Goal: Task Accomplishment & Management: Use online tool/utility

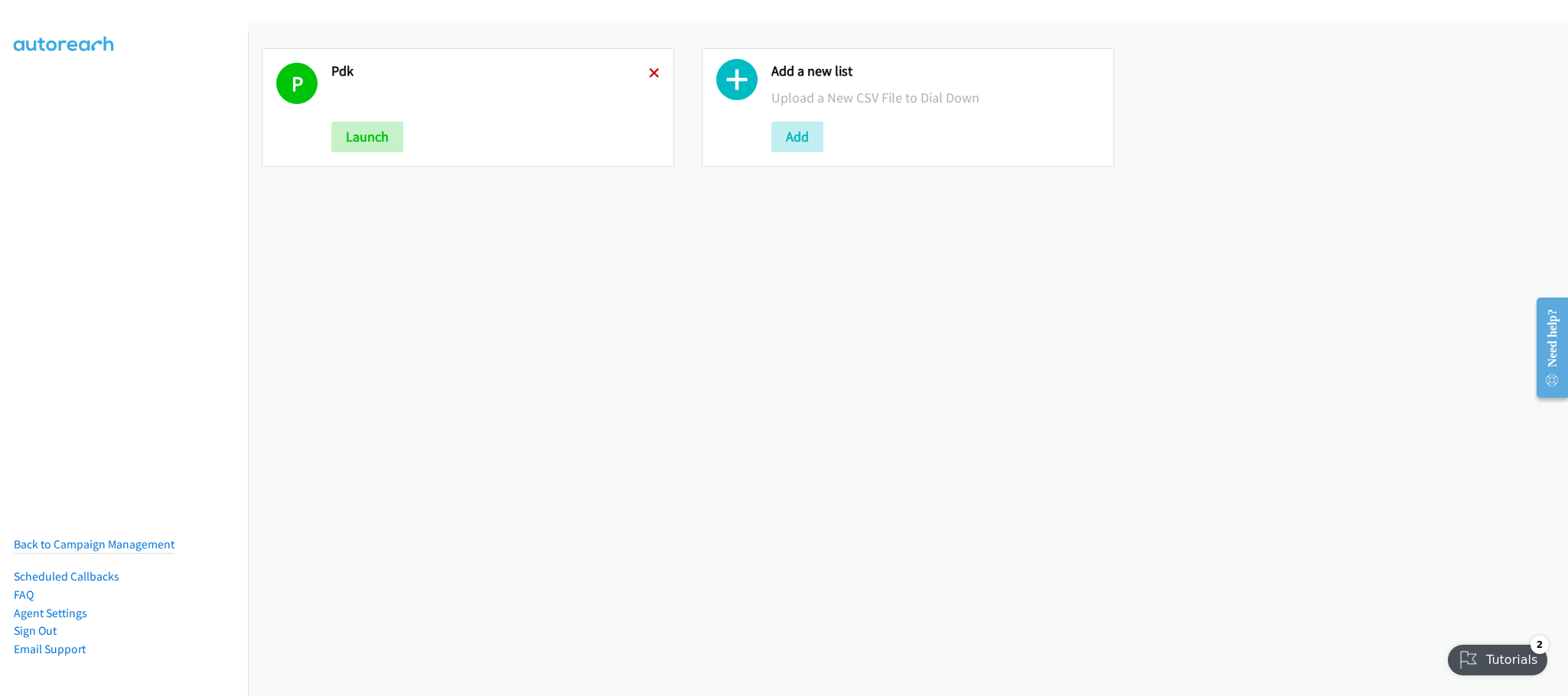
click at [652, 73] on icon at bounding box center [654, 75] width 11 height 11
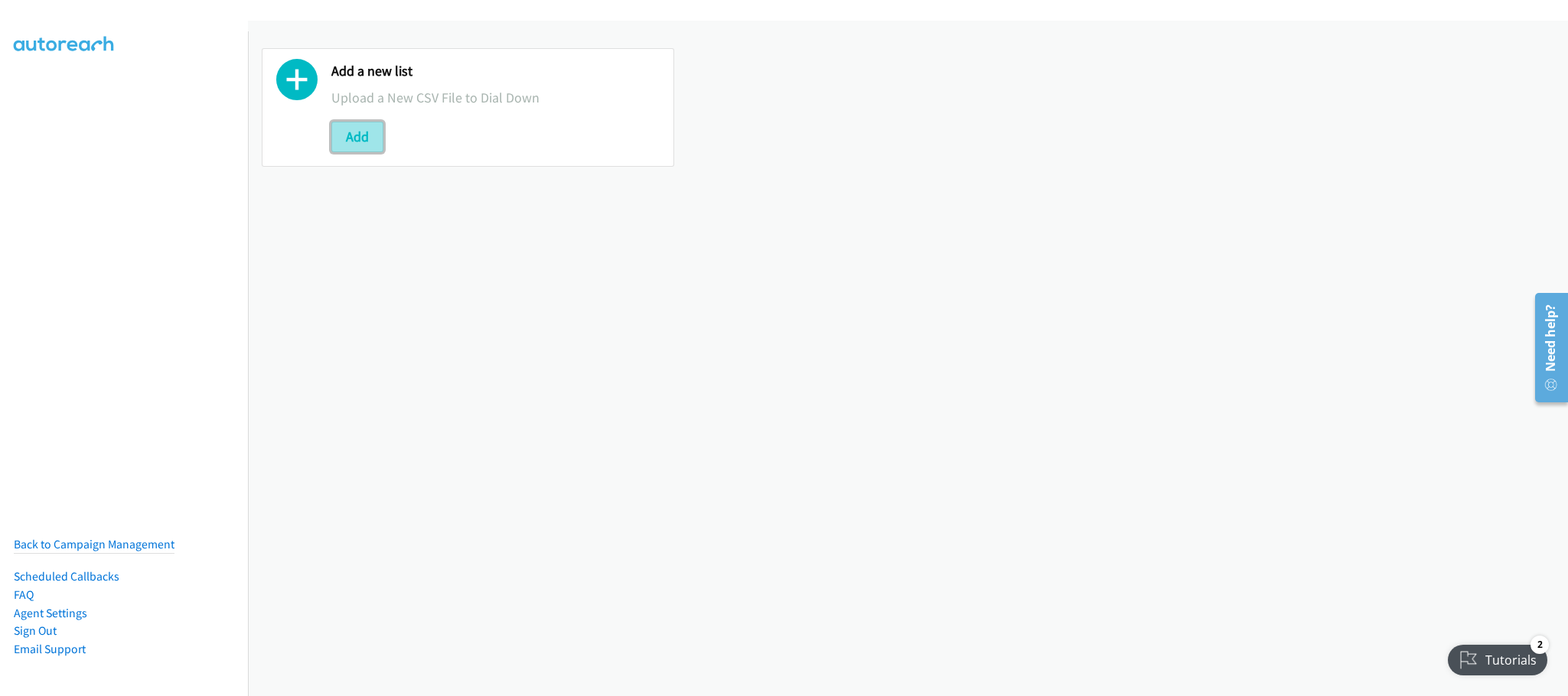
click at [355, 145] on button "Add" at bounding box center [357, 136] width 52 height 30
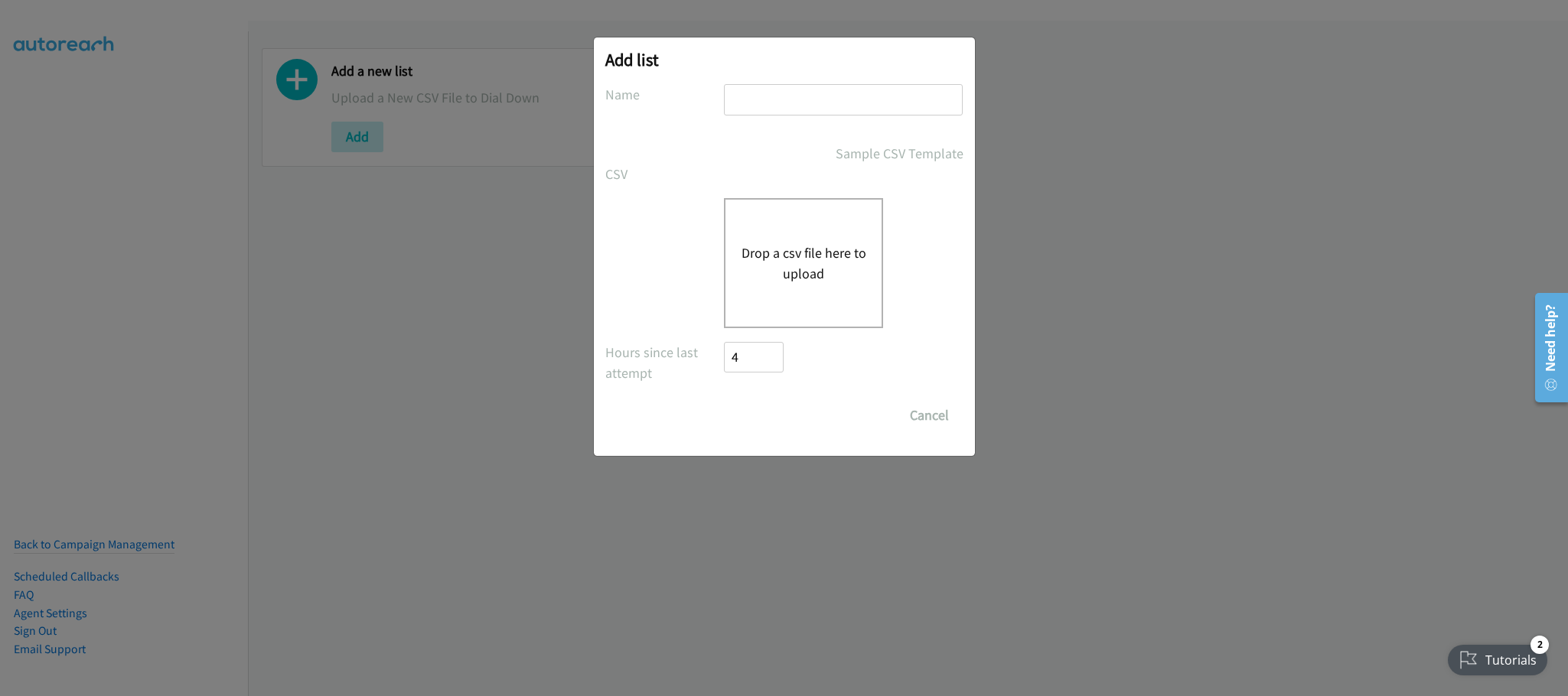
click at [811, 269] on button "Drop a csv file here to upload" at bounding box center [803, 263] width 125 height 41
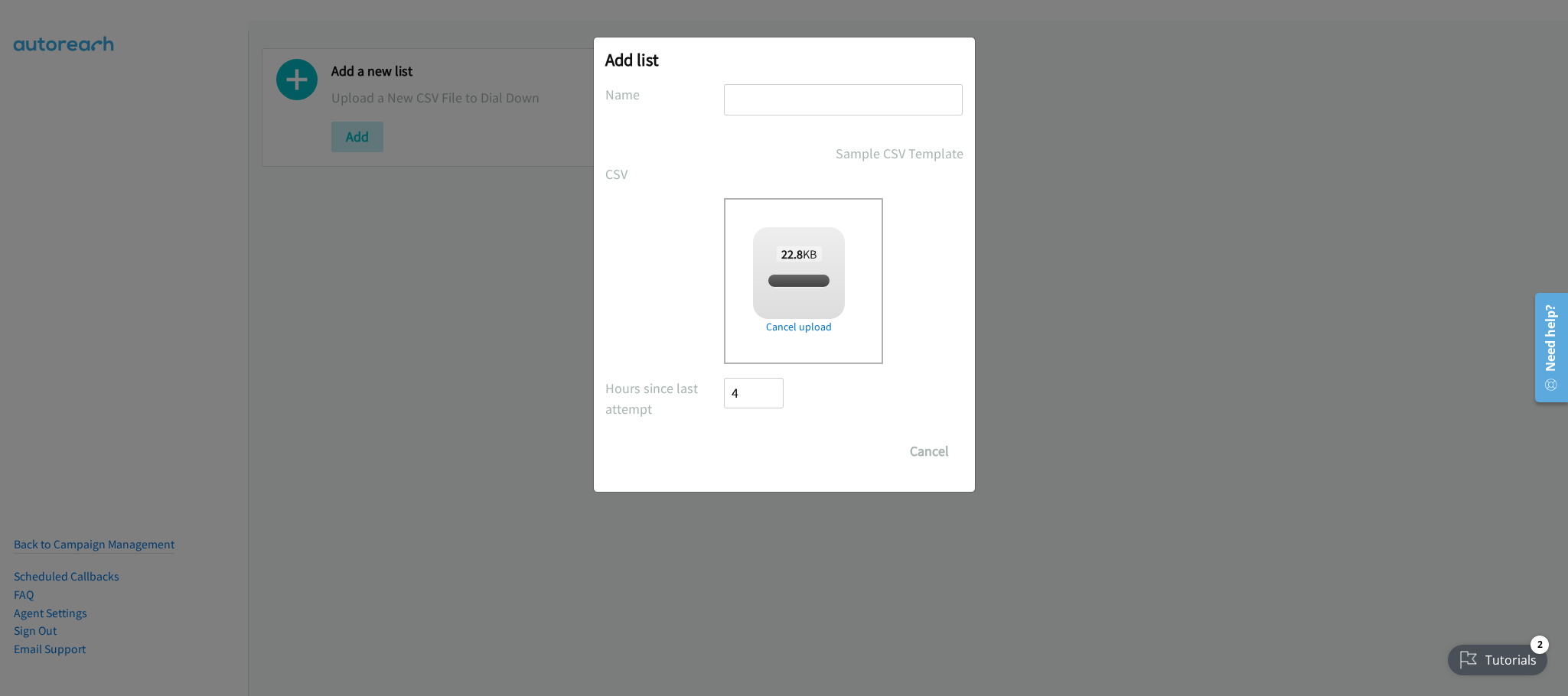
checkbox input "true"
click at [743, 92] on input "text" at bounding box center [843, 100] width 239 height 31
type input "Pdk-Split 8"
drag, startPoint x: 729, startPoint y: 453, endPoint x: 726, endPoint y: 444, distance: 9.5
click at [725, 446] on input "Save List" at bounding box center [765, 451] width 80 height 30
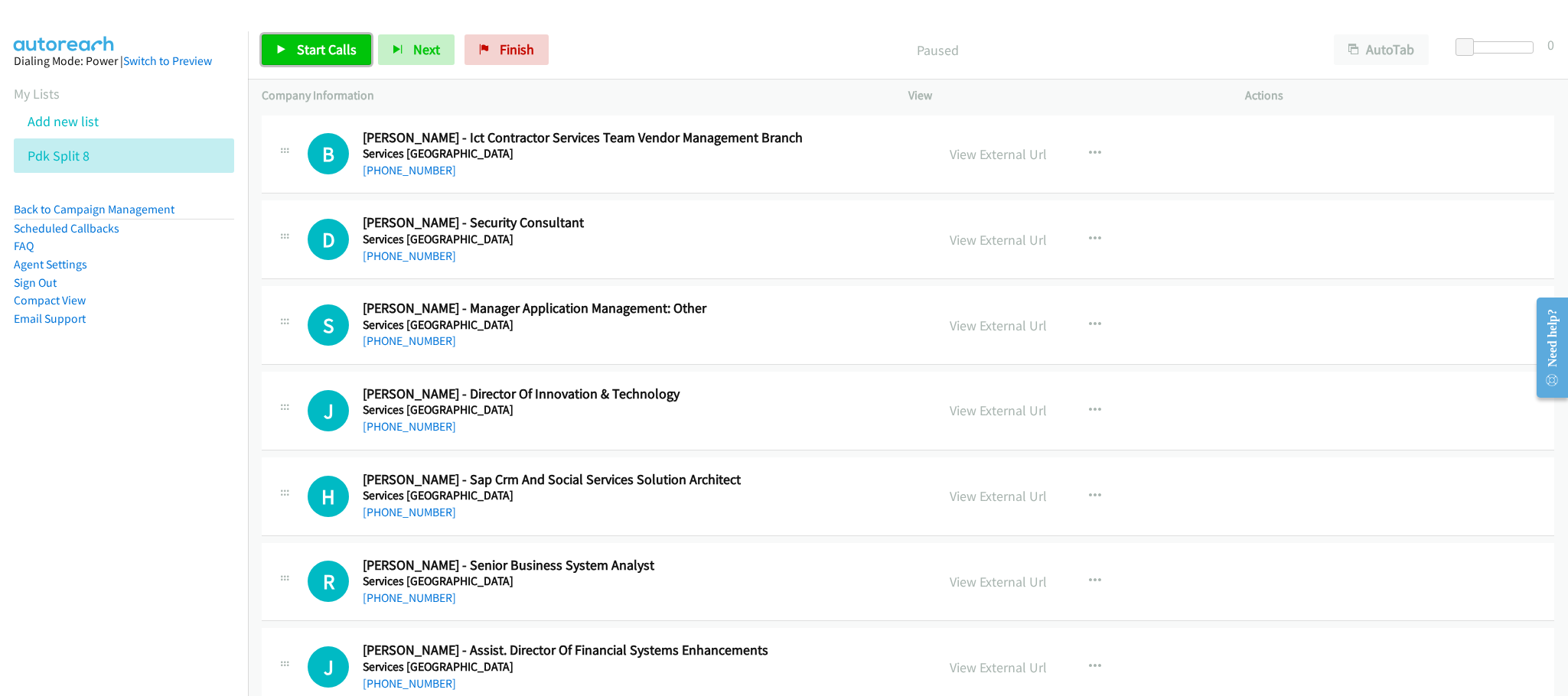
click at [290, 44] on link "Start Calls" at bounding box center [317, 49] width 110 height 30
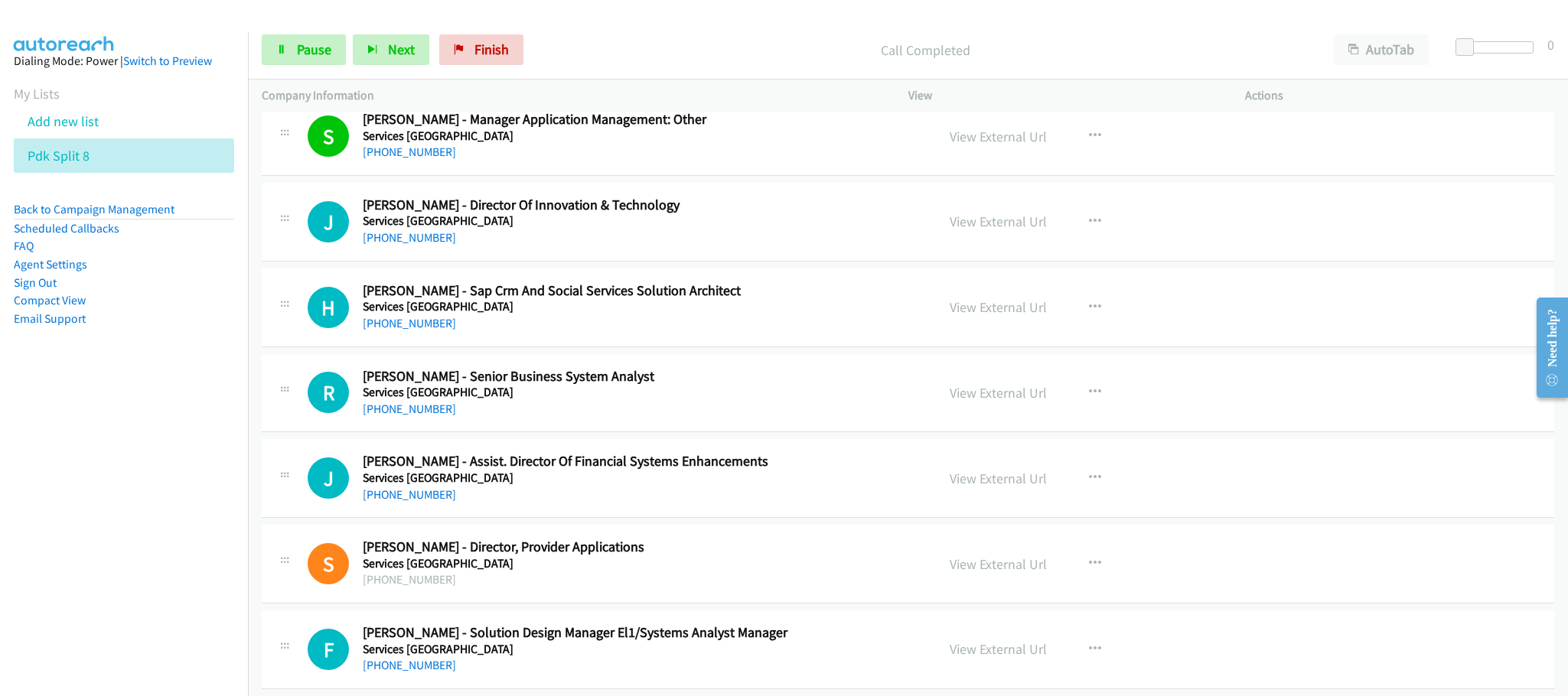
scroll to position [229, 0]
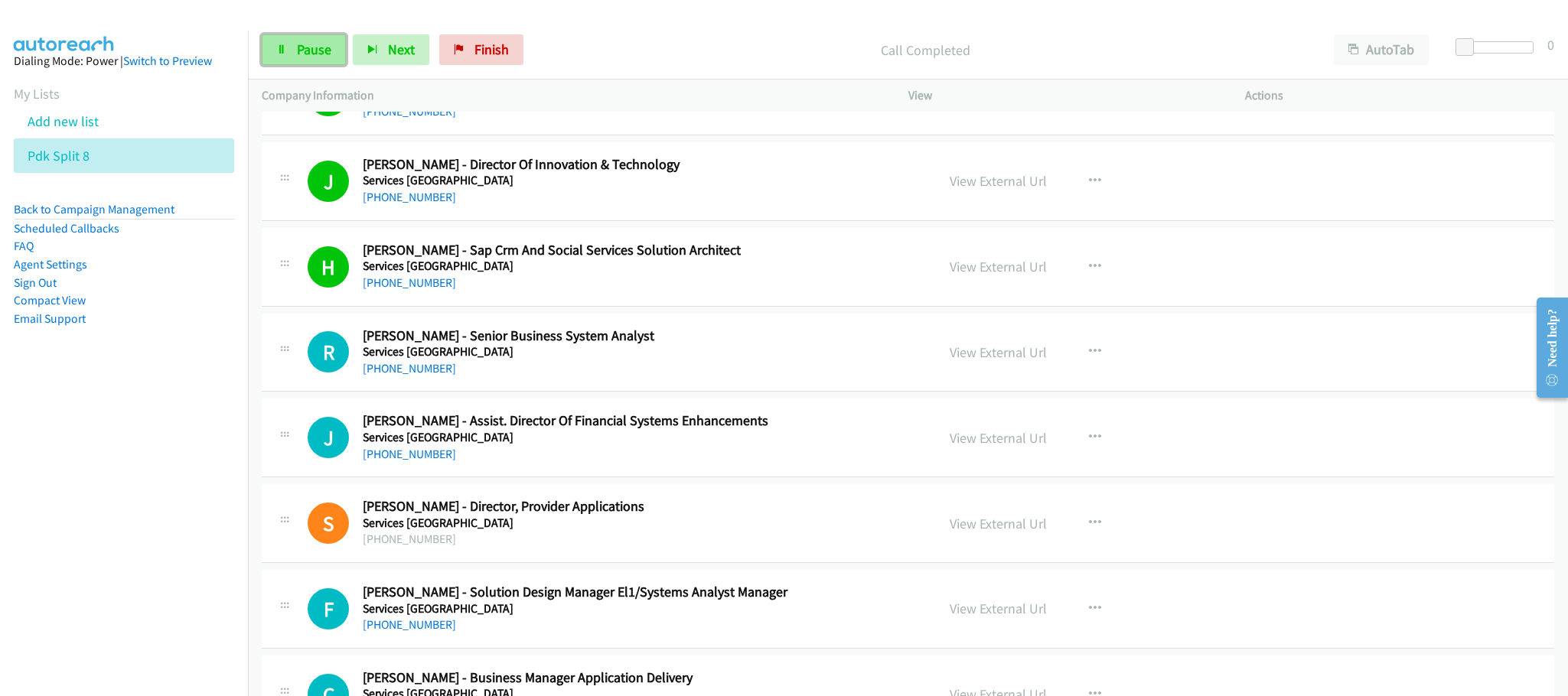
click at [281, 47] on icon at bounding box center [282, 51] width 11 height 11
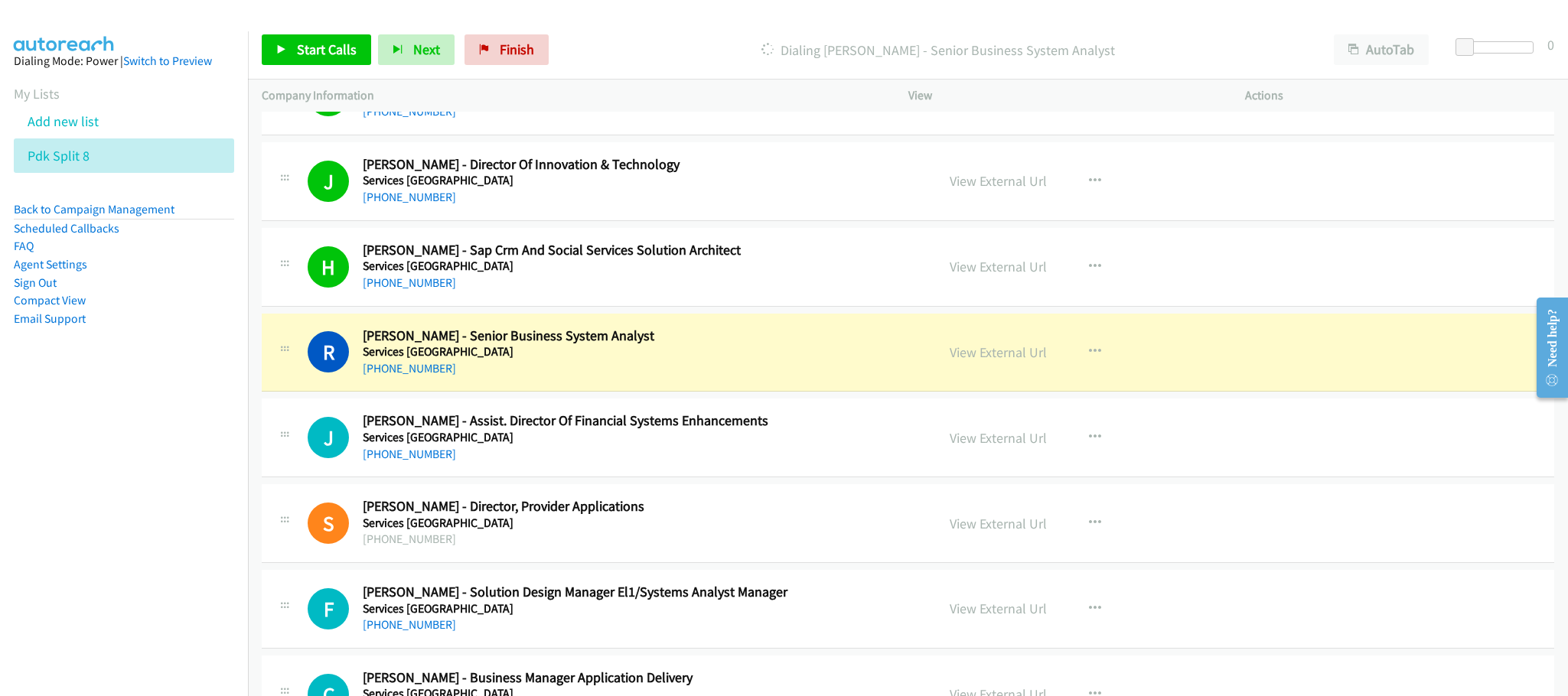
click at [762, 645] on div "F Callback Scheduled Farrah Tate - Solution Design Manager El1/Systems Analyst …" at bounding box center [908, 609] width 1293 height 79
click at [824, 604] on h5 "Services Australia" at bounding box center [638, 609] width 551 height 16
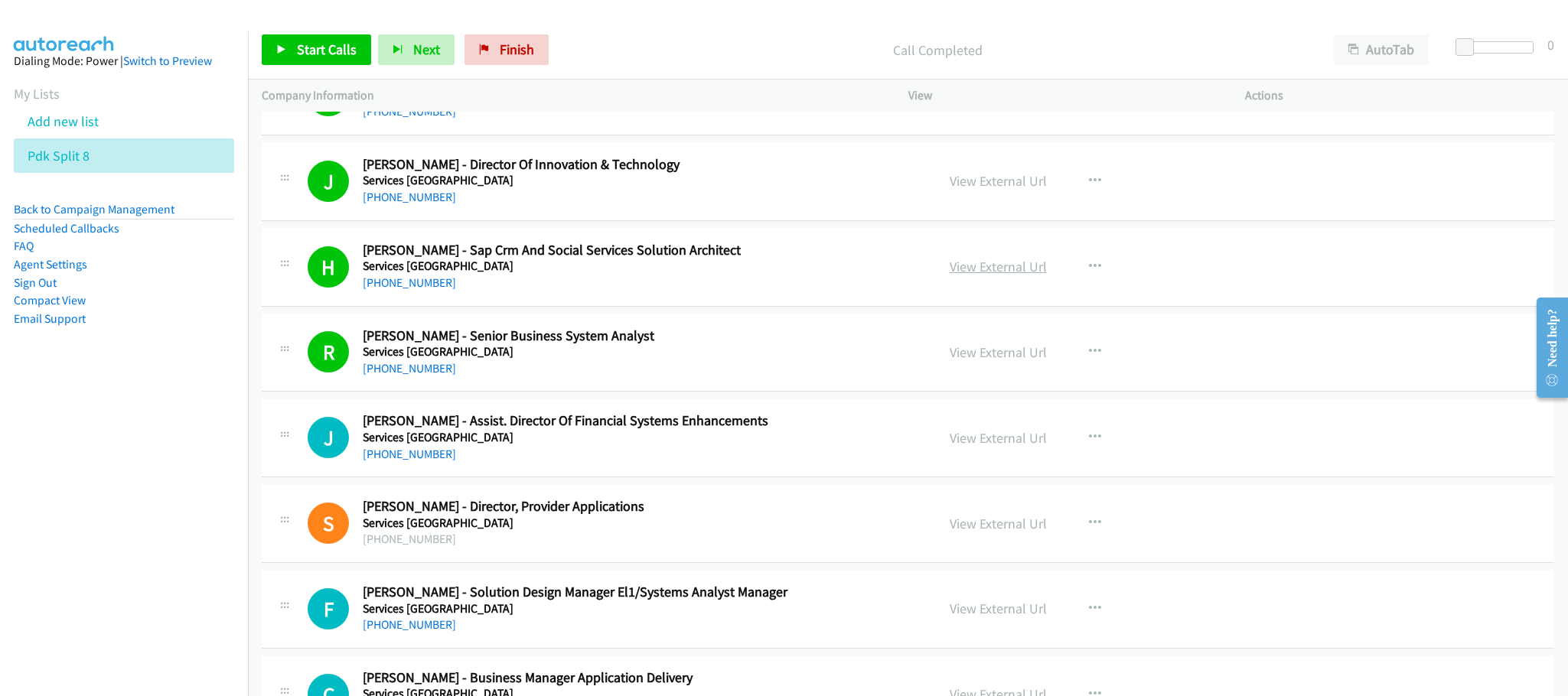
click at [985, 268] on link "View External Url" at bounding box center [998, 267] width 97 height 18
click at [208, 254] on li "FAQ" at bounding box center [124, 247] width 220 height 19
click at [306, 44] on span "Start Calls" at bounding box center [327, 49] width 60 height 18
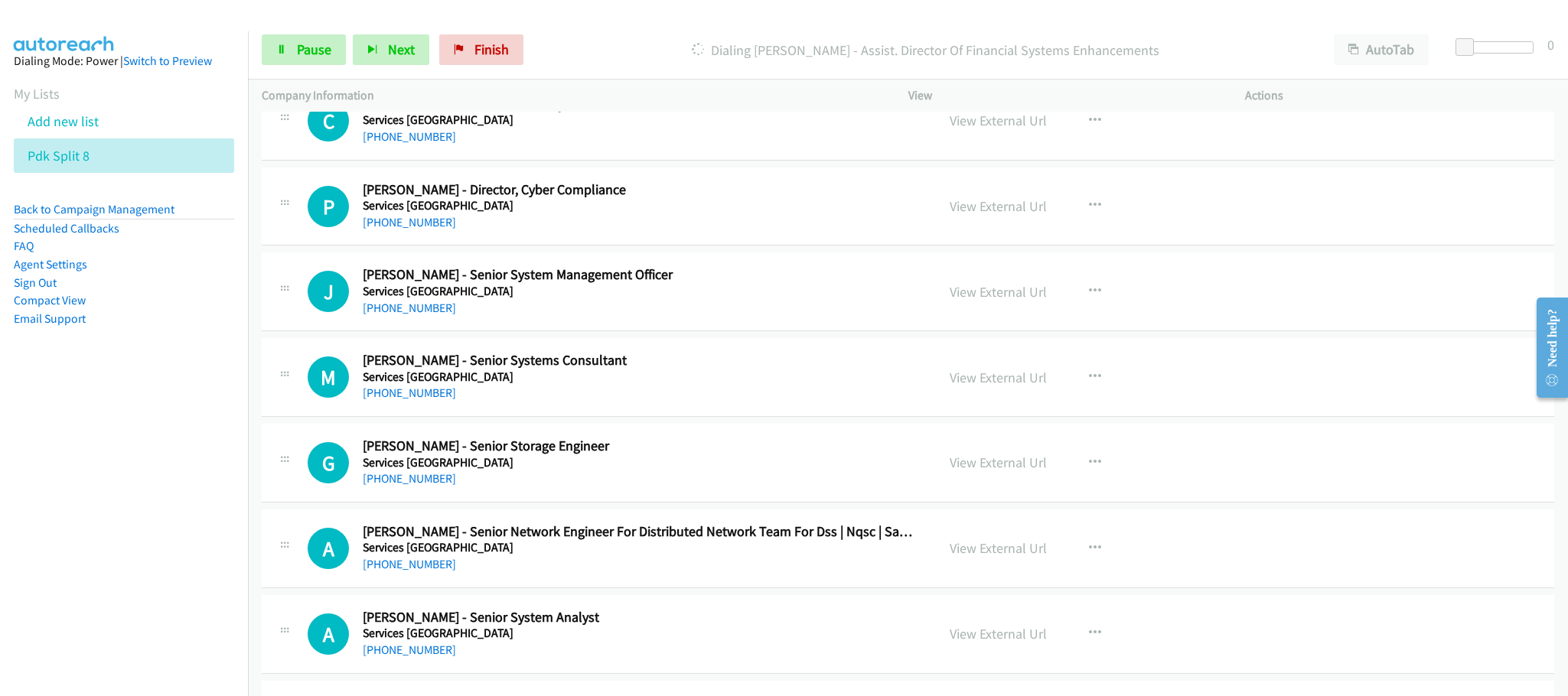
scroll to position [574, 0]
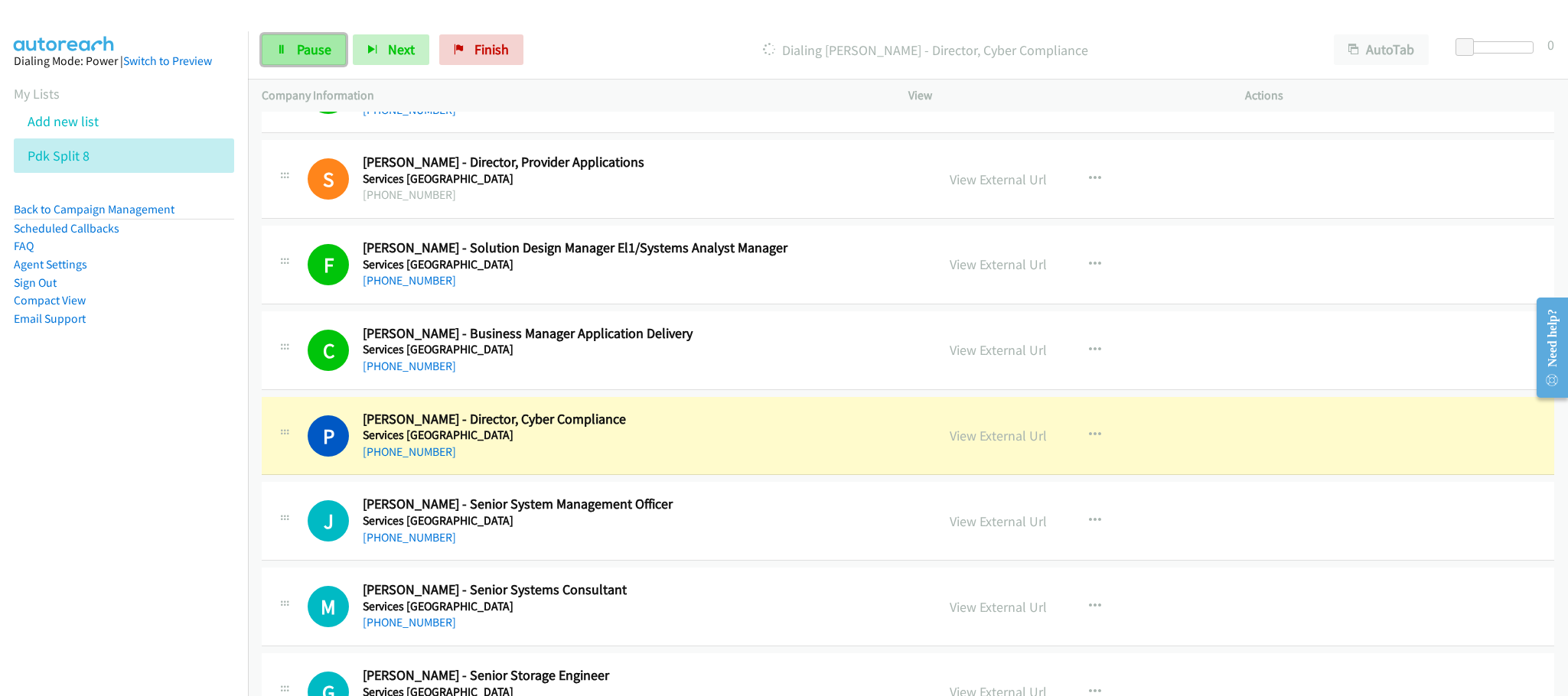
click at [312, 56] on span "Pause" at bounding box center [314, 49] width 34 height 18
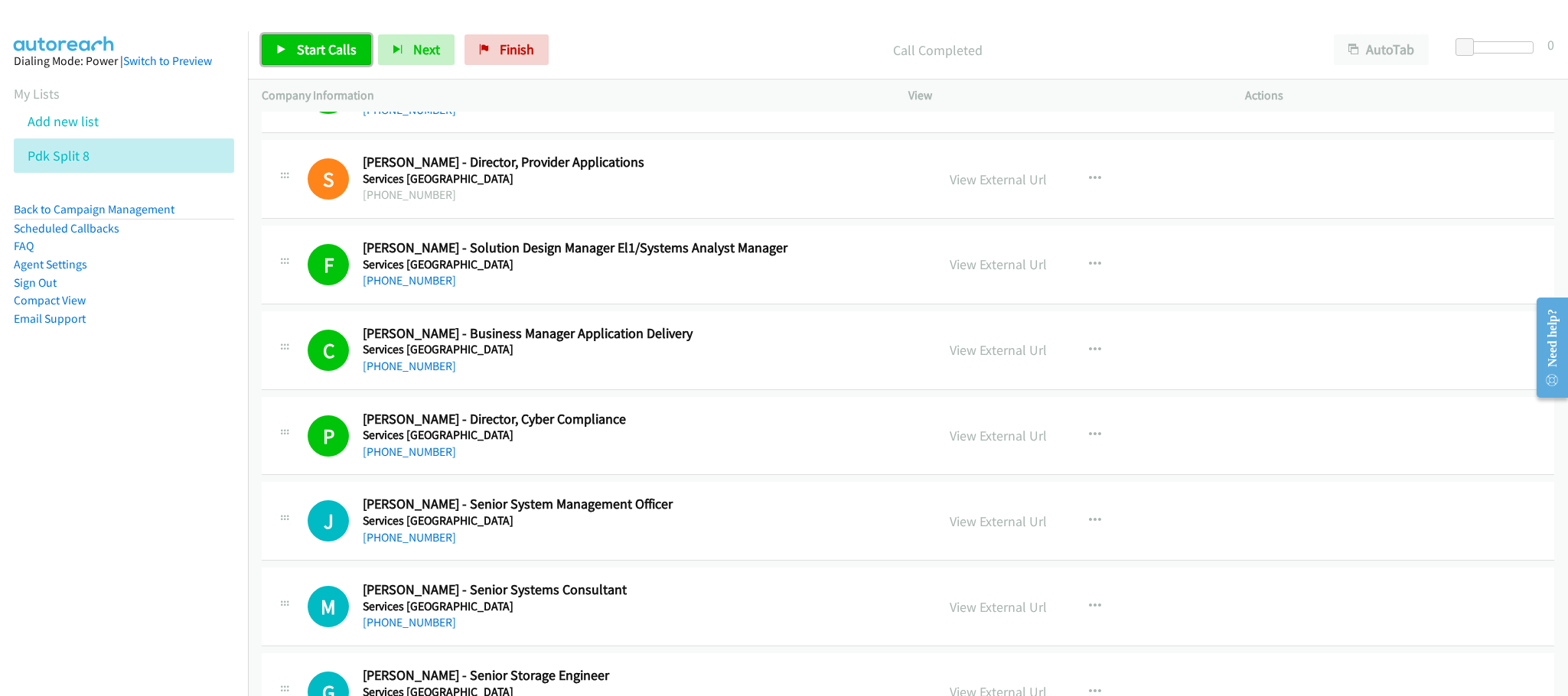
click at [336, 41] on span "Start Calls" at bounding box center [327, 49] width 60 height 18
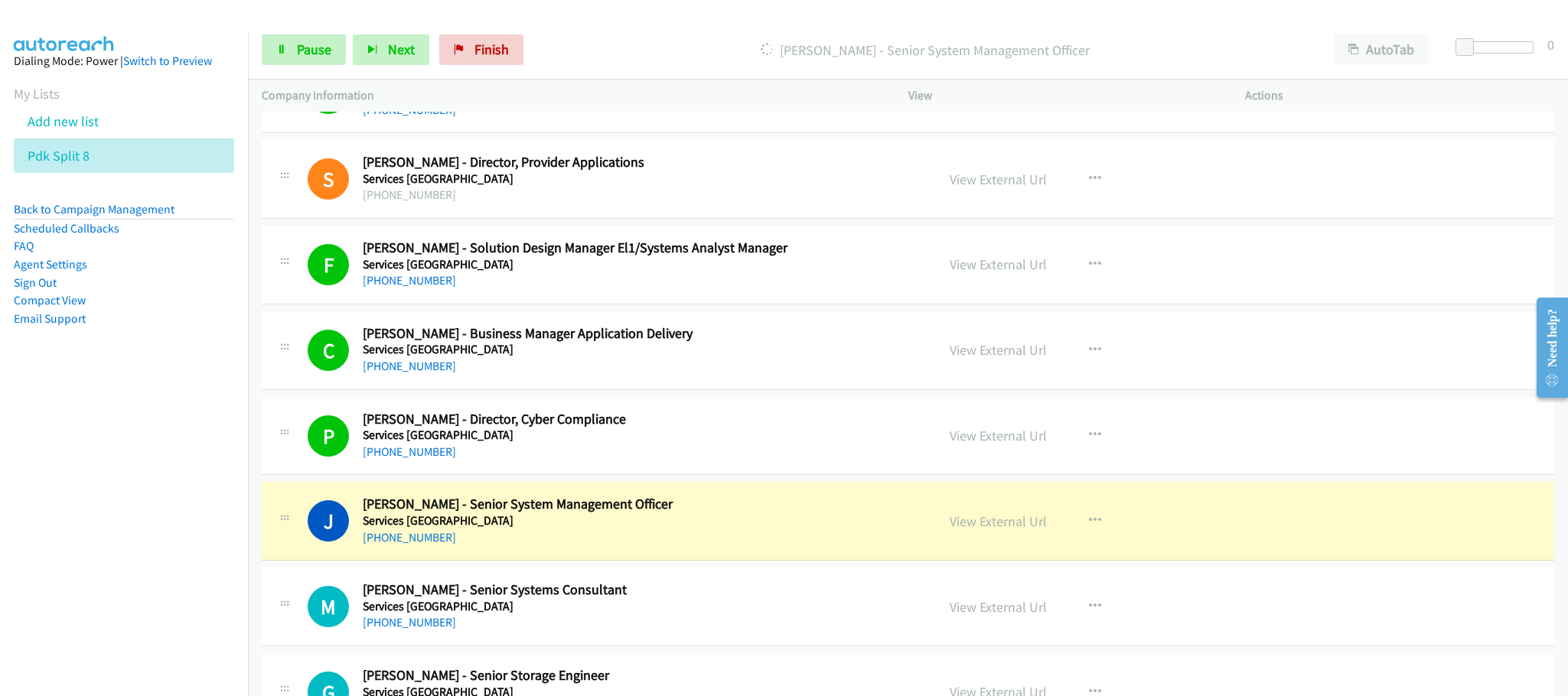
click at [620, 27] on div "Start Calls Pause Next Finish Dialing Jumanah Khan - Senior System Management O…" at bounding box center [908, 51] width 1320 height 59
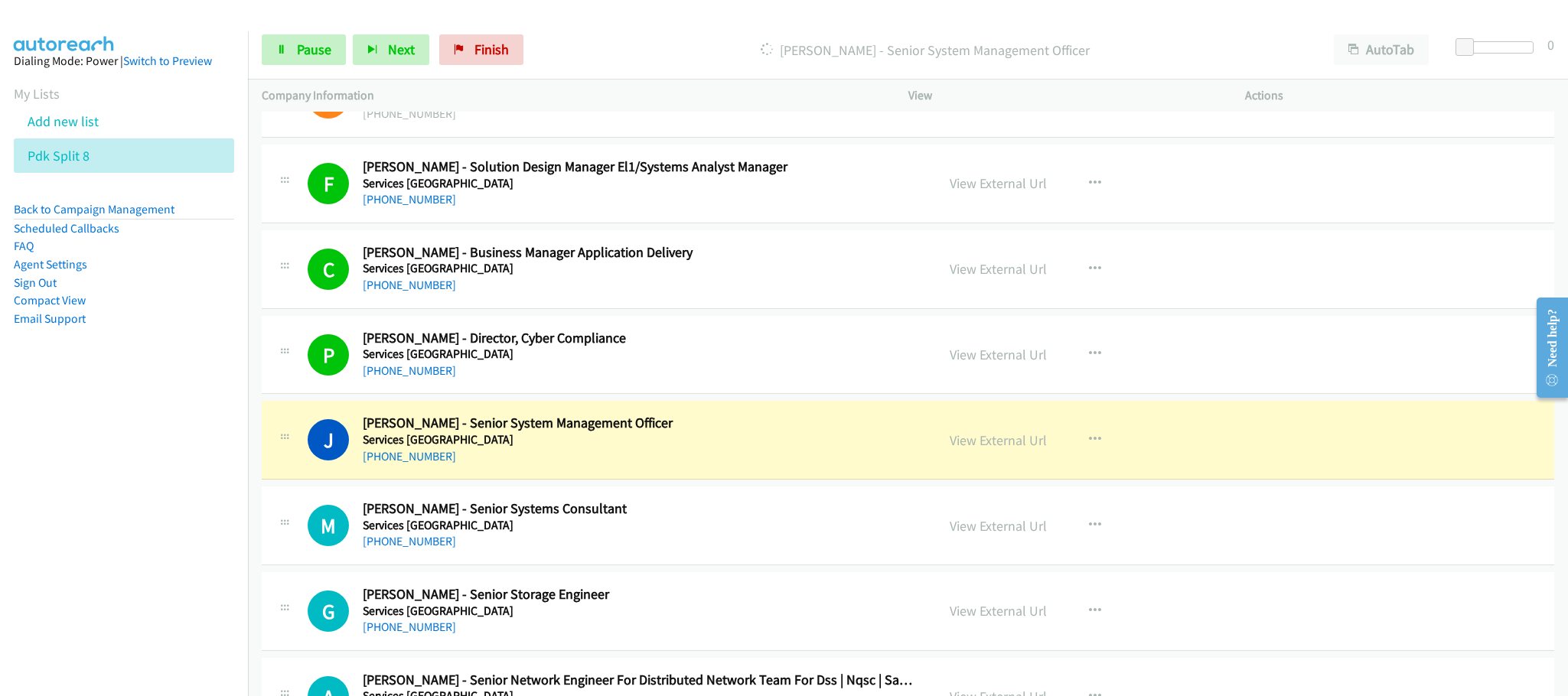
scroll to position [689, 0]
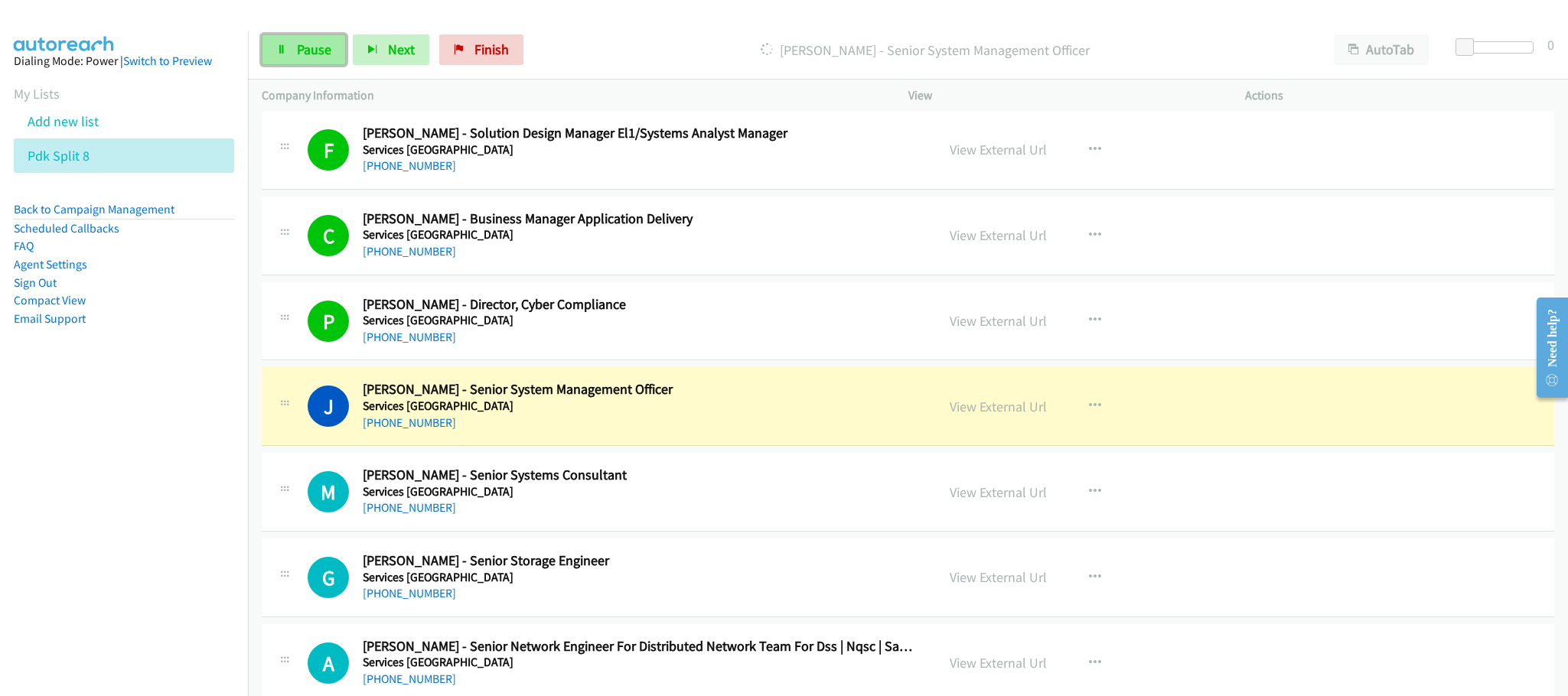
click at [313, 47] on span "Pause" at bounding box center [314, 49] width 34 height 18
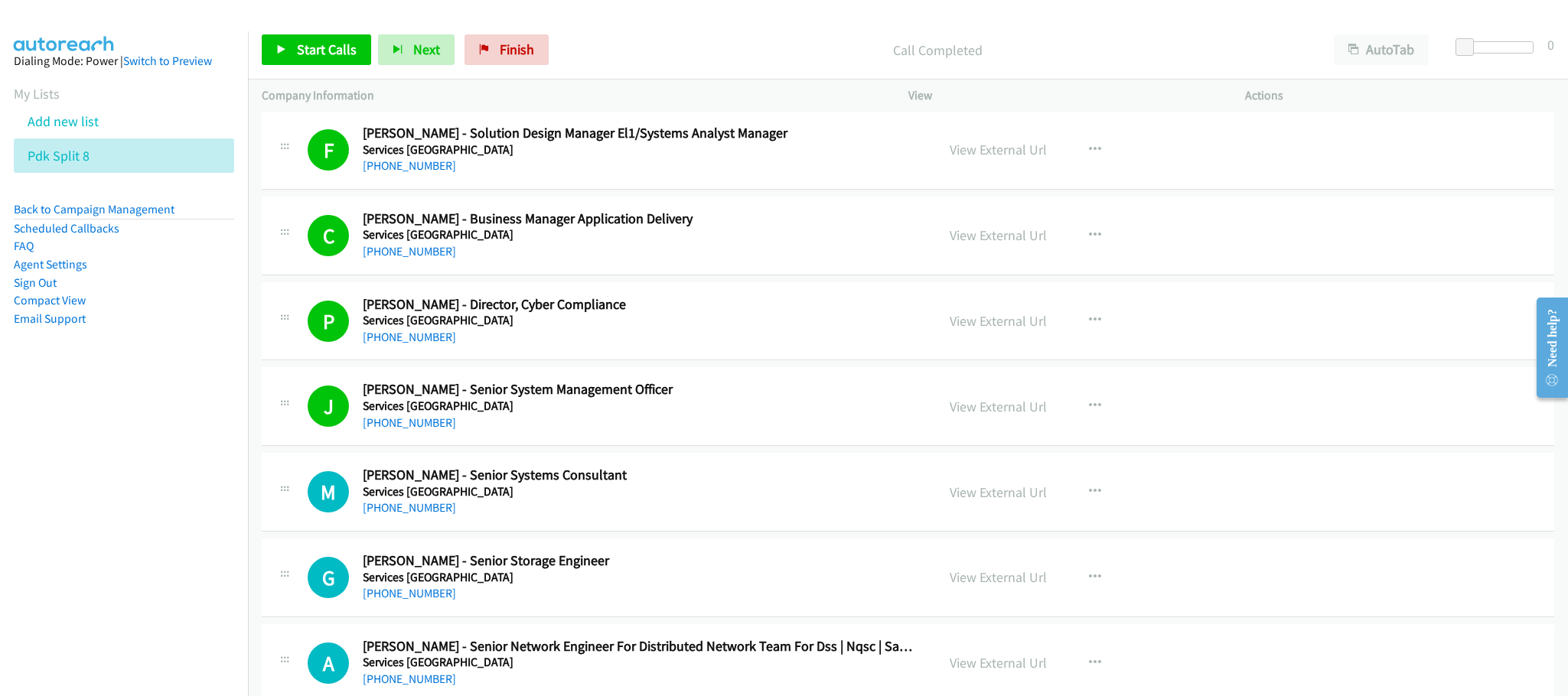
click at [873, 306] on h2 "Patsy Morley Ragg - Director, Cyber Compliance" at bounding box center [638, 305] width 551 height 18
click at [977, 407] on link "View External Url" at bounding box center [998, 407] width 97 height 18
click at [319, 42] on span "Start Calls" at bounding box center [327, 49] width 60 height 18
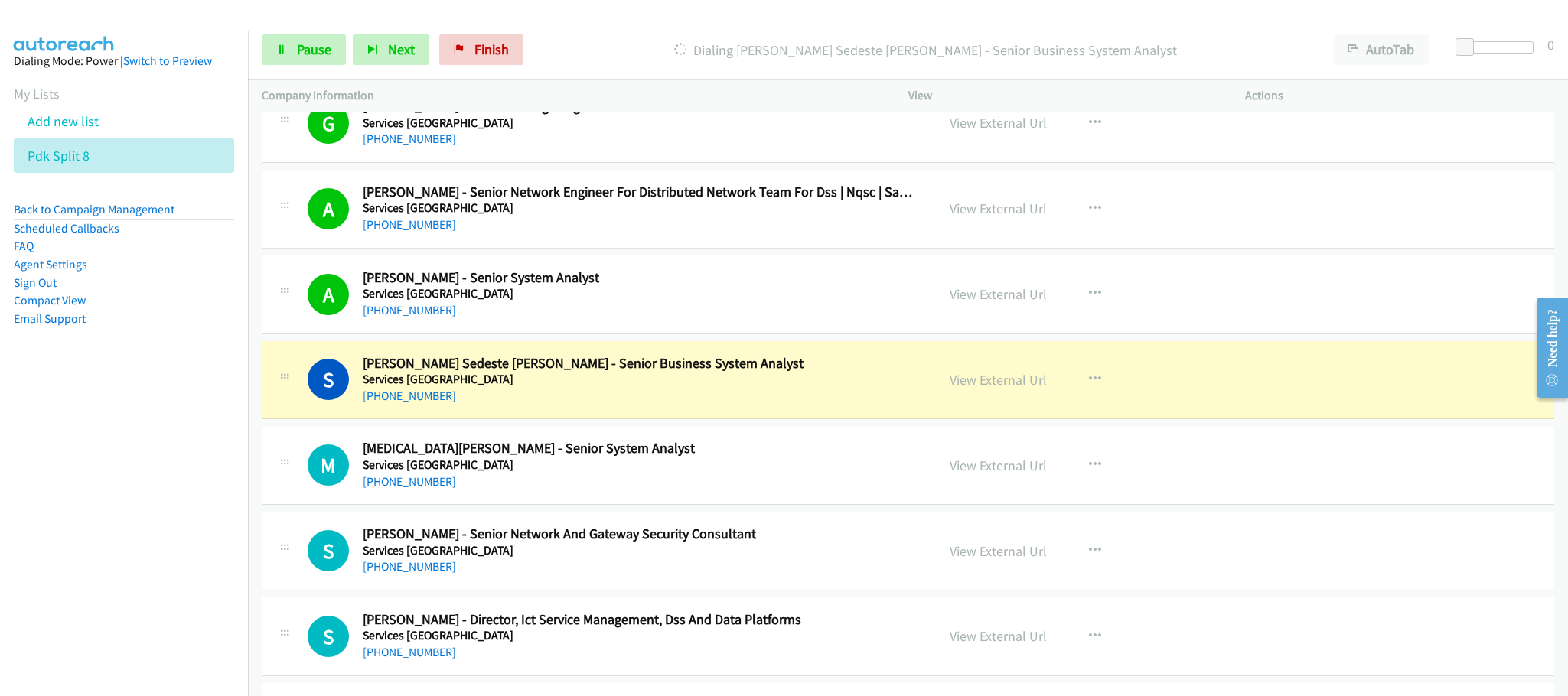
scroll to position [1148, 0]
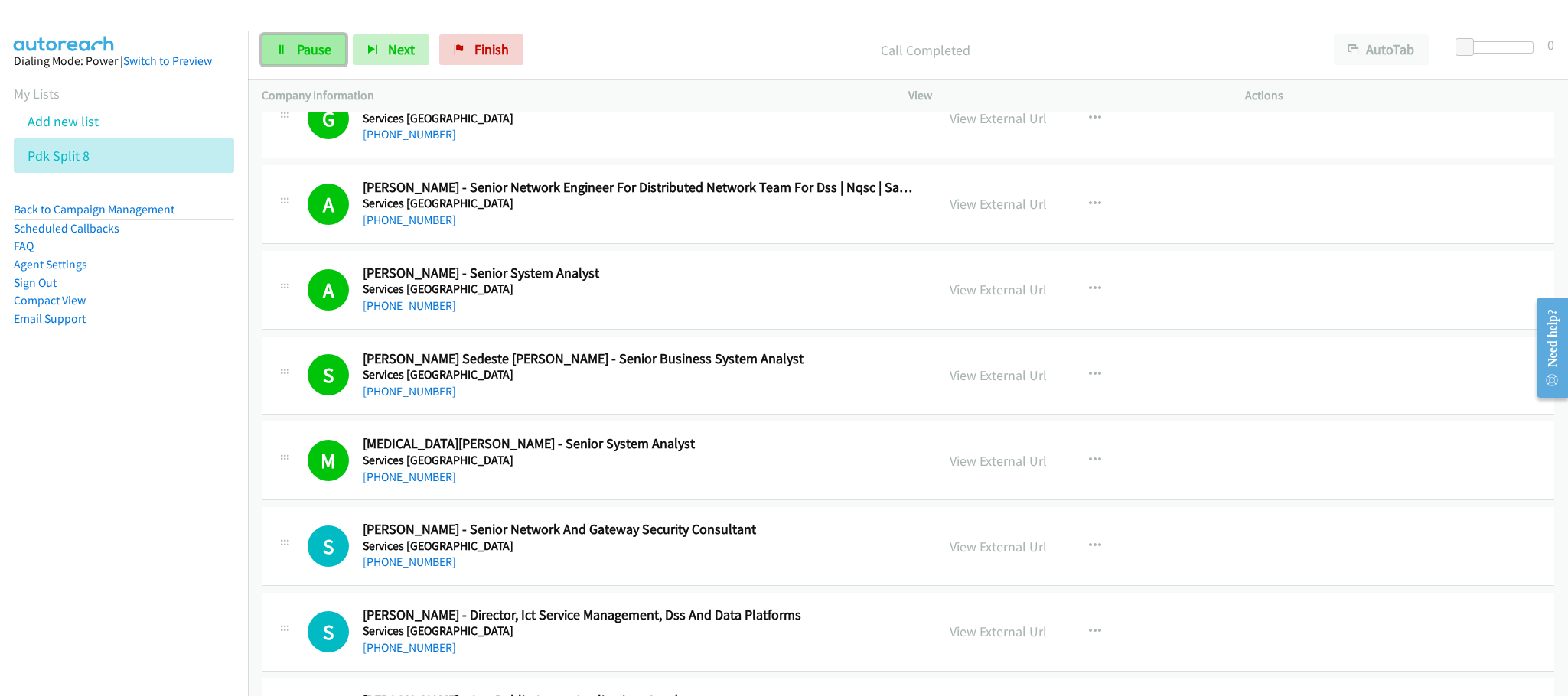
click at [321, 56] on span "Pause" at bounding box center [314, 49] width 34 height 18
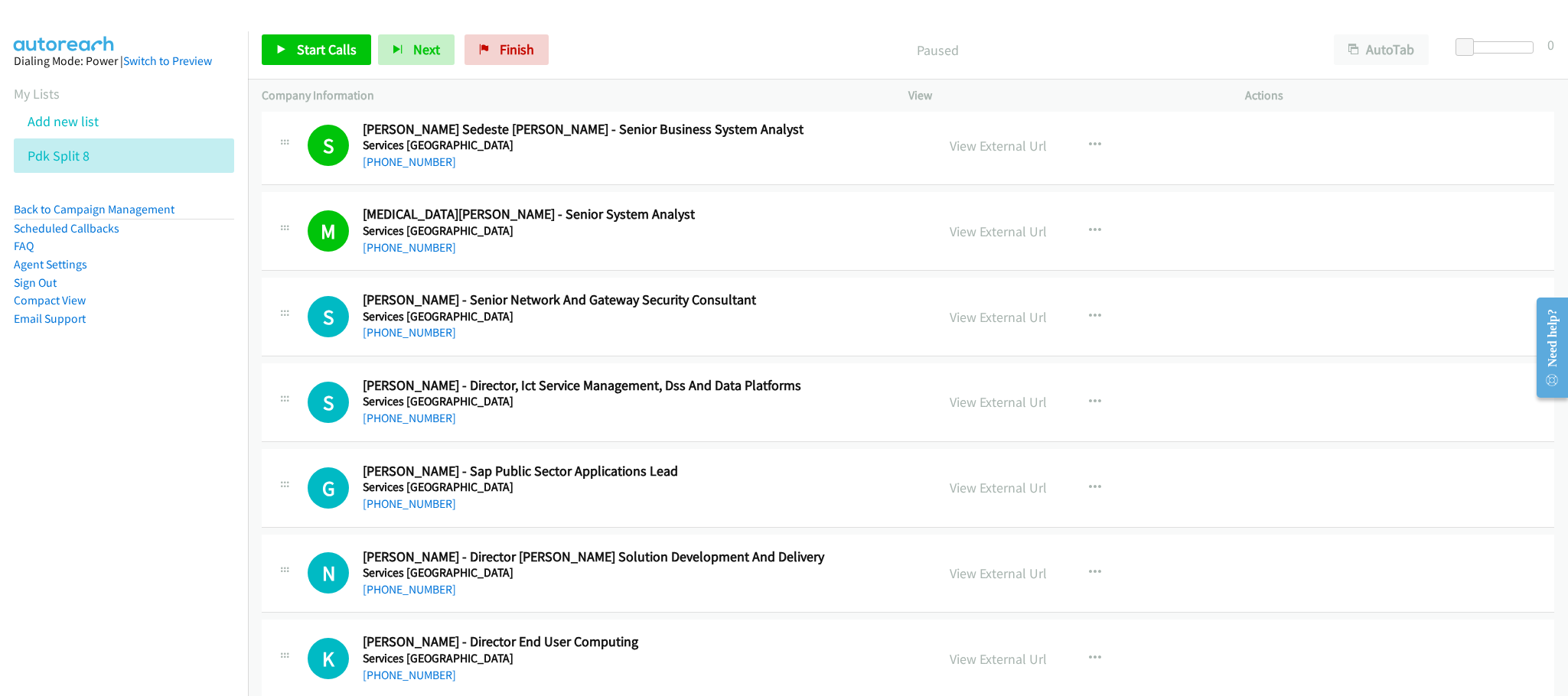
scroll to position [1492, 0]
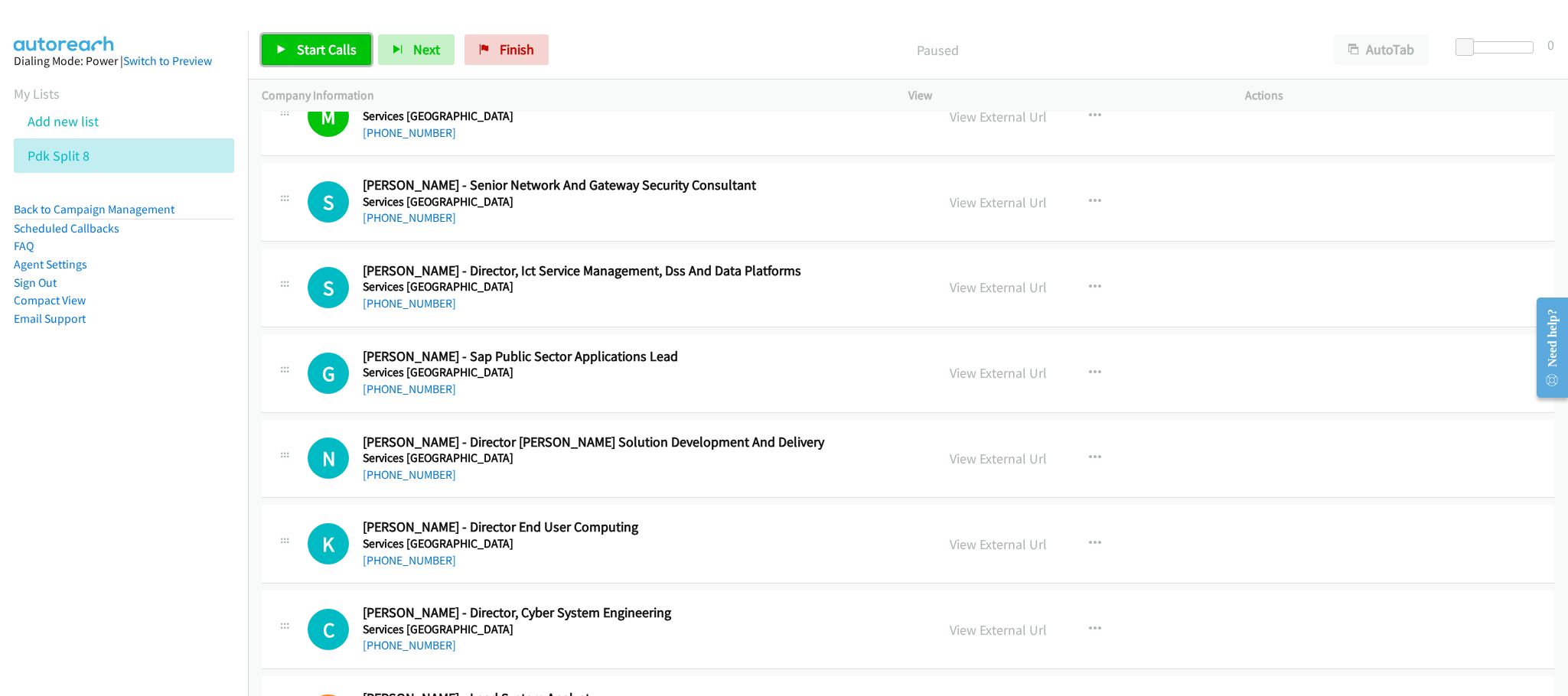
click at [322, 46] on span "Start Calls" at bounding box center [327, 49] width 60 height 18
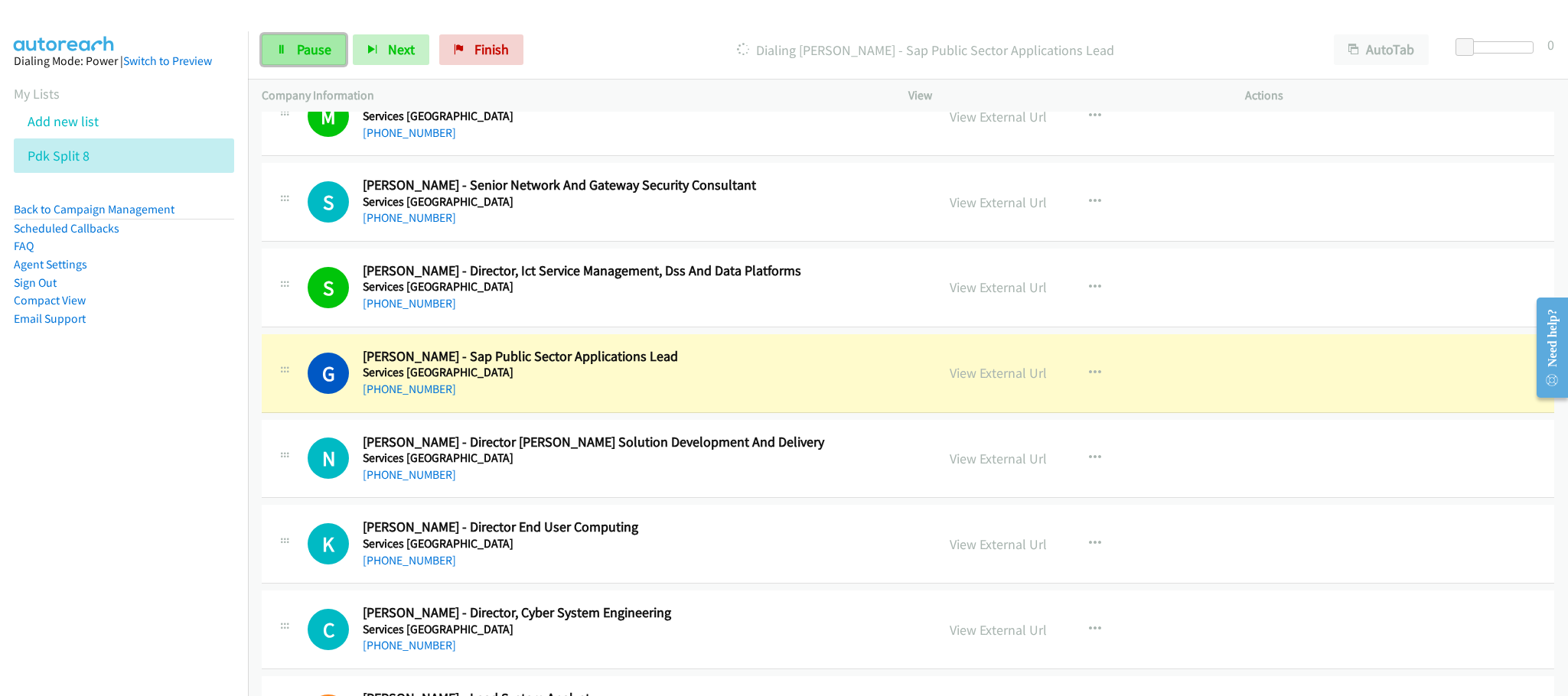
click at [317, 55] on span "Pause" at bounding box center [314, 49] width 34 height 18
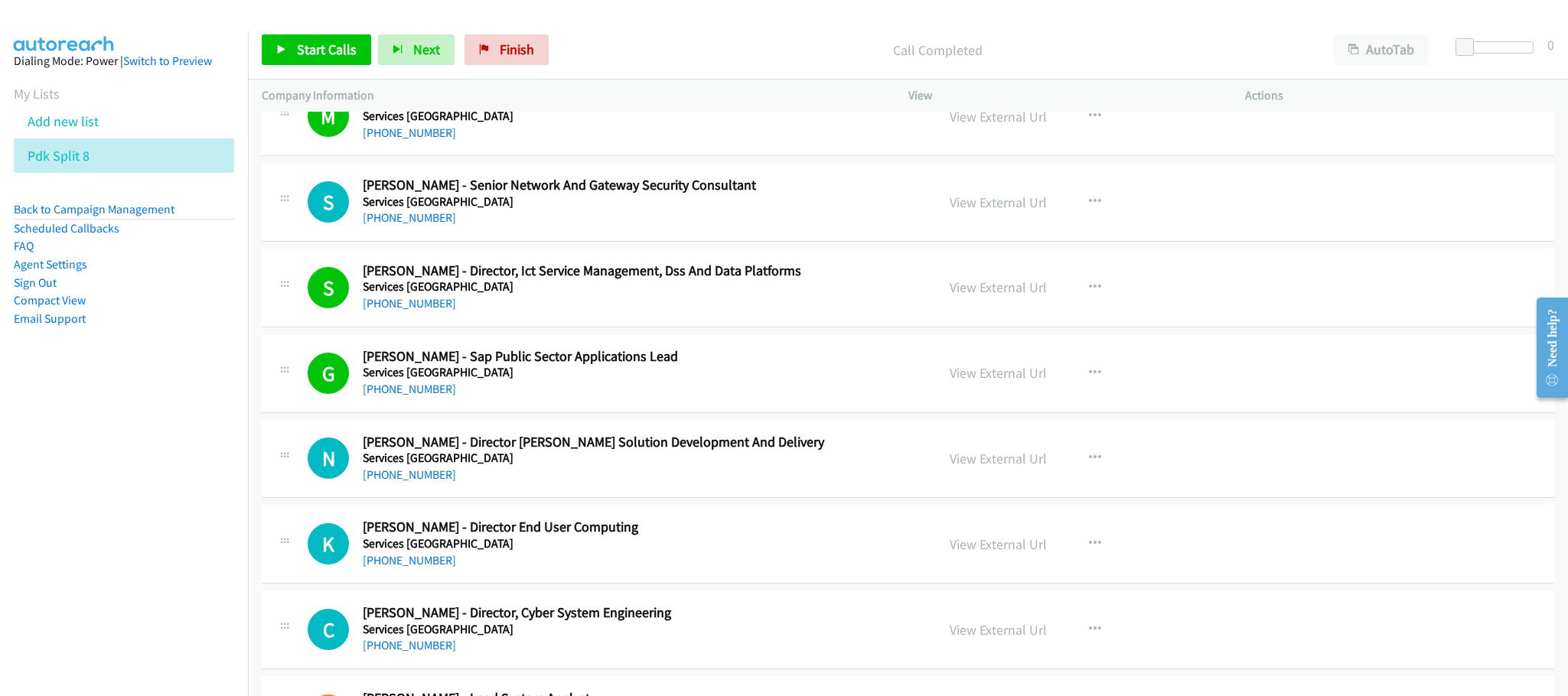
click at [1001, 391] on div "View External Url View External Url Schedule/Manage Callback Start Calls Here R…" at bounding box center [1111, 373] width 351 height 51
click at [1013, 376] on link "View External Url" at bounding box center [998, 372] width 97 height 18
click at [312, 34] on link "Start Calls" at bounding box center [317, 49] width 110 height 30
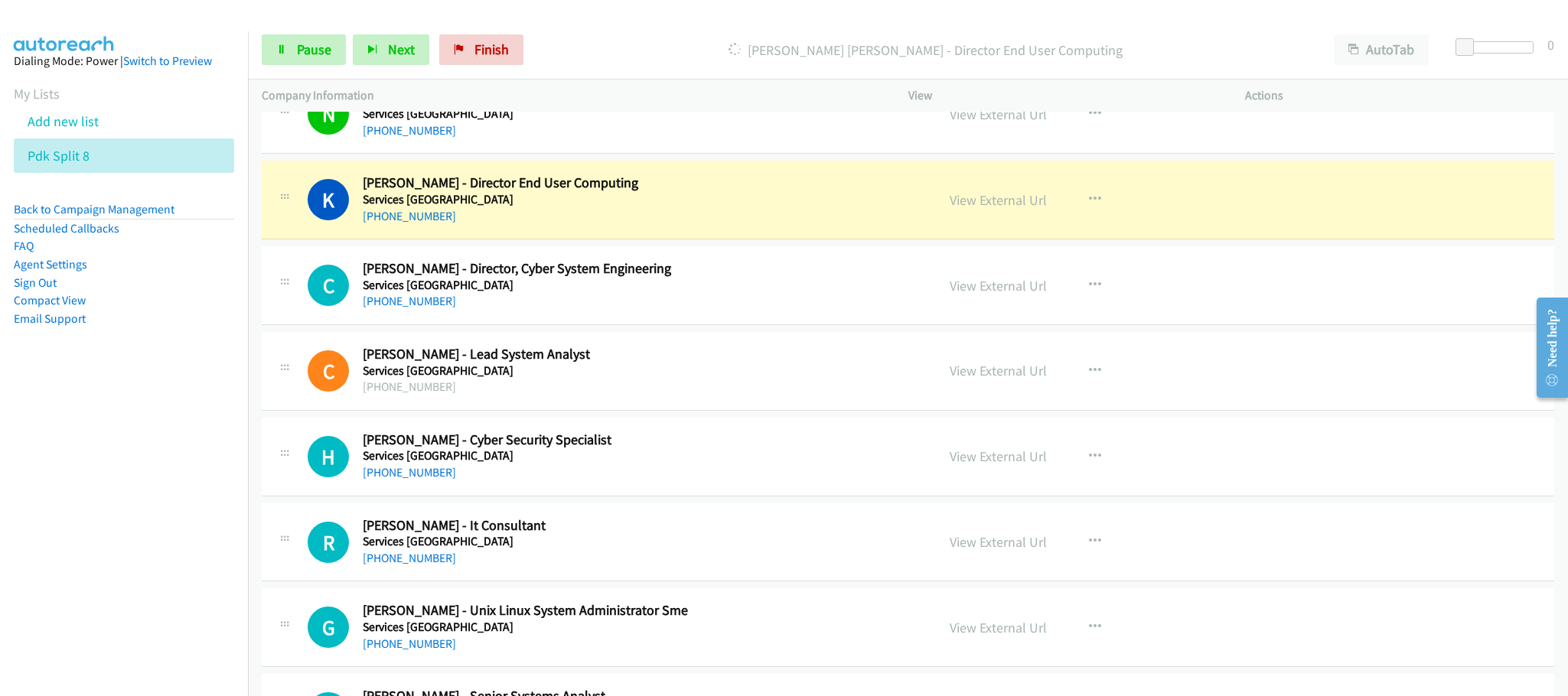
scroll to position [1722, 0]
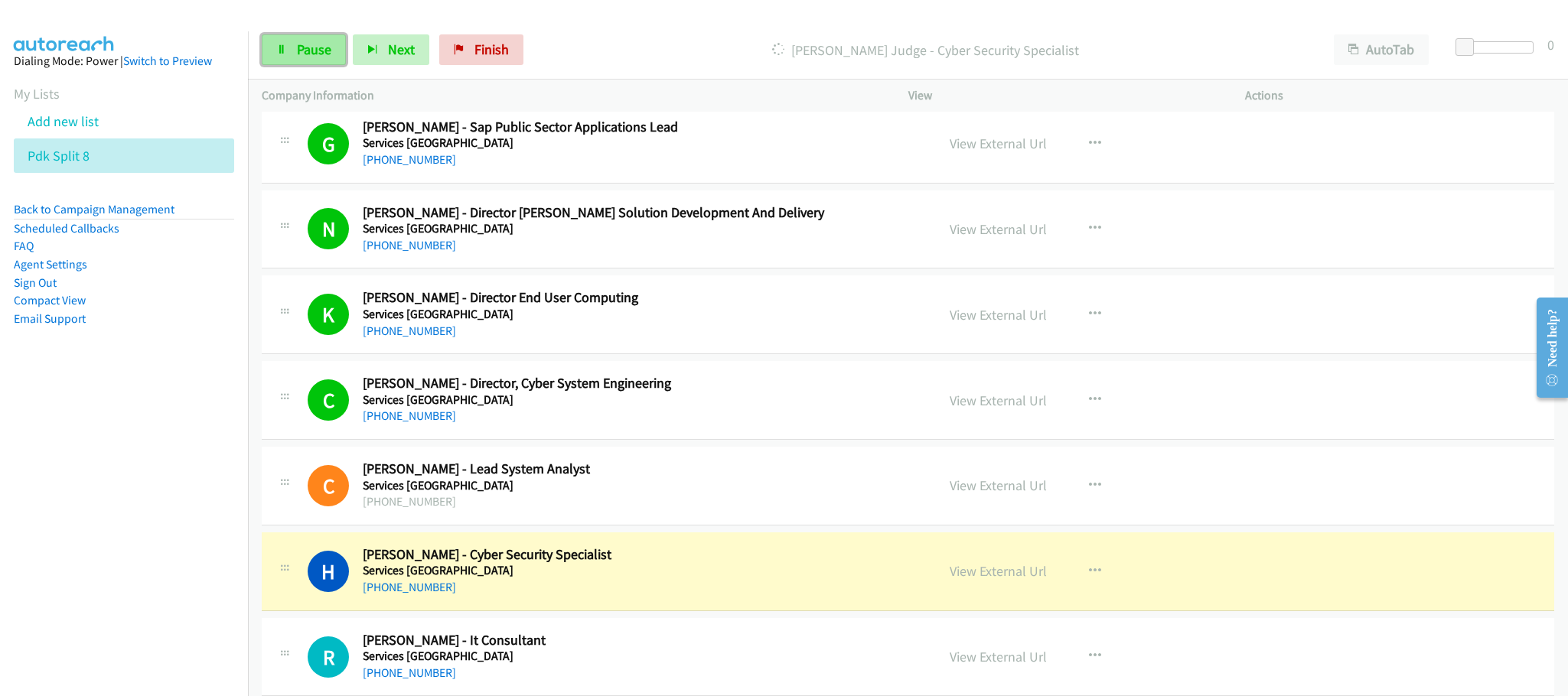
click at [317, 35] on link "Pause" at bounding box center [304, 49] width 84 height 30
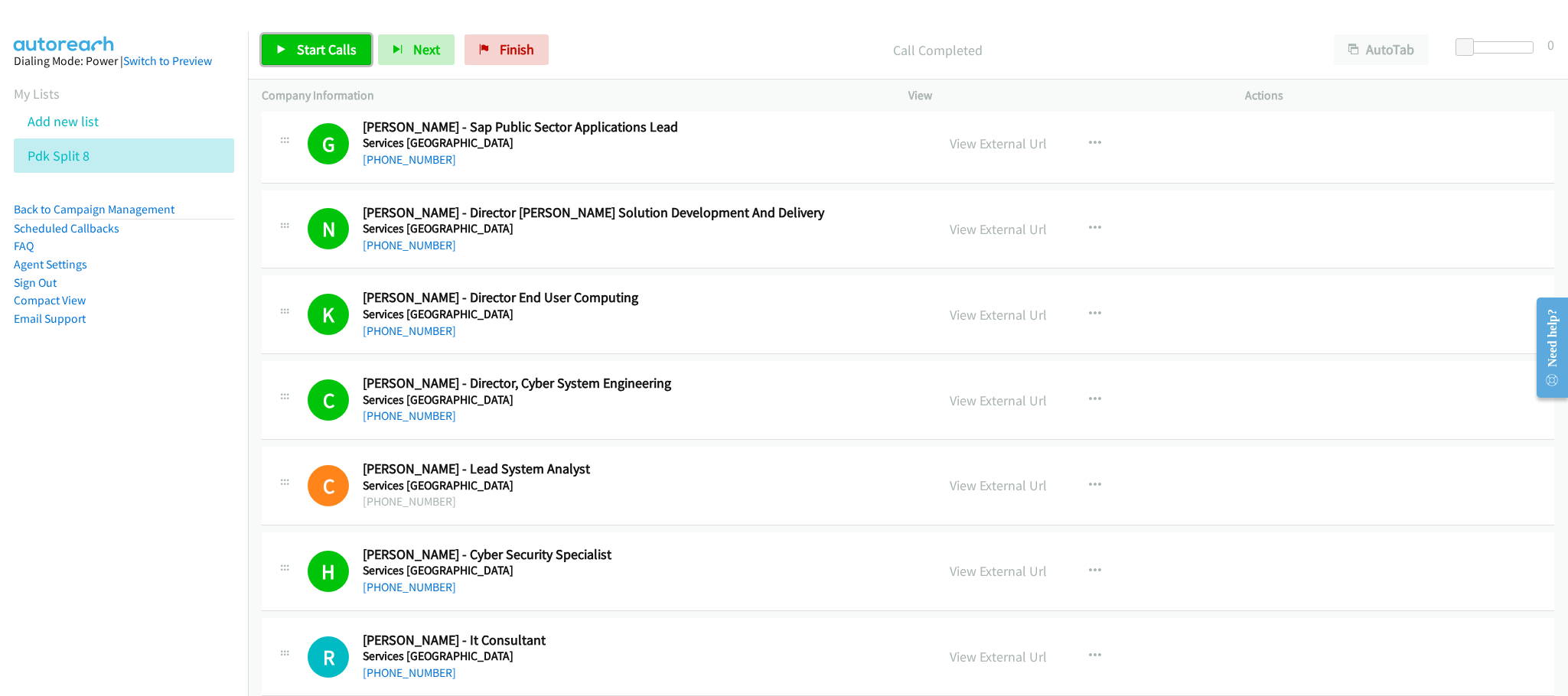
click at [345, 60] on link "Start Calls" at bounding box center [317, 49] width 110 height 30
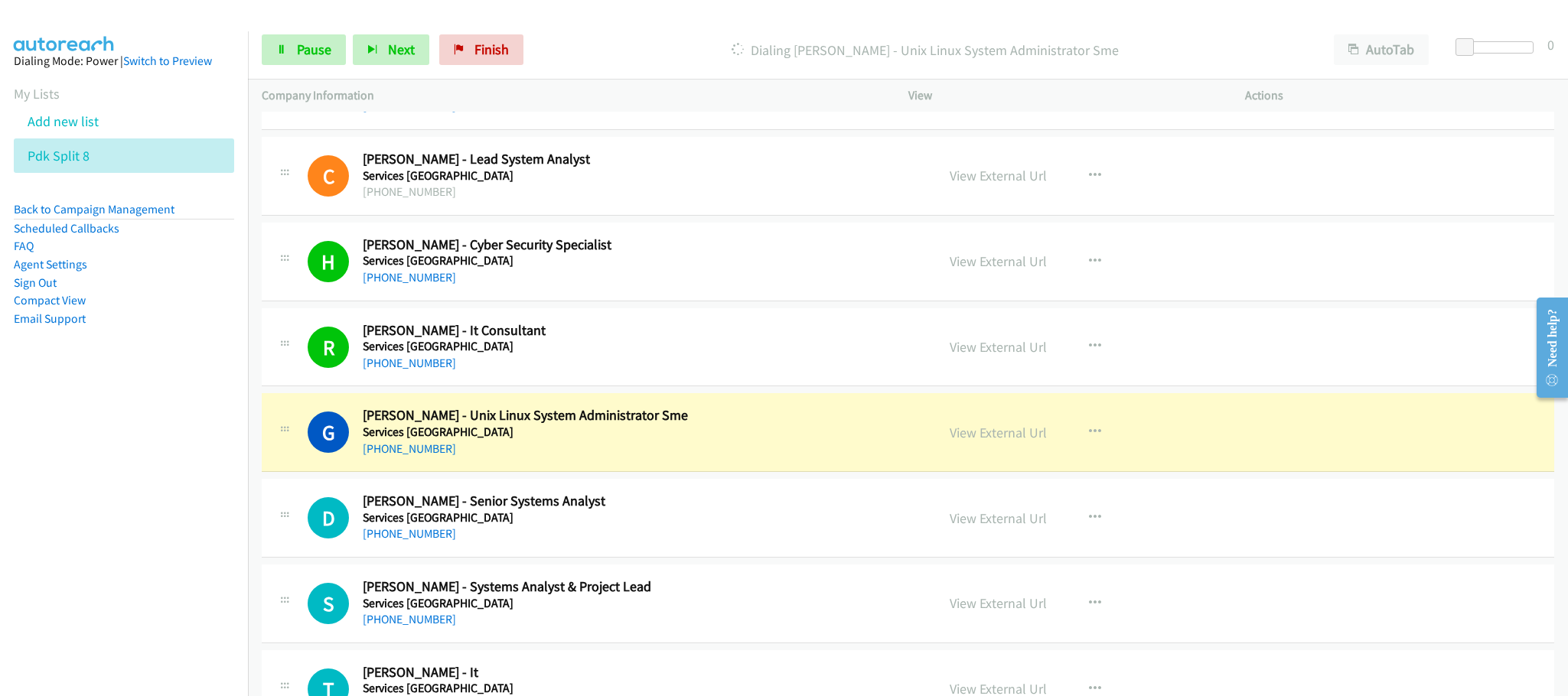
scroll to position [2066, 0]
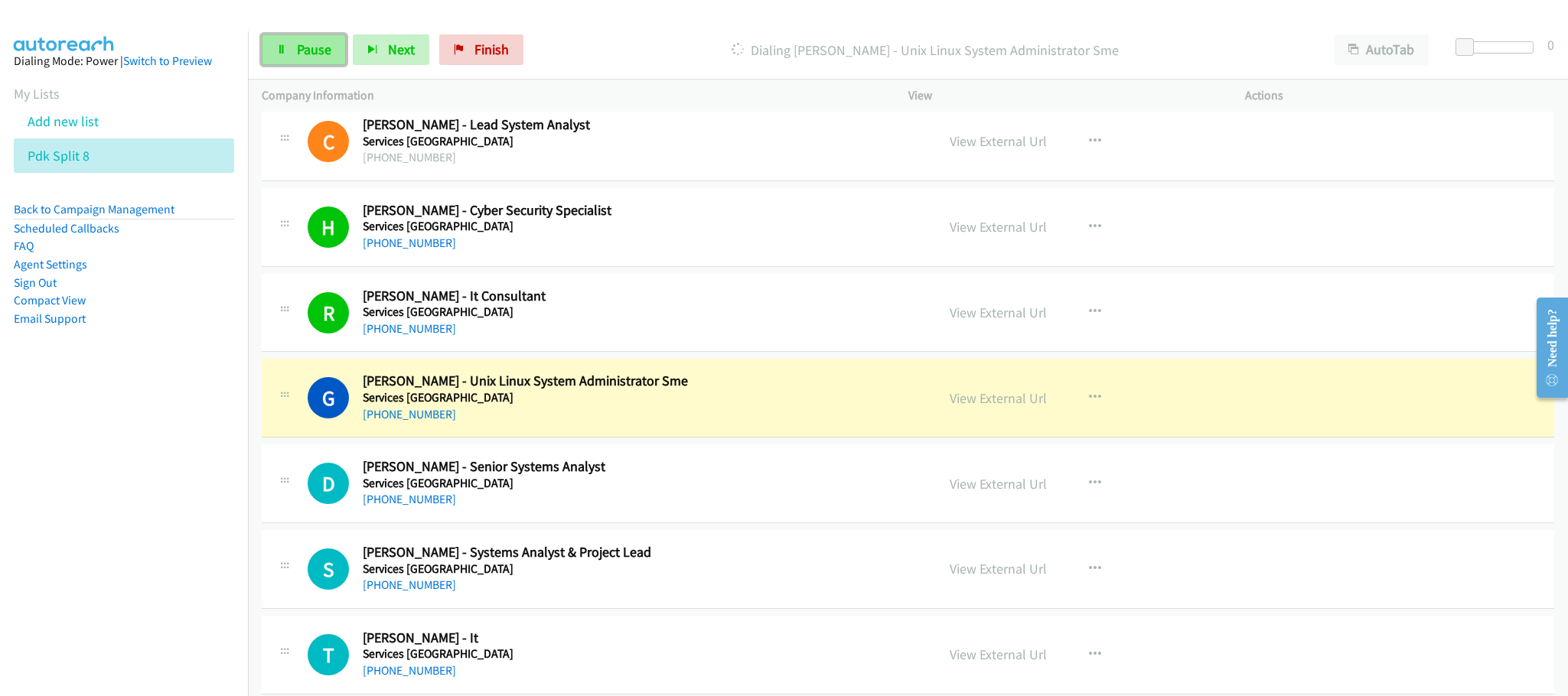
click at [287, 39] on link "Pause" at bounding box center [304, 49] width 84 height 30
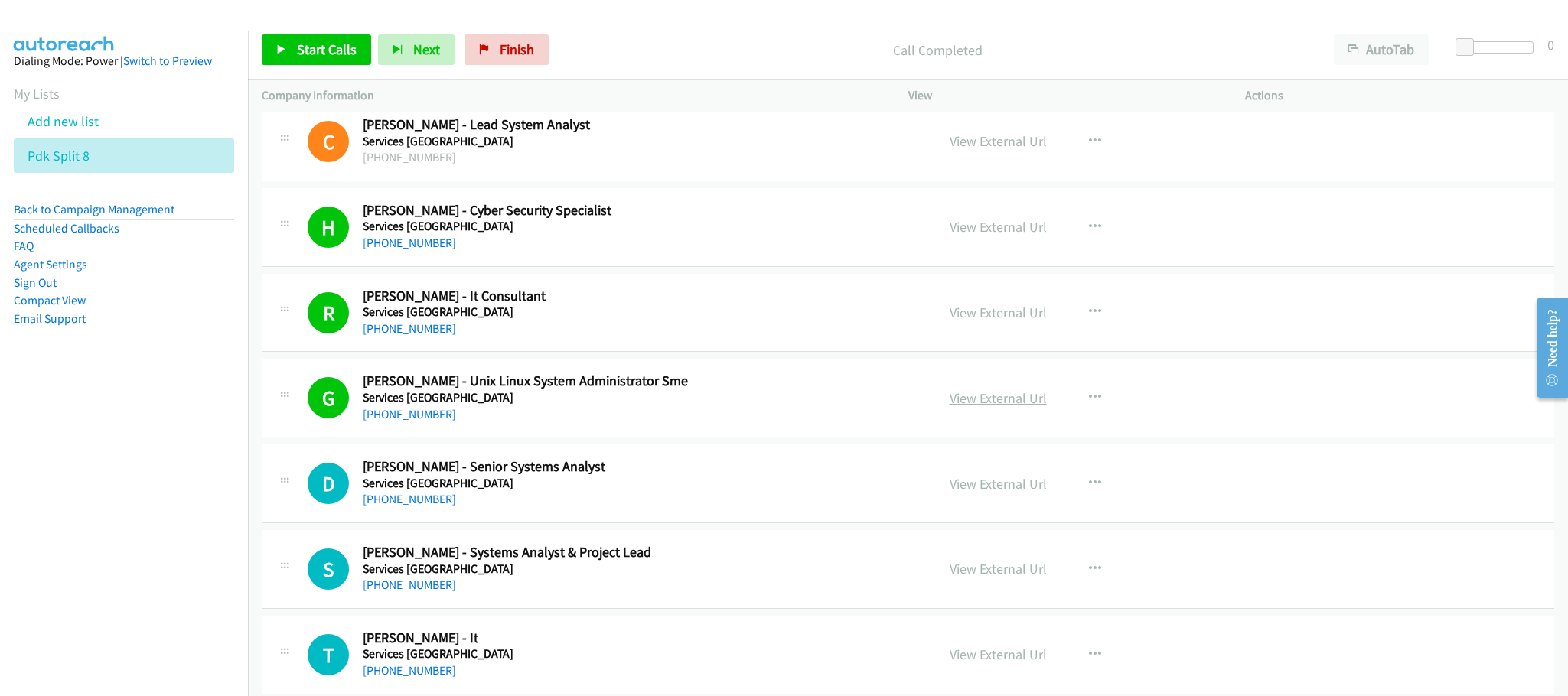
click at [950, 402] on link "View External Url" at bounding box center [998, 398] width 97 height 18
click at [326, 42] on span "Start Calls" at bounding box center [327, 49] width 60 height 18
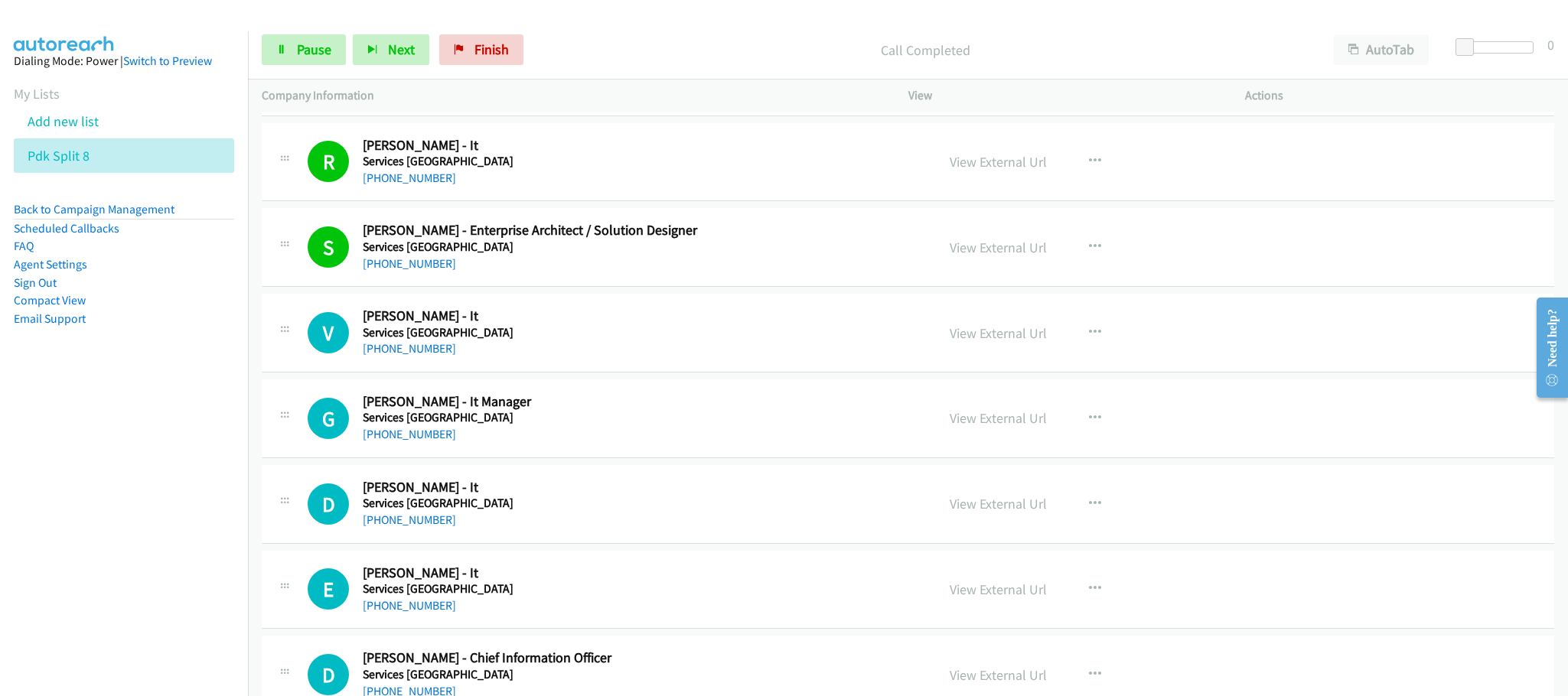
scroll to position [2755, 0]
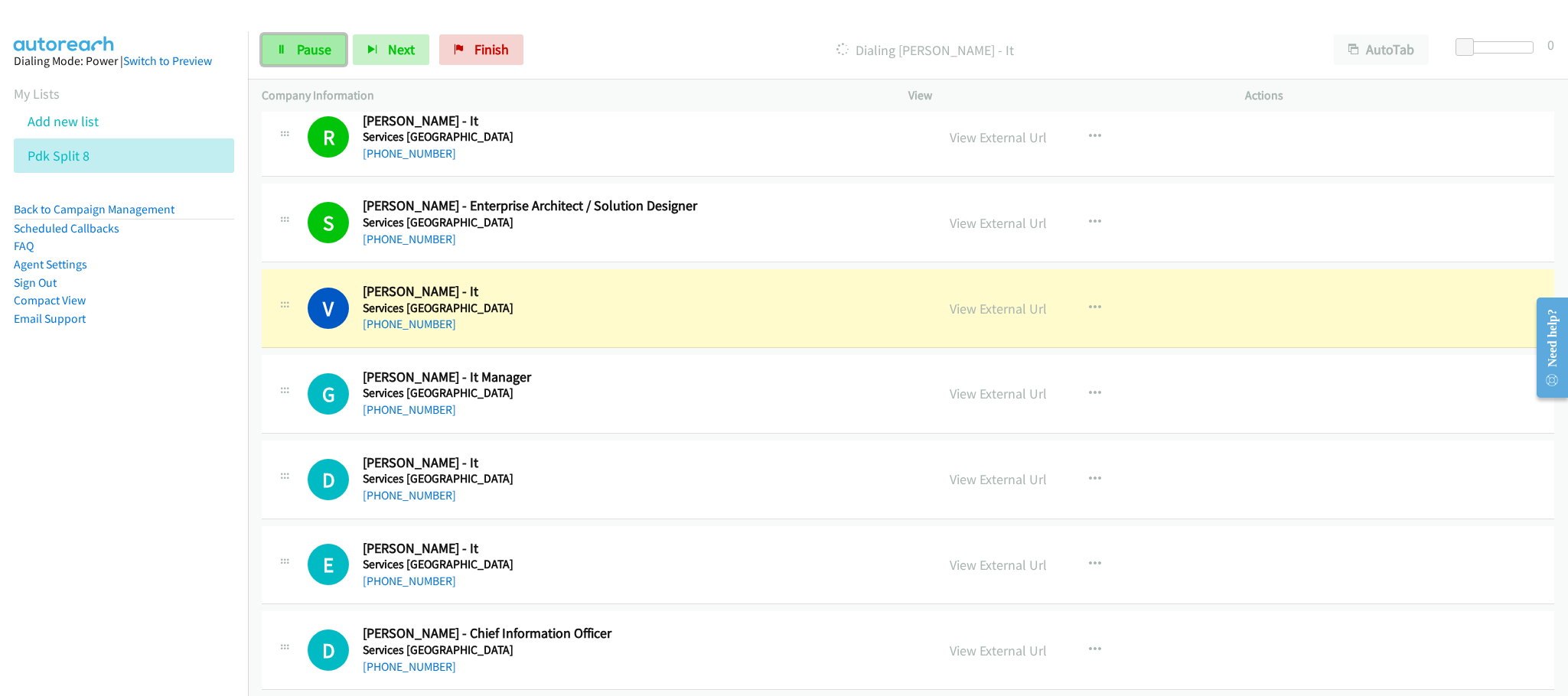
click at [311, 44] on span "Pause" at bounding box center [314, 49] width 34 height 18
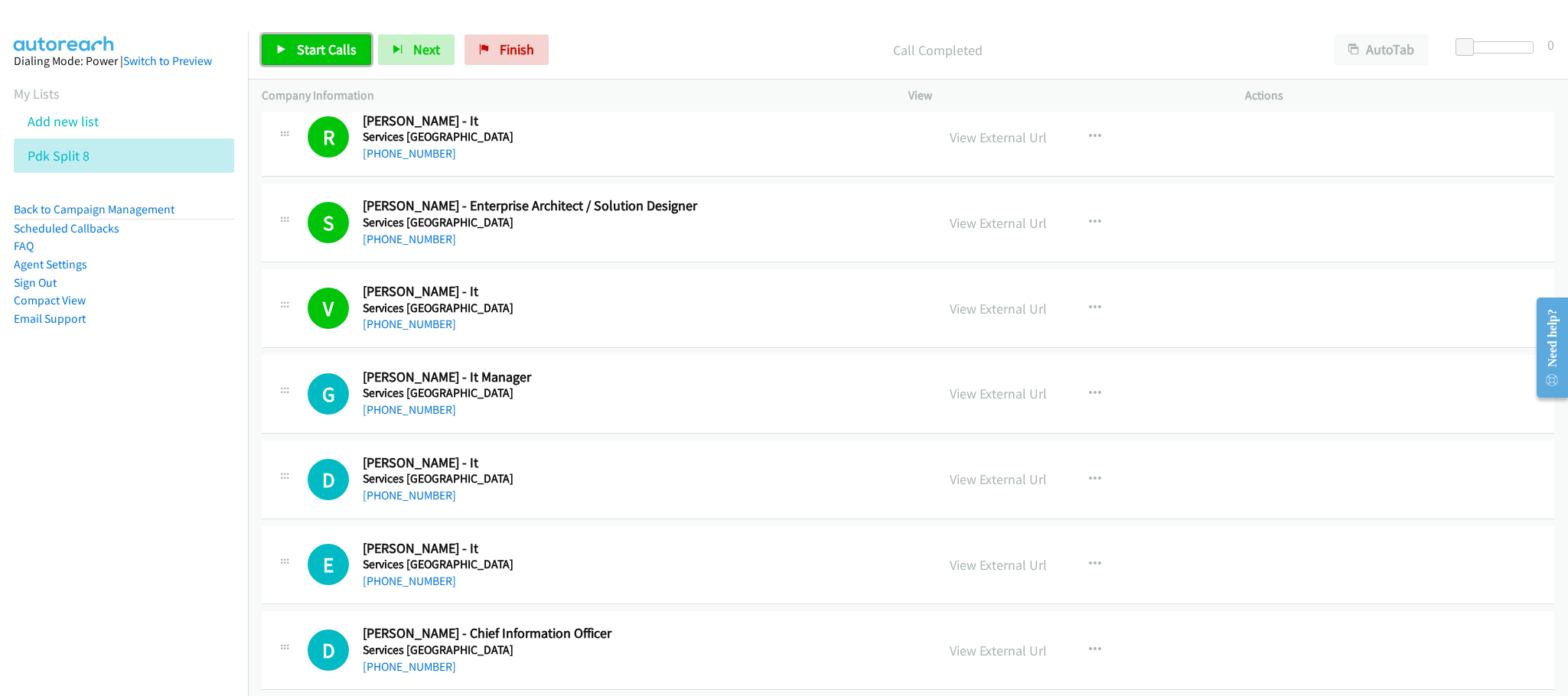
click at [282, 44] on link "Start Calls" at bounding box center [317, 49] width 110 height 30
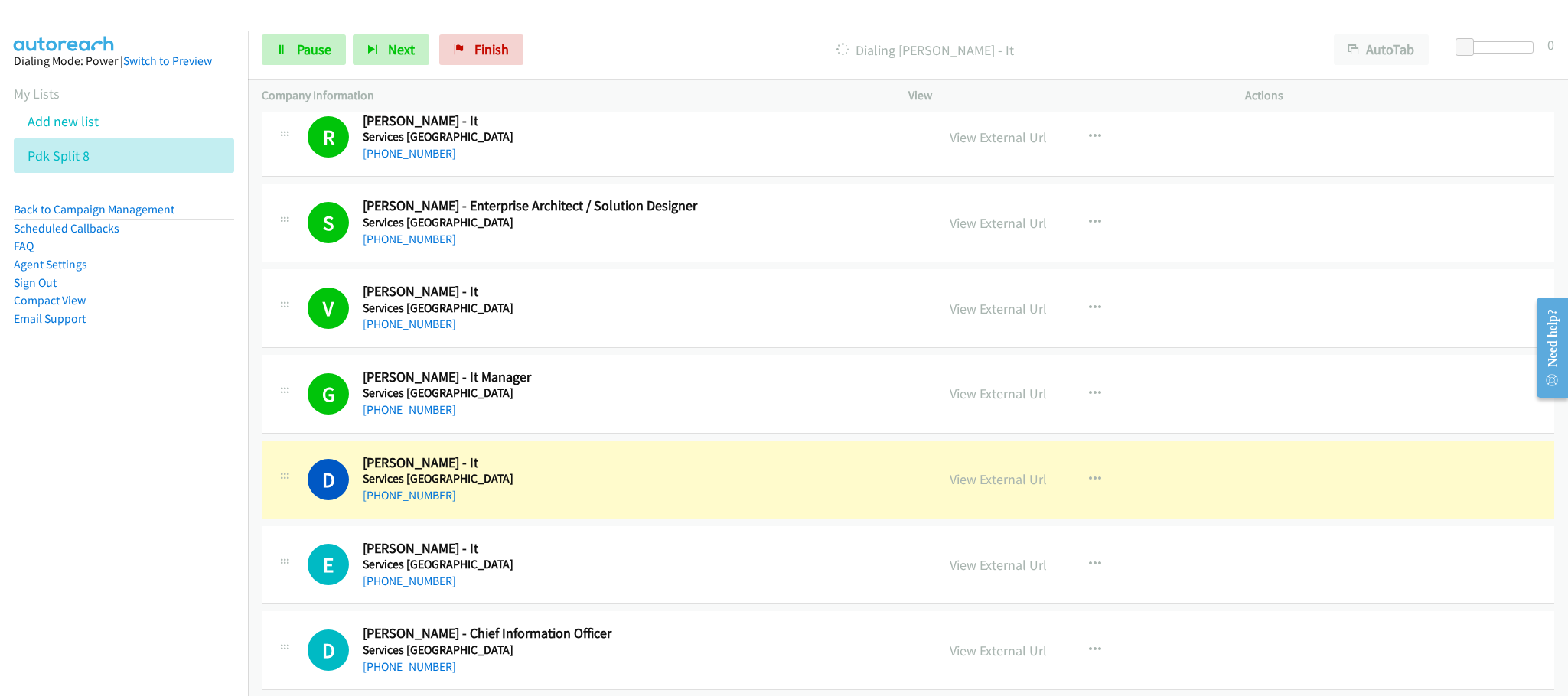
click at [664, 501] on div "+61 409 242 661" at bounding box center [638, 496] width 551 height 19
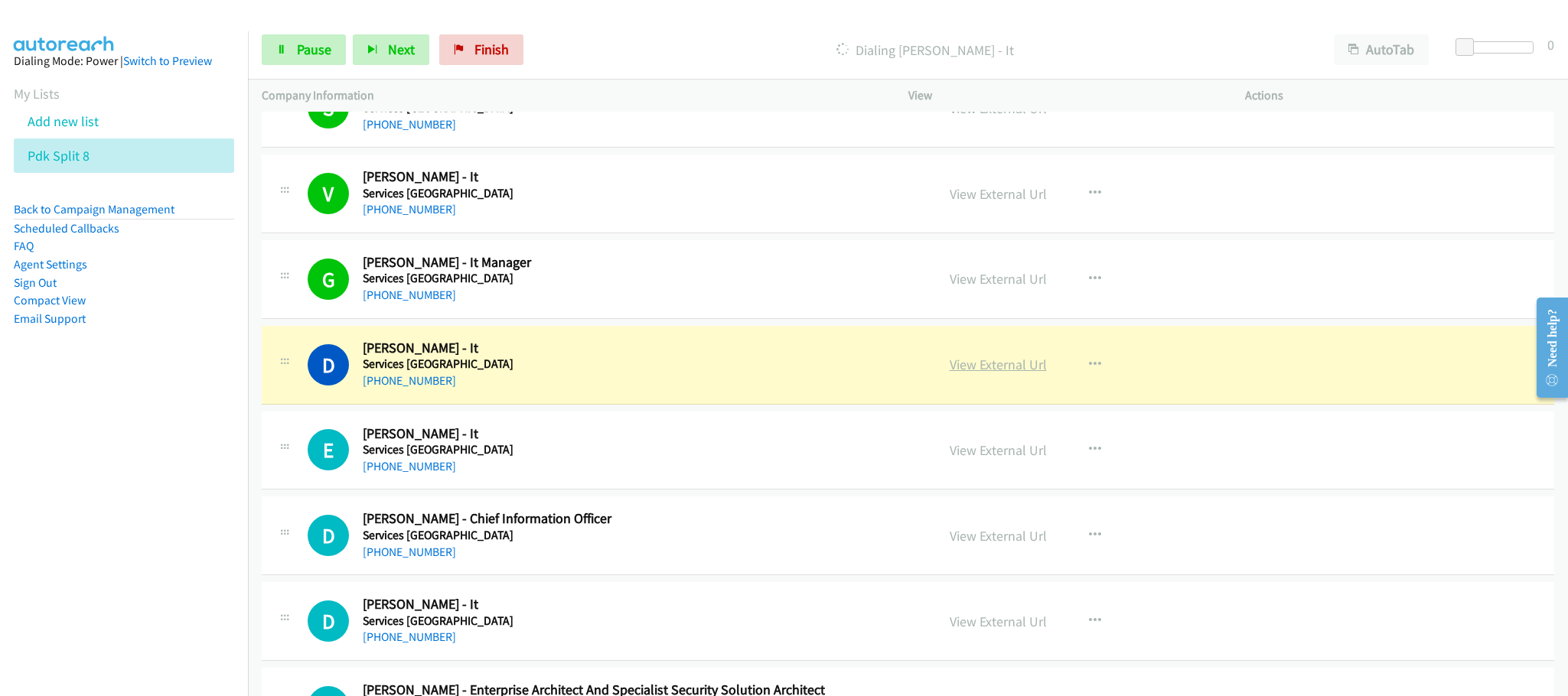
click at [985, 373] on link "View External Url" at bounding box center [998, 365] width 97 height 18
click at [311, 54] on span "Pause" at bounding box center [314, 49] width 34 height 18
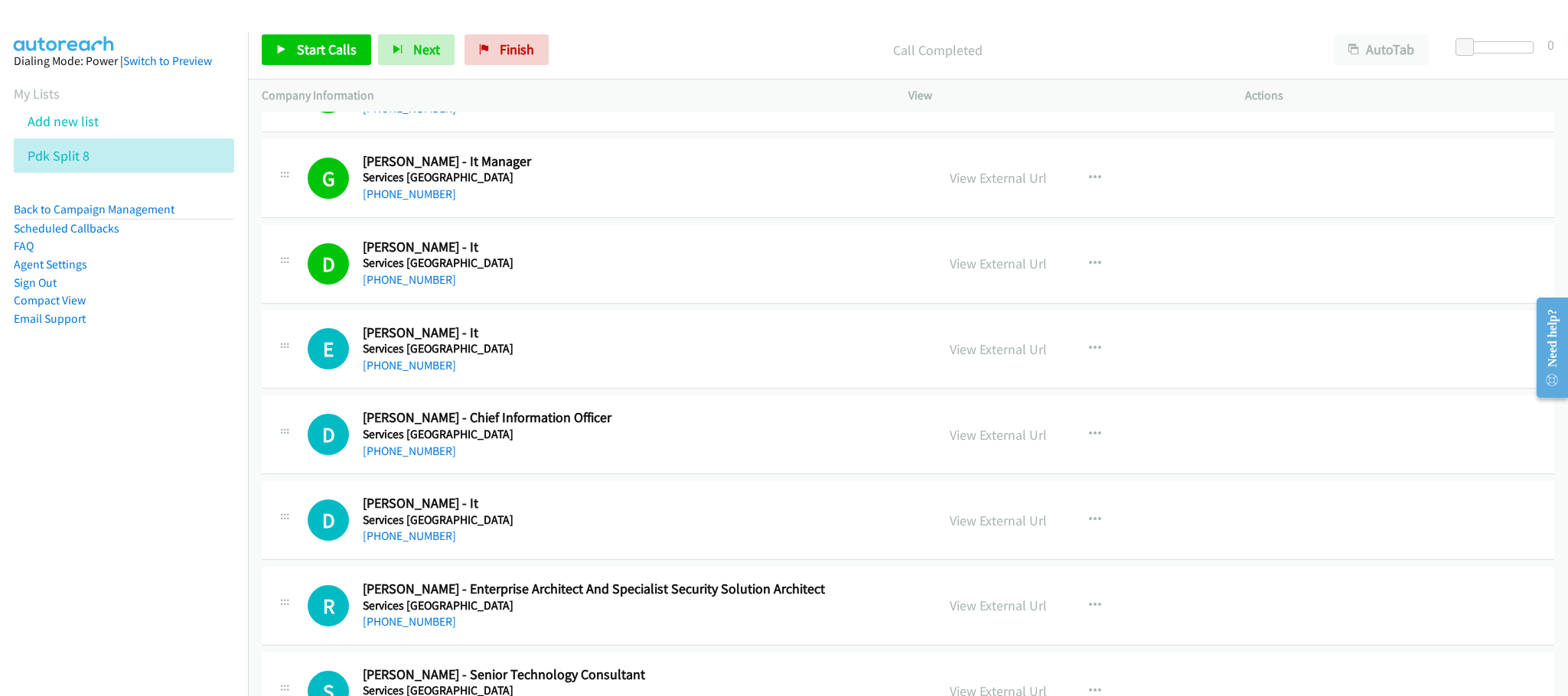
scroll to position [3099, 0]
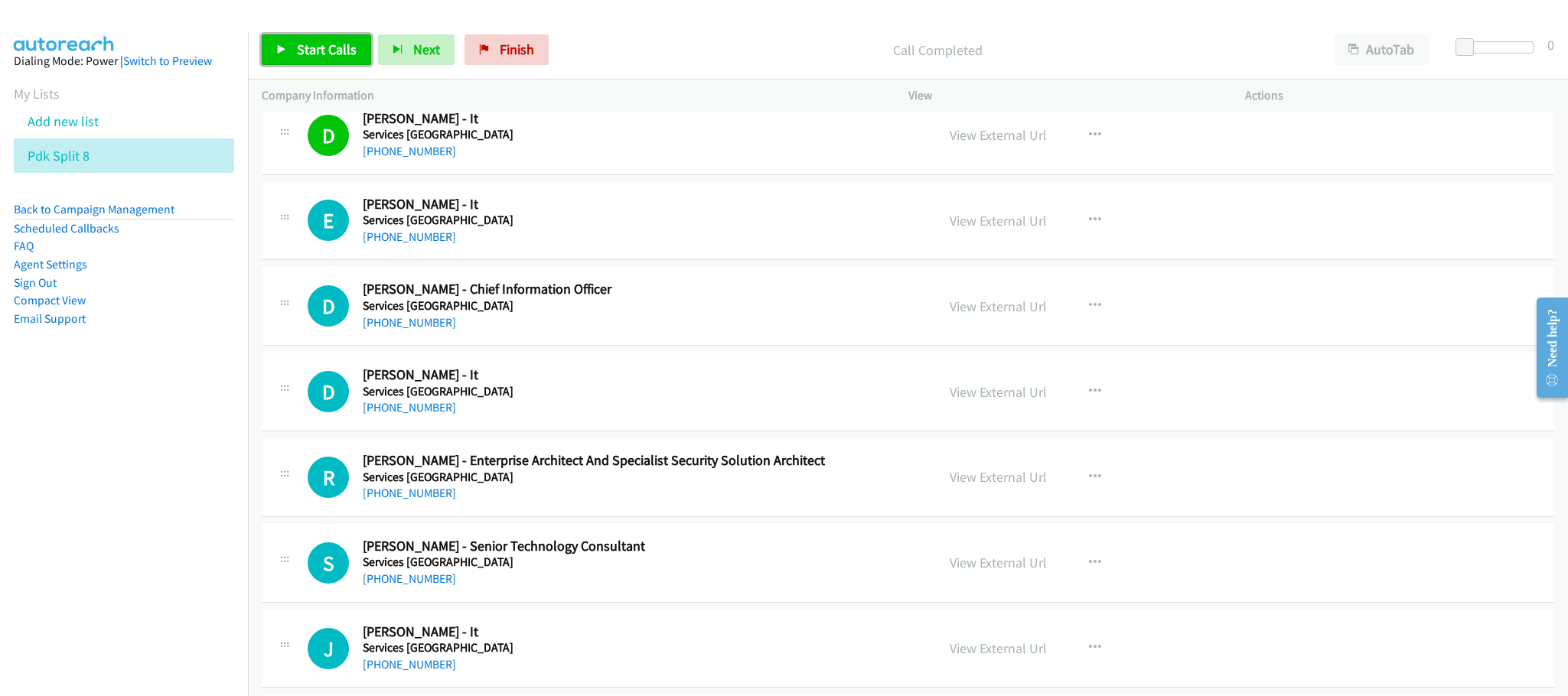
drag, startPoint x: 336, startPoint y: 56, endPoint x: 345, endPoint y: 61, distance: 10.3
click at [336, 56] on span "Start Calls" at bounding box center [327, 49] width 60 height 18
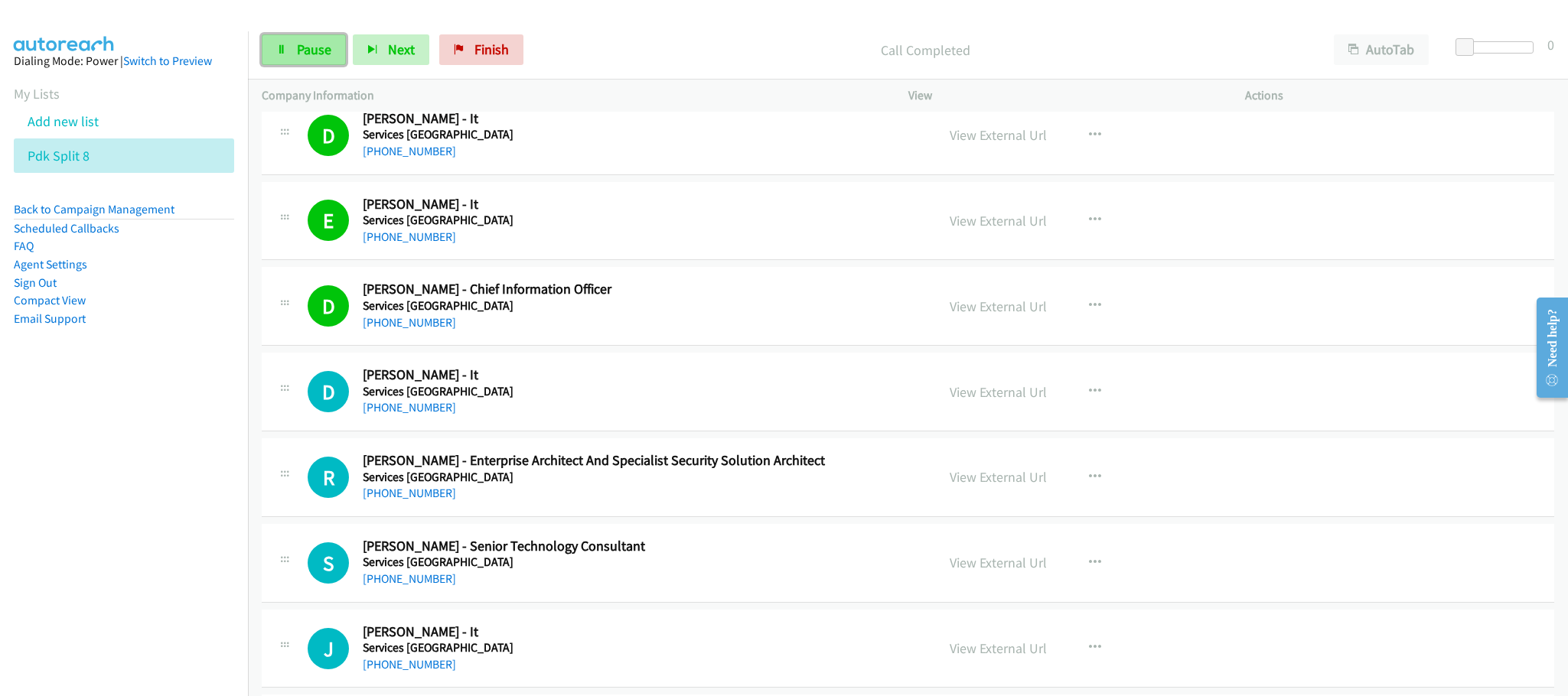
click at [322, 42] on span "Pause" at bounding box center [314, 49] width 34 height 18
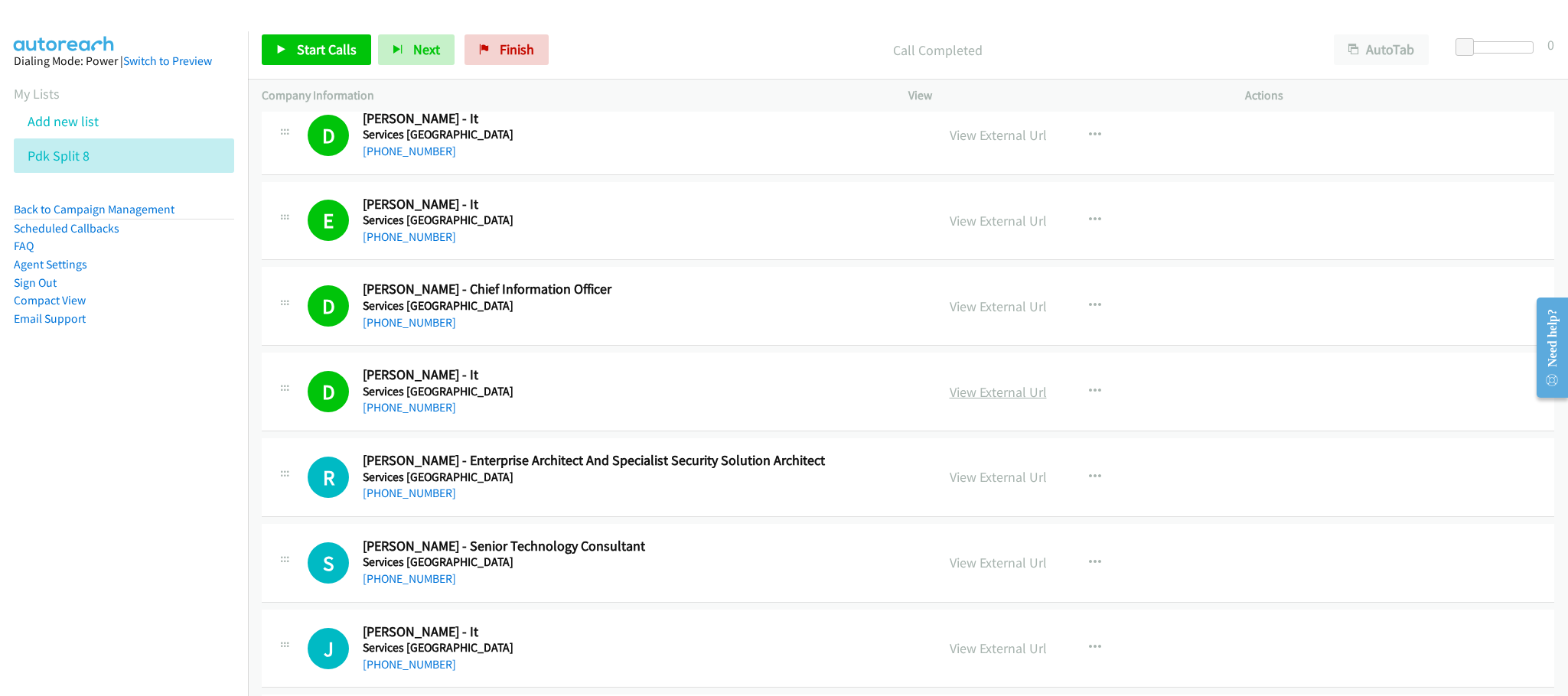
click at [975, 401] on link "View External Url" at bounding box center [998, 392] width 97 height 18
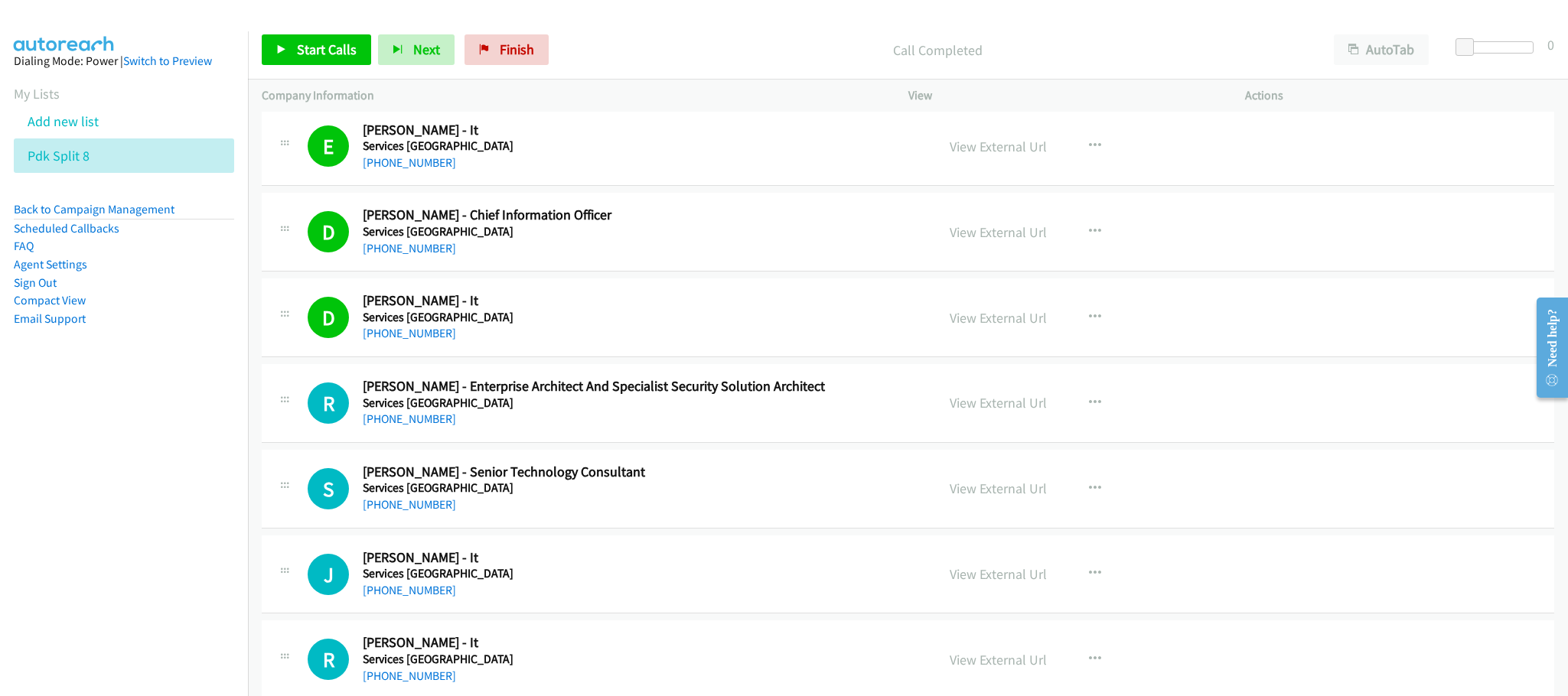
scroll to position [3214, 0]
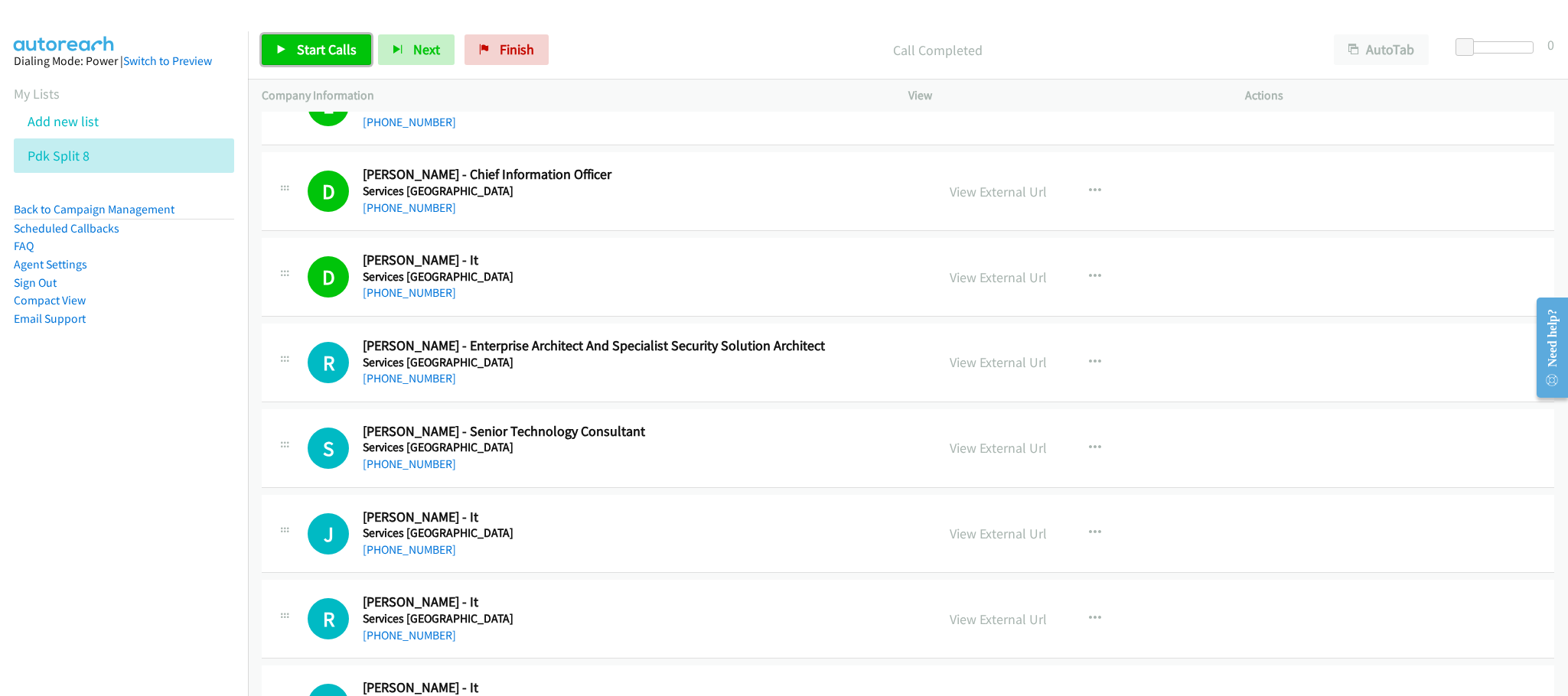
click at [313, 44] on span "Start Calls" at bounding box center [327, 49] width 60 height 18
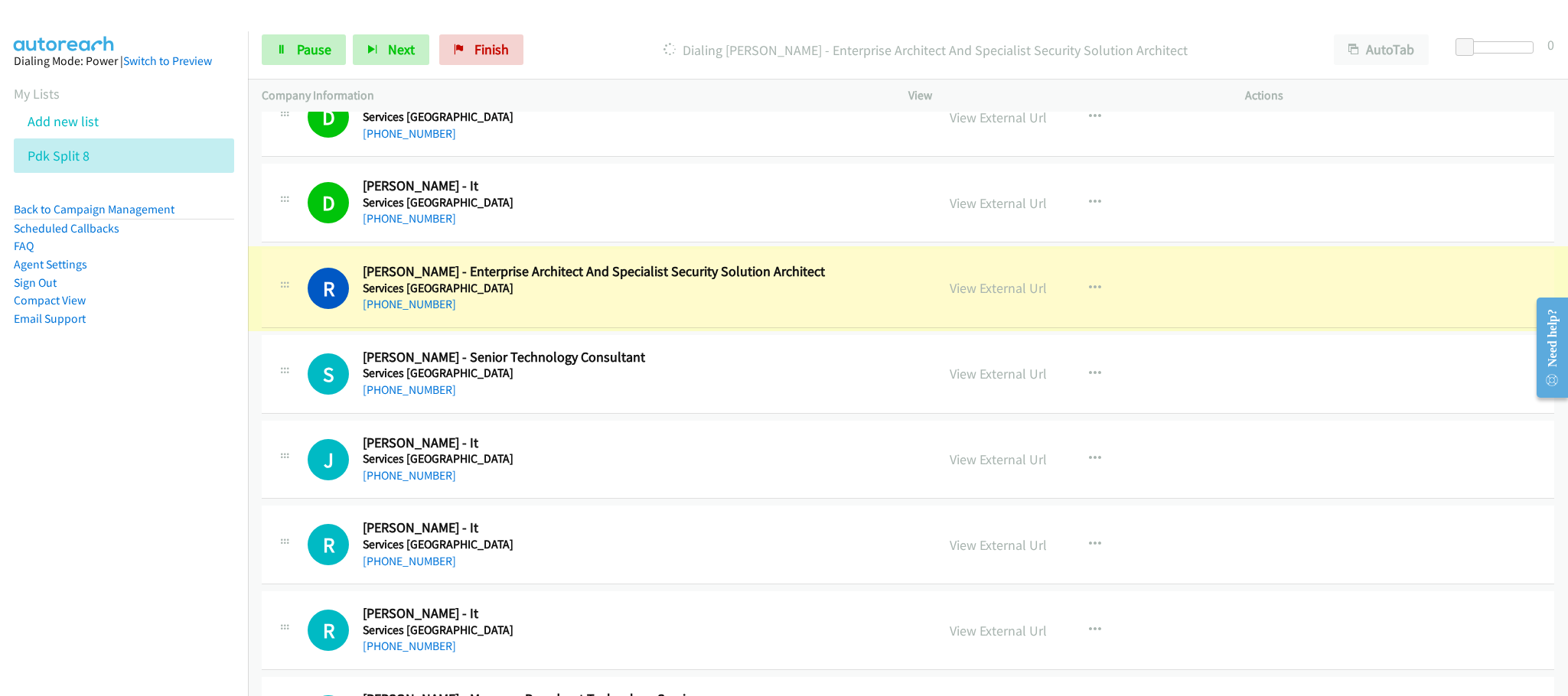
scroll to position [3329, 0]
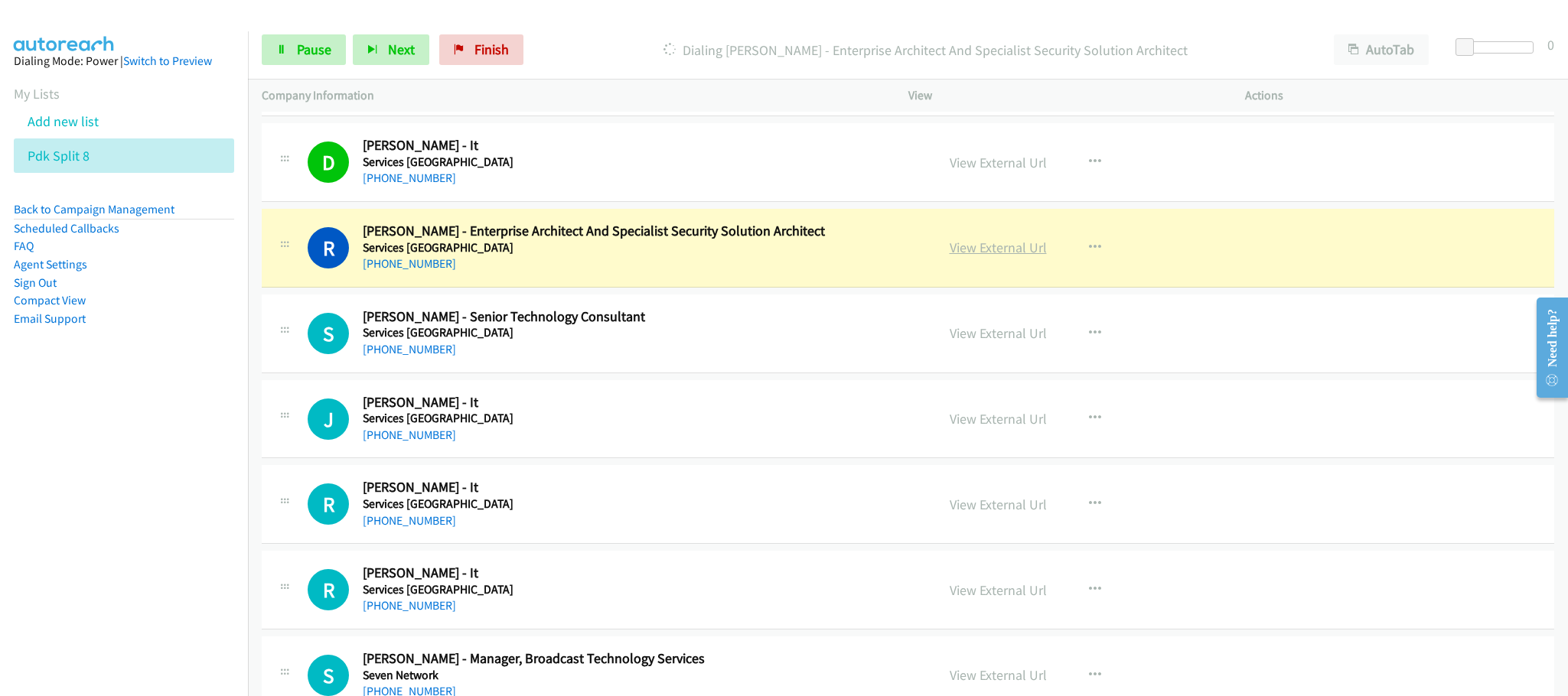
click at [989, 256] on link "View External Url" at bounding box center [998, 247] width 97 height 18
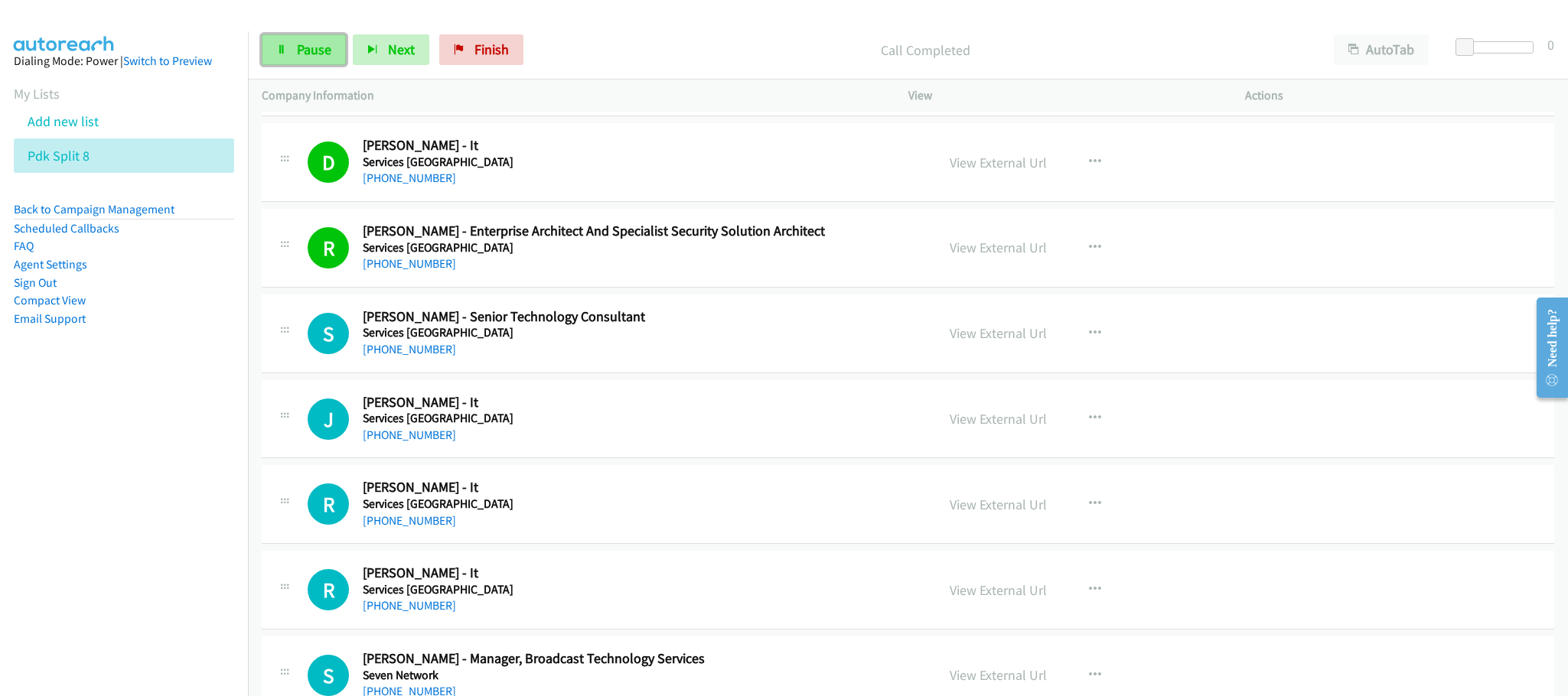
click at [327, 48] on span "Pause" at bounding box center [314, 49] width 34 height 18
click at [1022, 257] on link "View External Url" at bounding box center [998, 247] width 97 height 18
click at [359, 61] on link "Start Calls" at bounding box center [317, 49] width 110 height 30
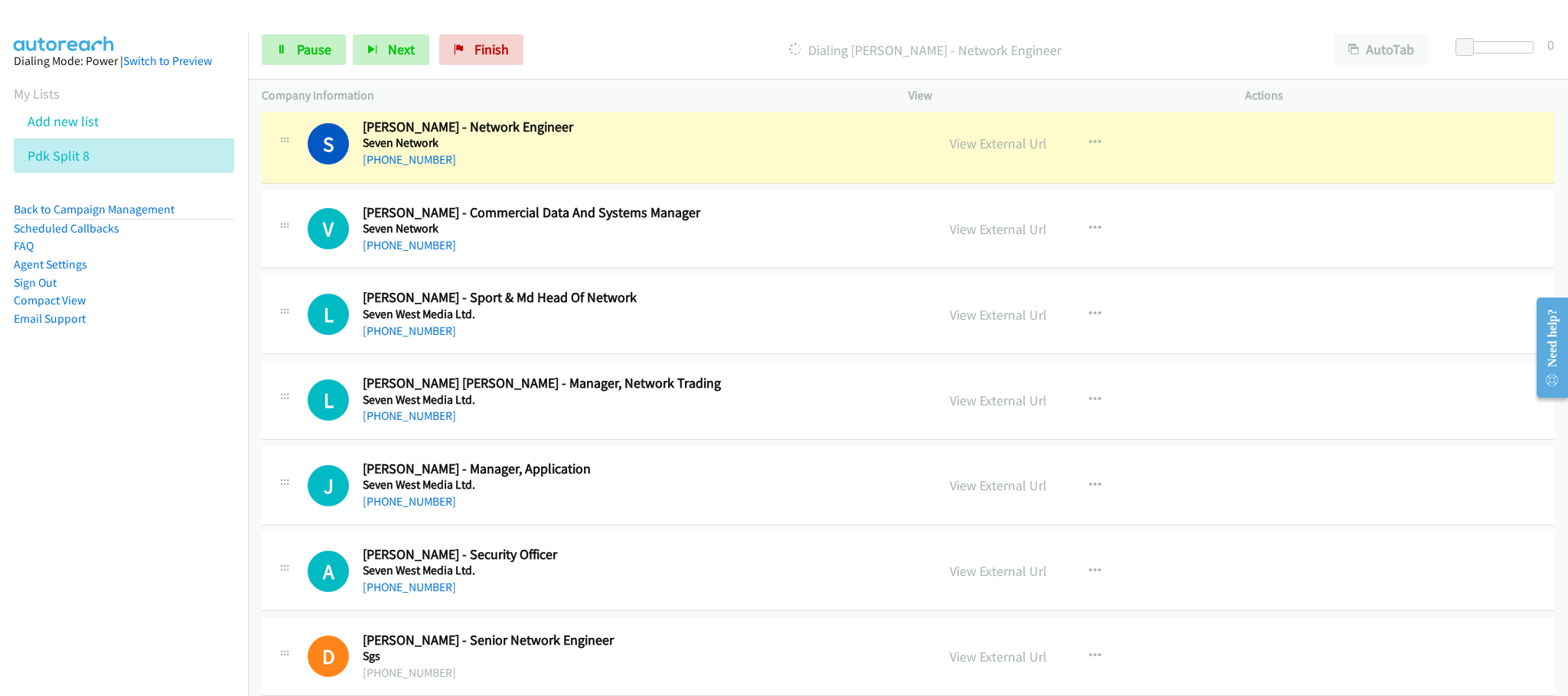
scroll to position [4017, 0]
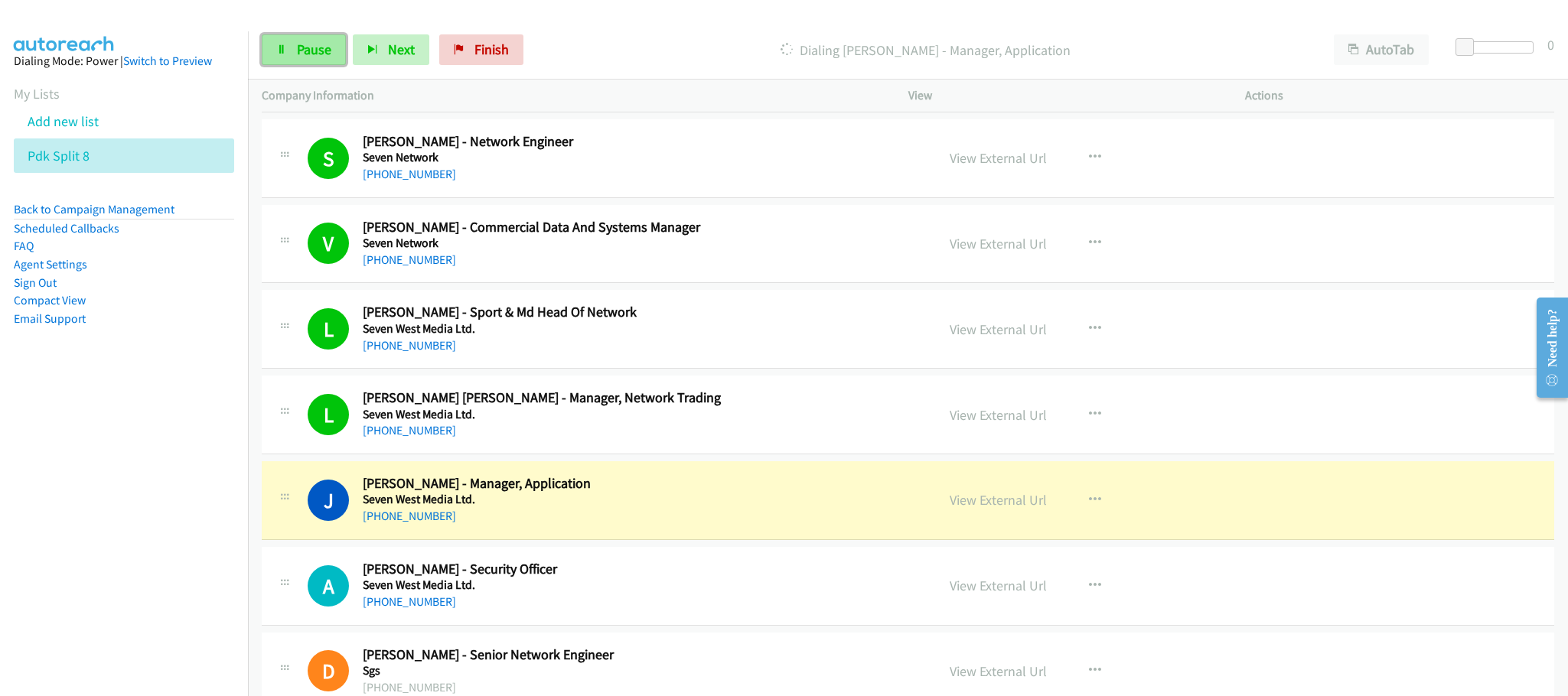
click at [311, 61] on link "Pause" at bounding box center [304, 49] width 84 height 30
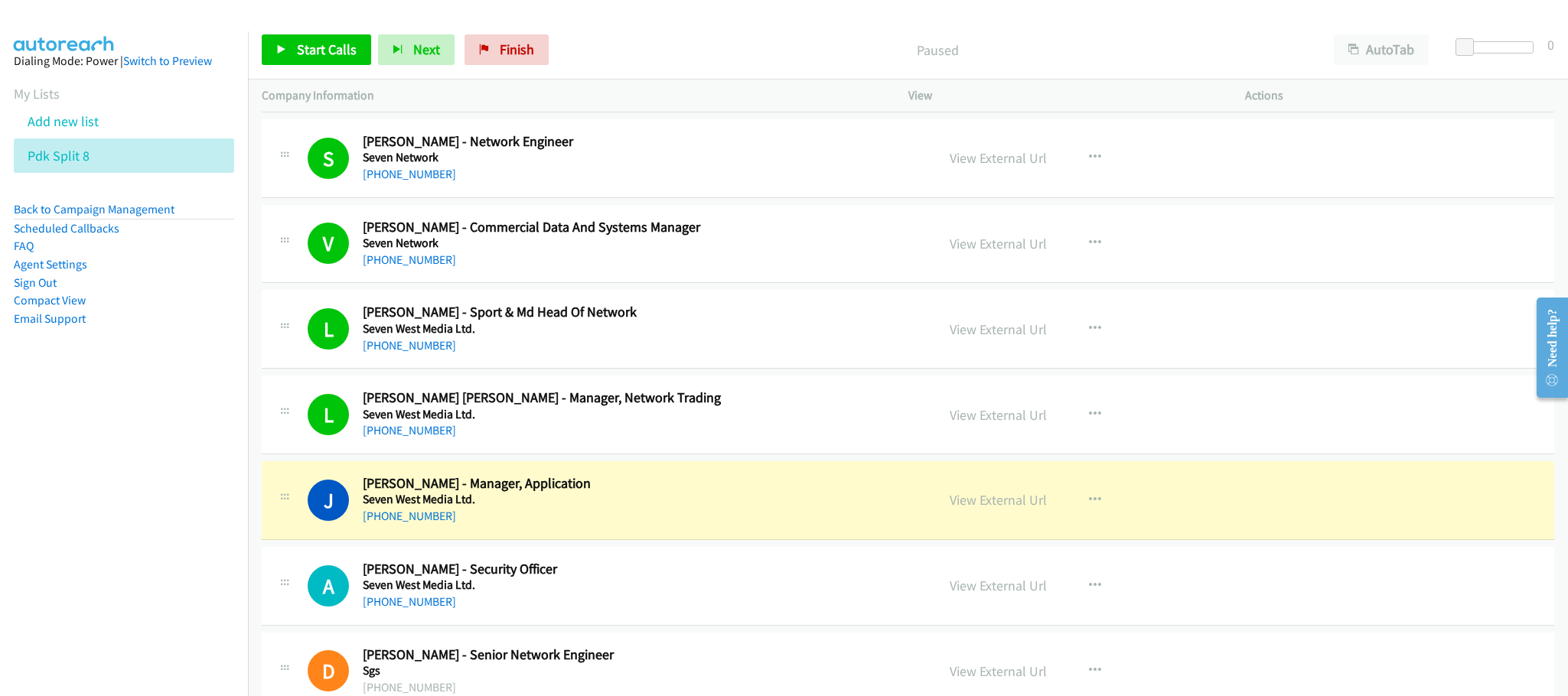
scroll to position [4132, 0]
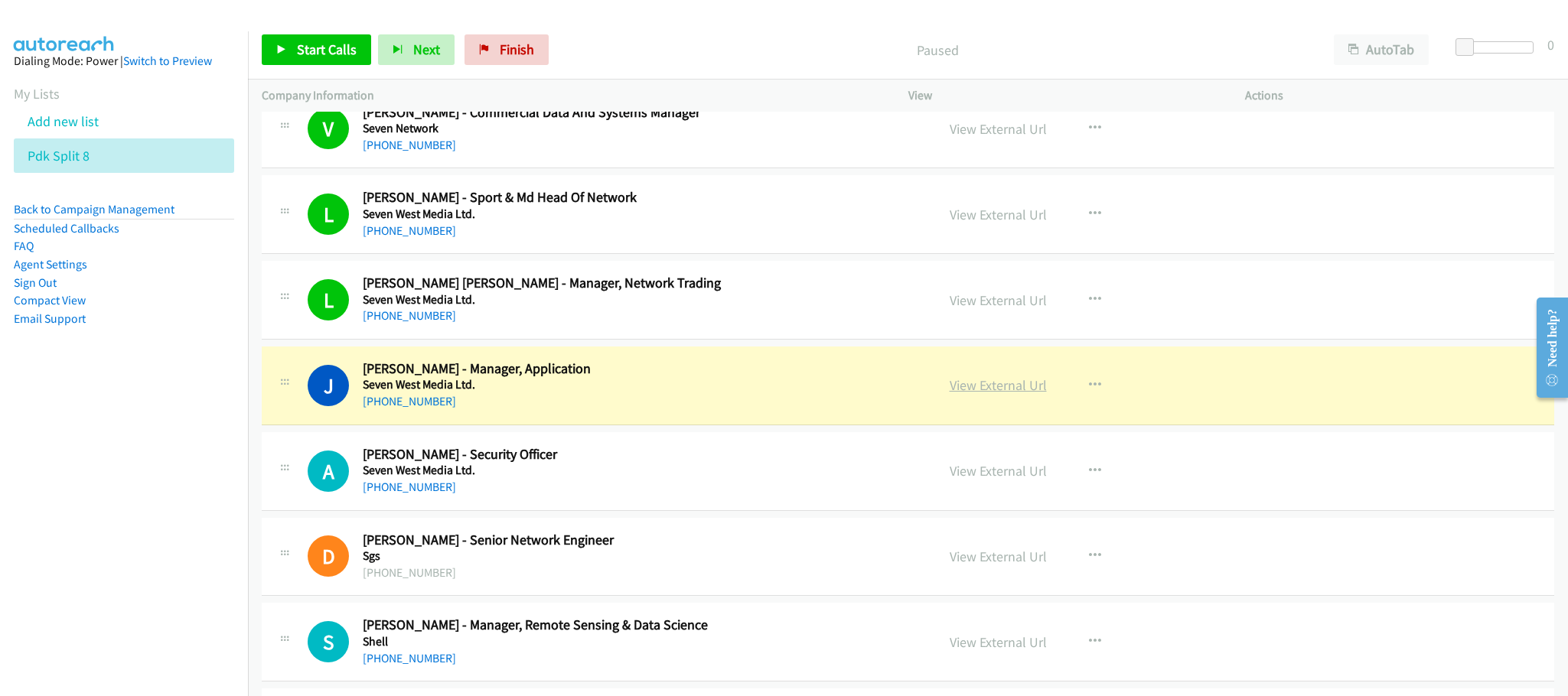
click at [1020, 394] on link "View External Url" at bounding box center [998, 385] width 97 height 18
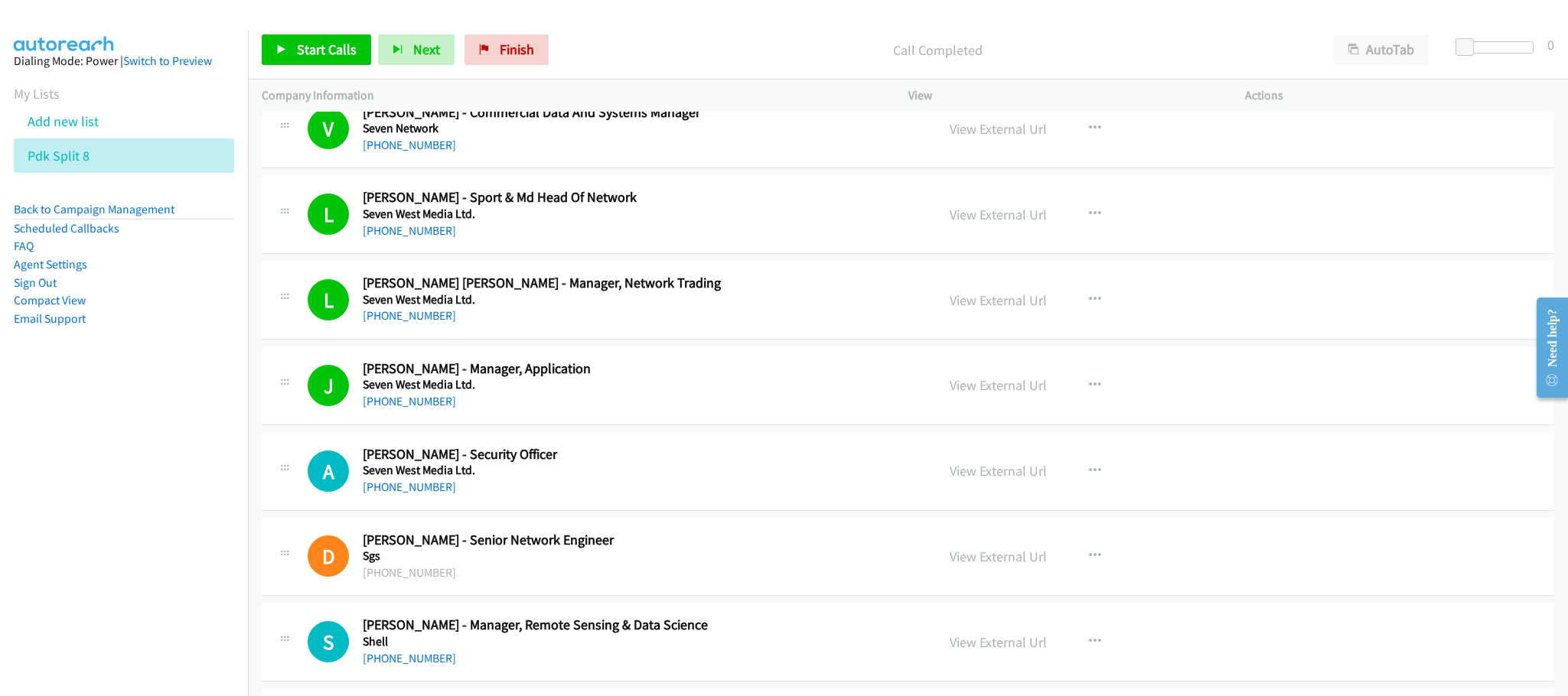
drag, startPoint x: 1293, startPoint y: 425, endPoint x: 877, endPoint y: 682, distance: 489.0
drag, startPoint x: 1059, startPoint y: 288, endPoint x: 1056, endPoint y: 297, distance: 9.5
click at [1059, 288] on div "L Callback Scheduled Luke Ann Maree - Manager, Network Trading Seven West Media…" at bounding box center [908, 300] width 1293 height 79
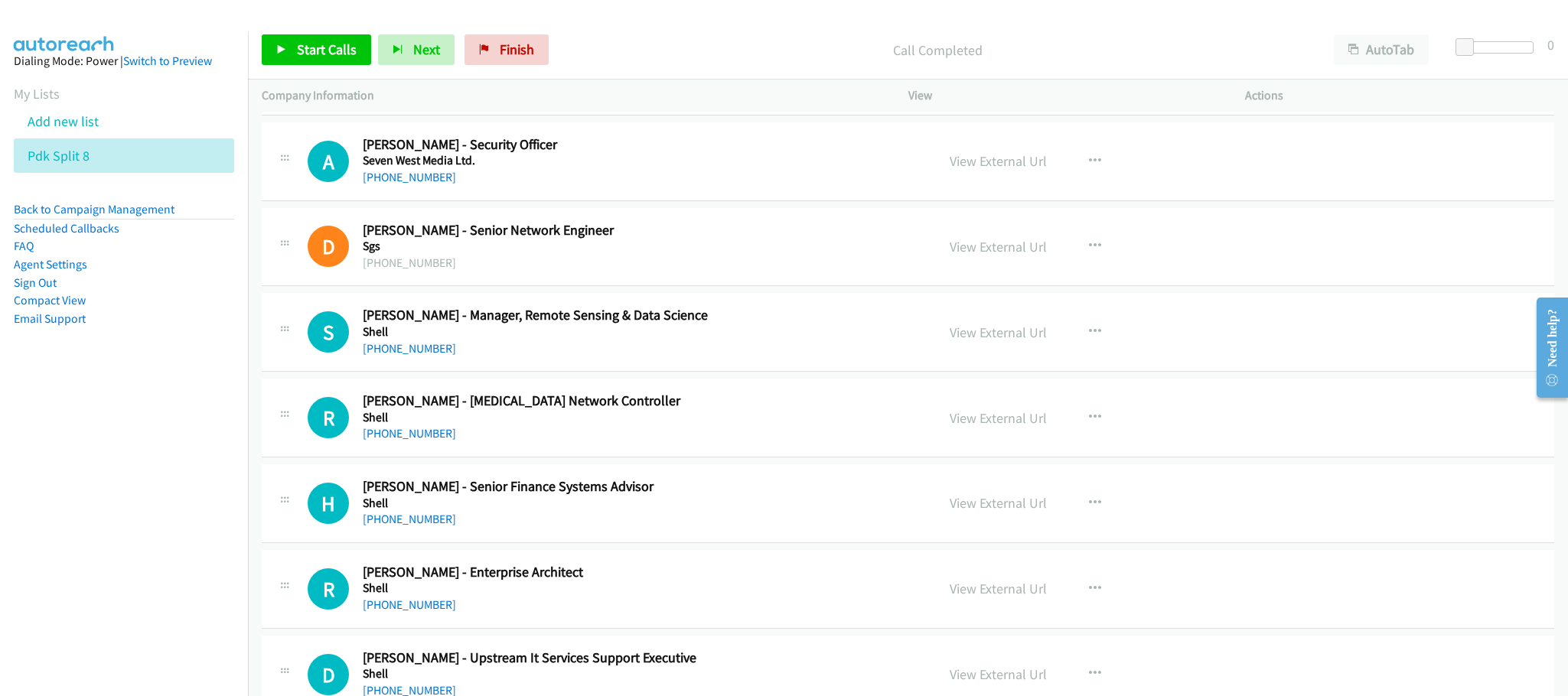
scroll to position [4477, 0]
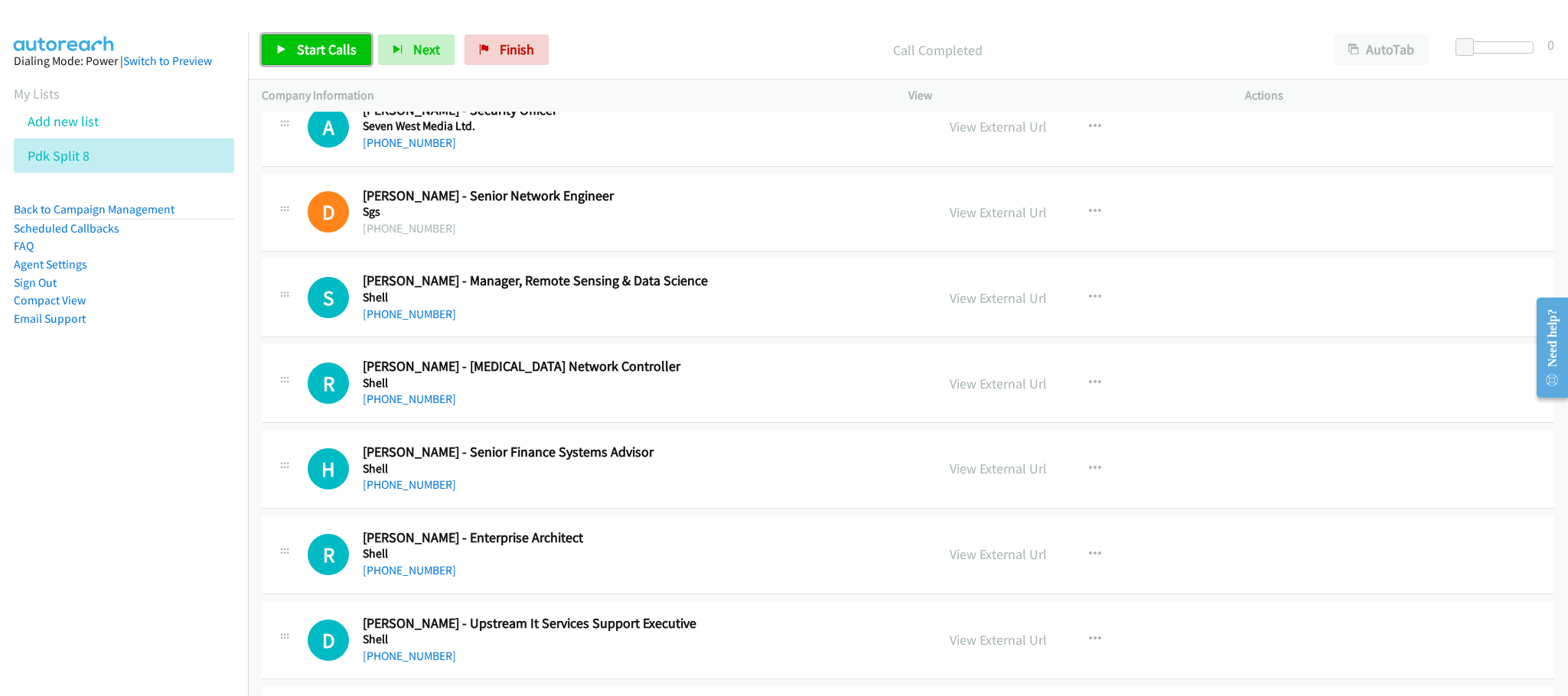
click at [319, 42] on span "Start Calls" at bounding box center [327, 49] width 60 height 18
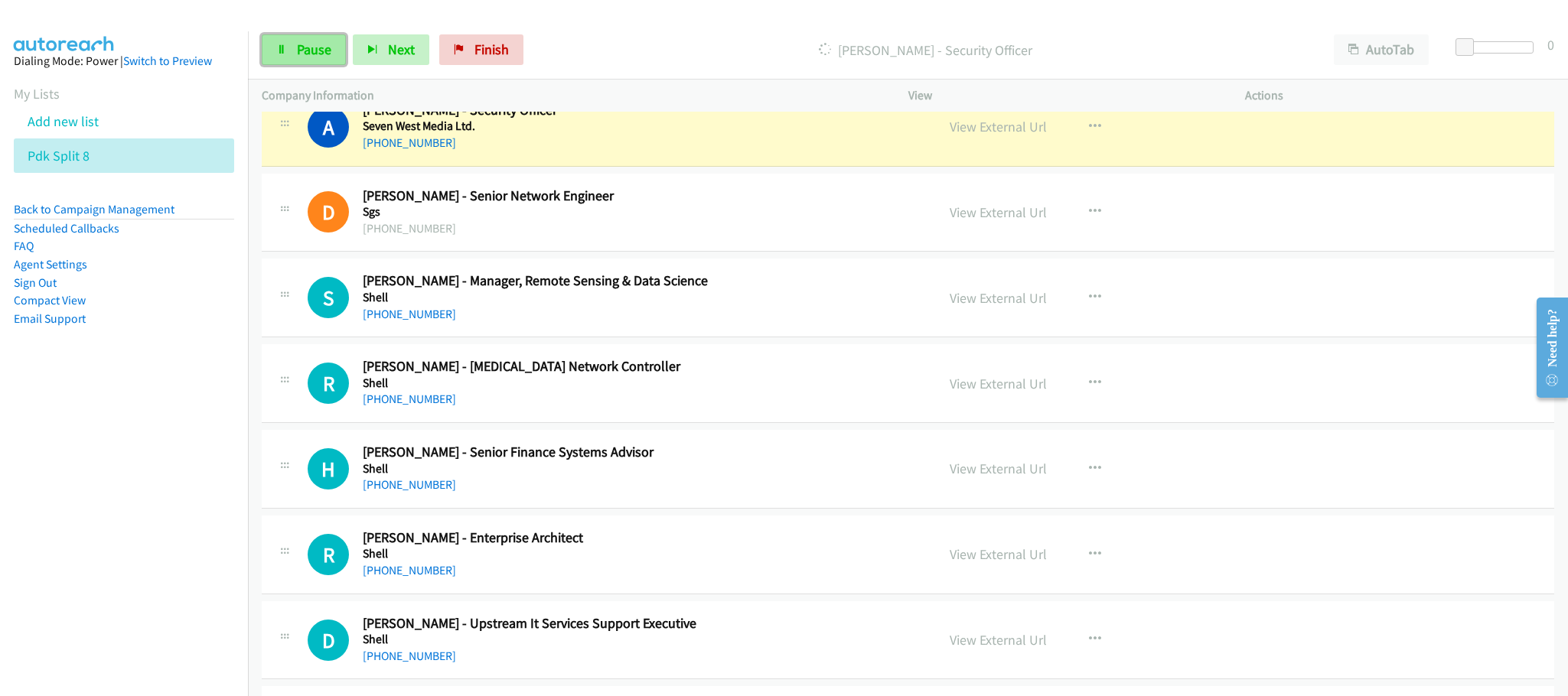
click at [292, 47] on link "Pause" at bounding box center [304, 49] width 84 height 30
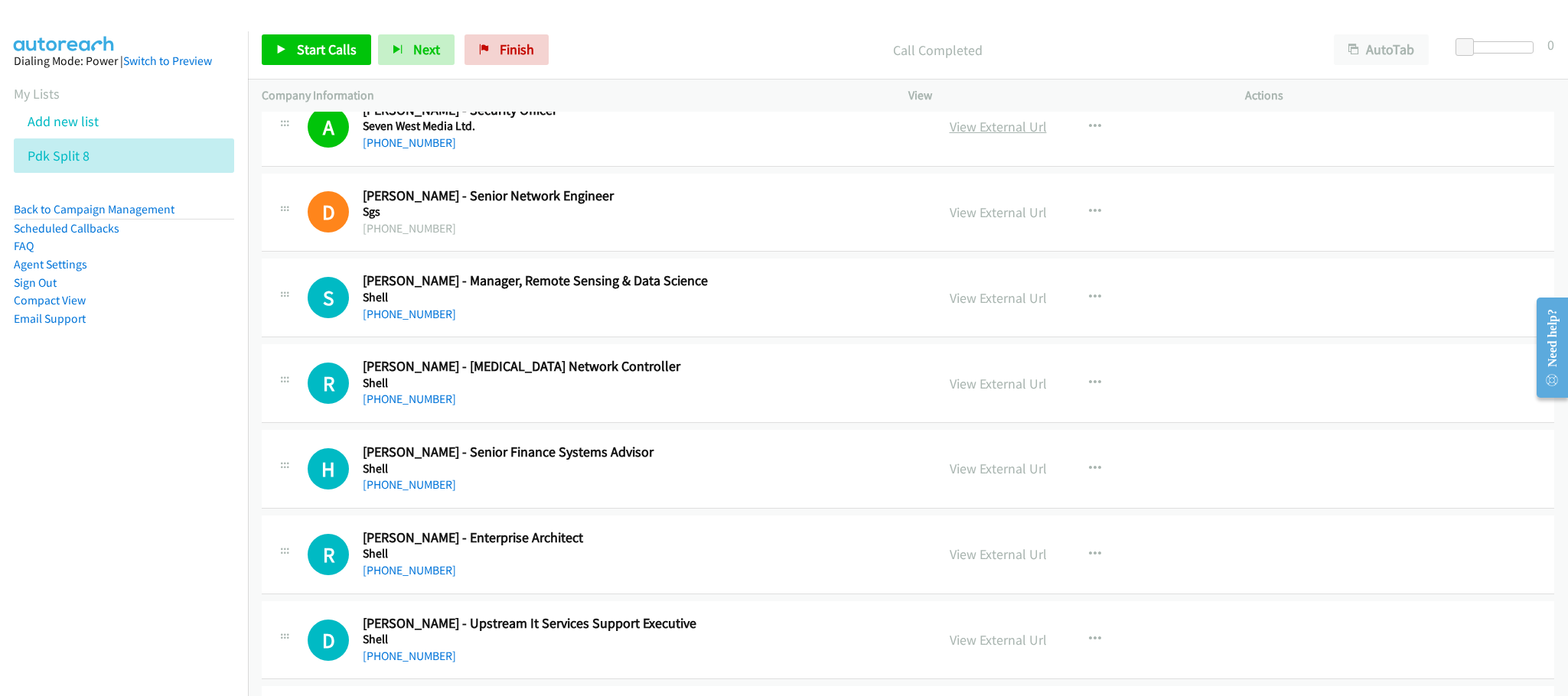
click at [1016, 135] on link "View External Url" at bounding box center [998, 127] width 97 height 18
click at [331, 40] on link "Start Calls" at bounding box center [317, 49] width 110 height 30
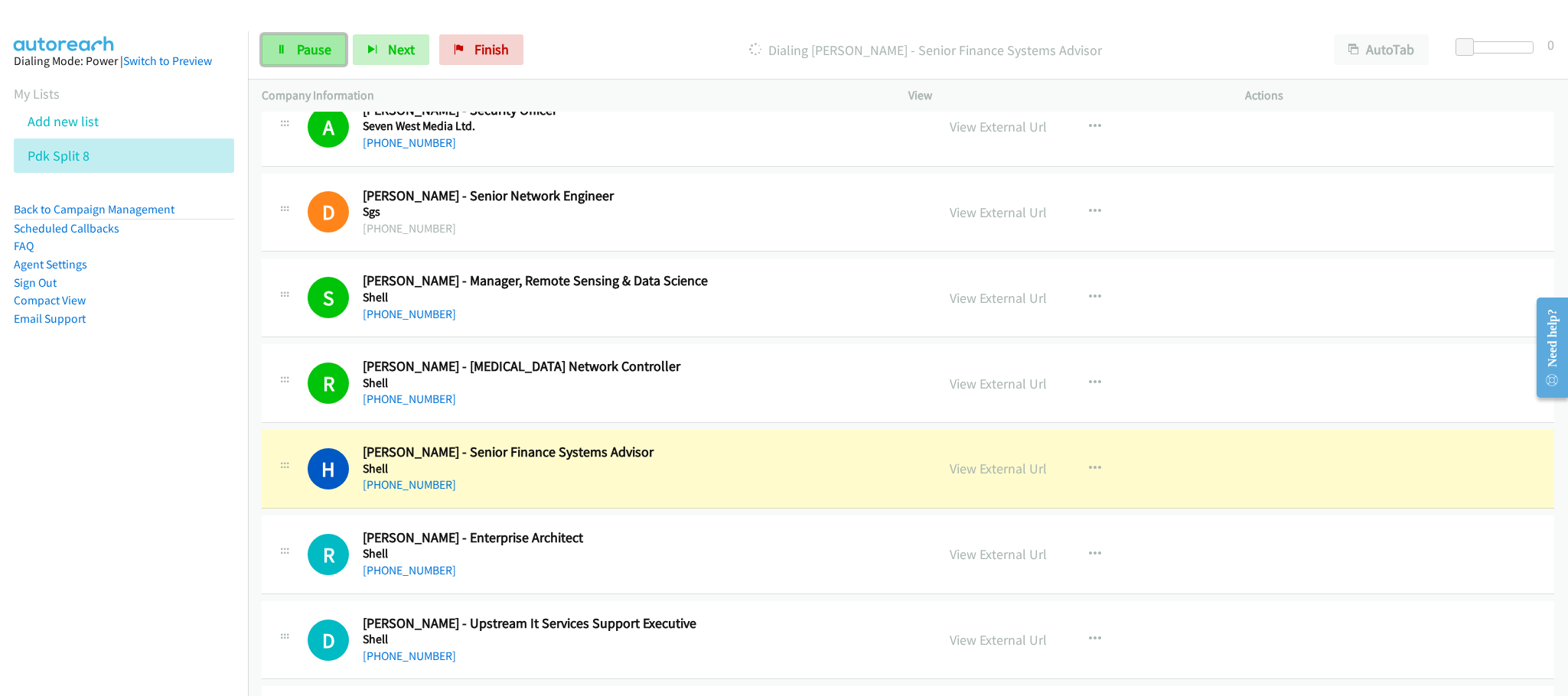
click at [306, 53] on span "Pause" at bounding box center [314, 49] width 34 height 18
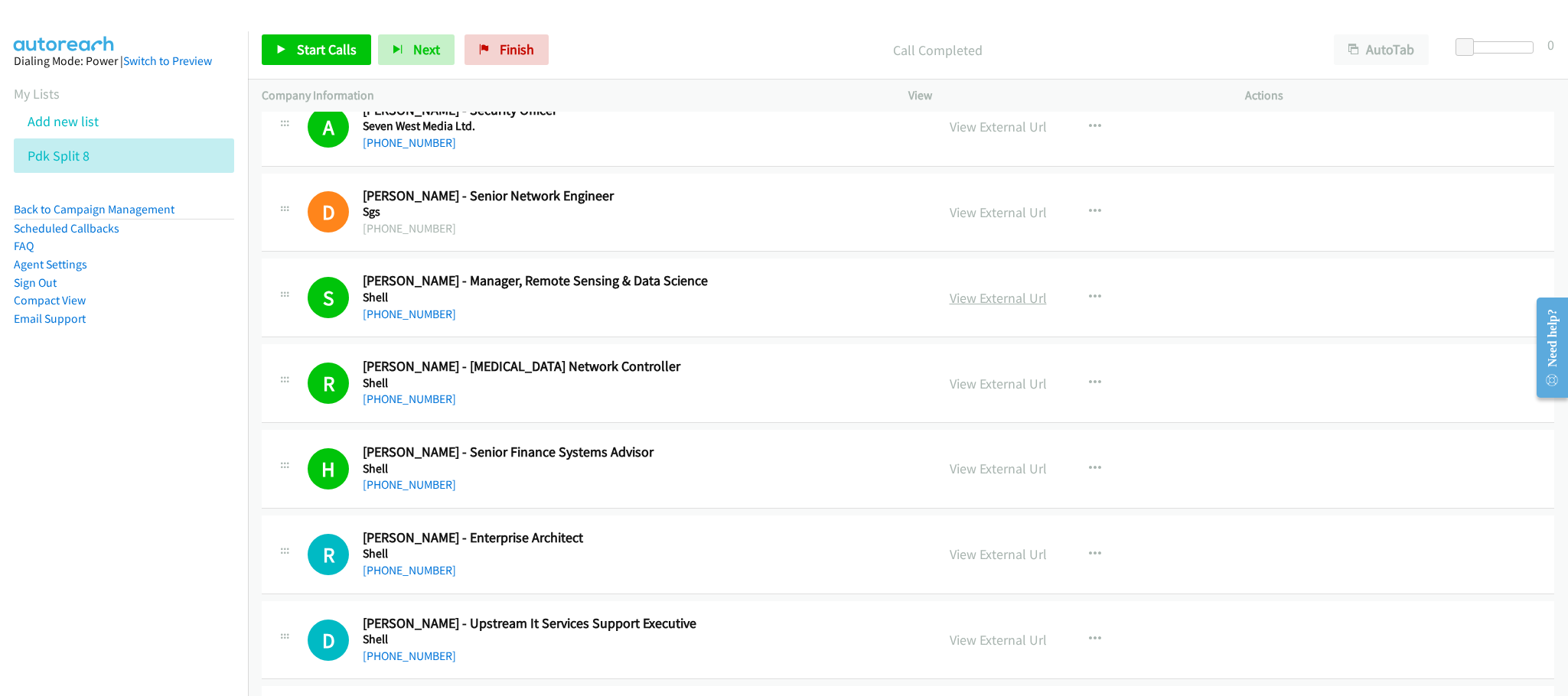
click at [997, 307] on link "View External Url" at bounding box center [998, 298] width 97 height 18
click at [341, 44] on span "Start Calls" at bounding box center [327, 49] width 60 height 18
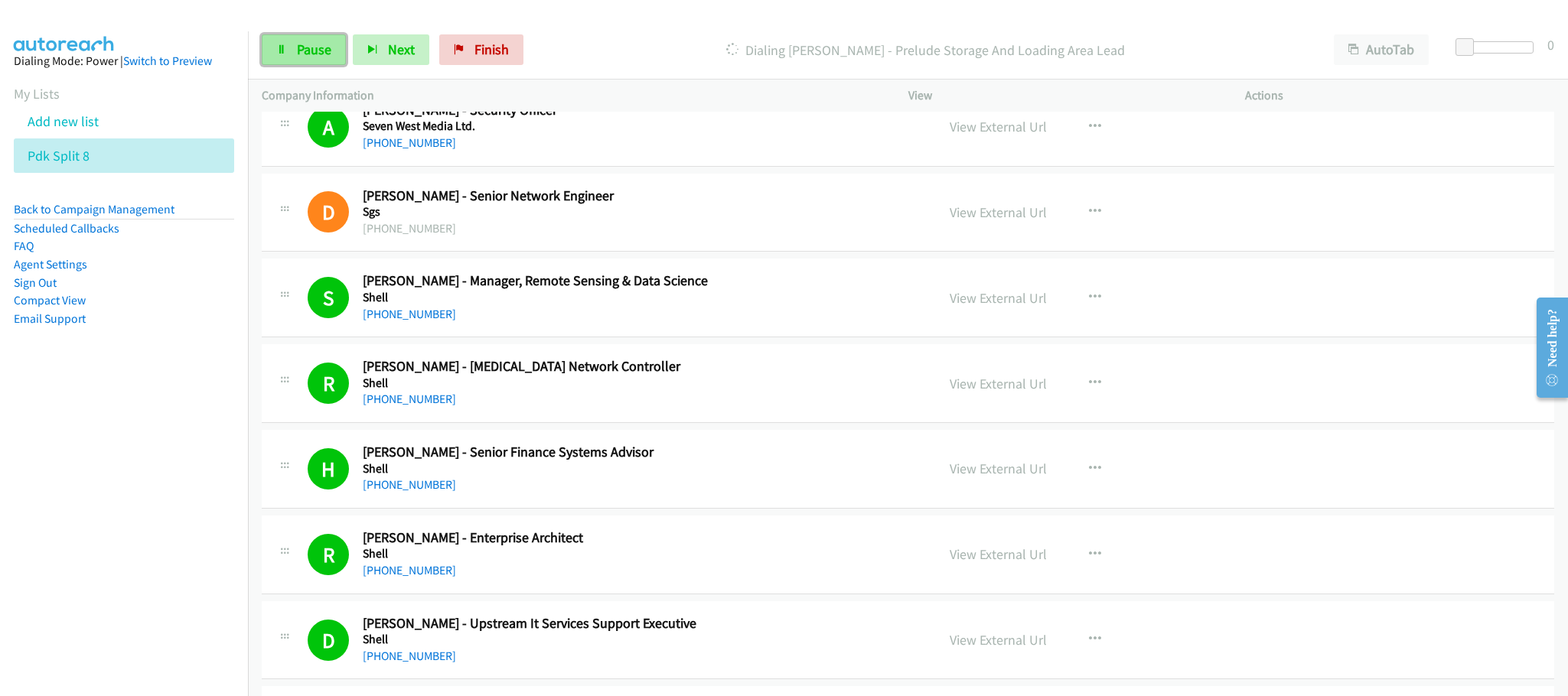
click at [273, 39] on link "Pause" at bounding box center [304, 49] width 84 height 30
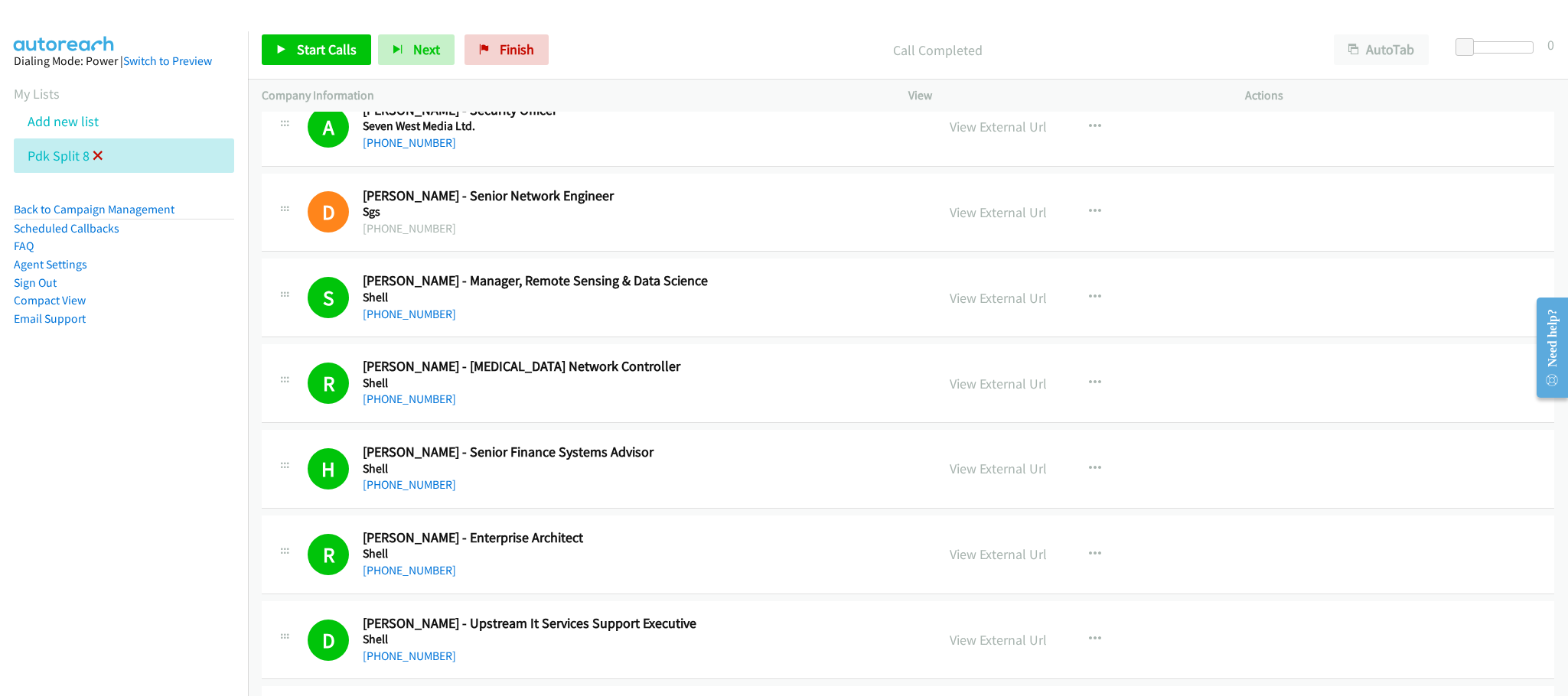
click at [94, 154] on icon at bounding box center [98, 157] width 11 height 11
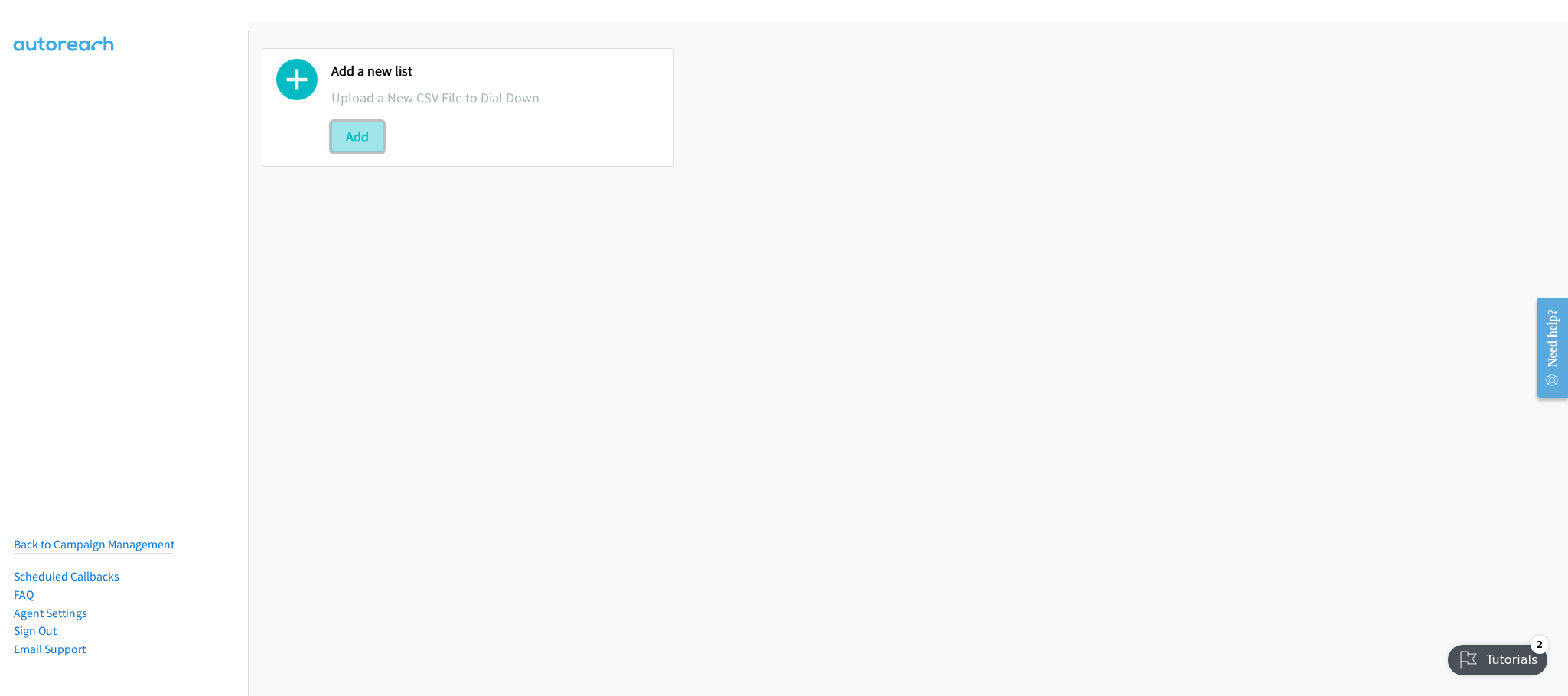
click at [355, 124] on button "Add" at bounding box center [357, 136] width 52 height 30
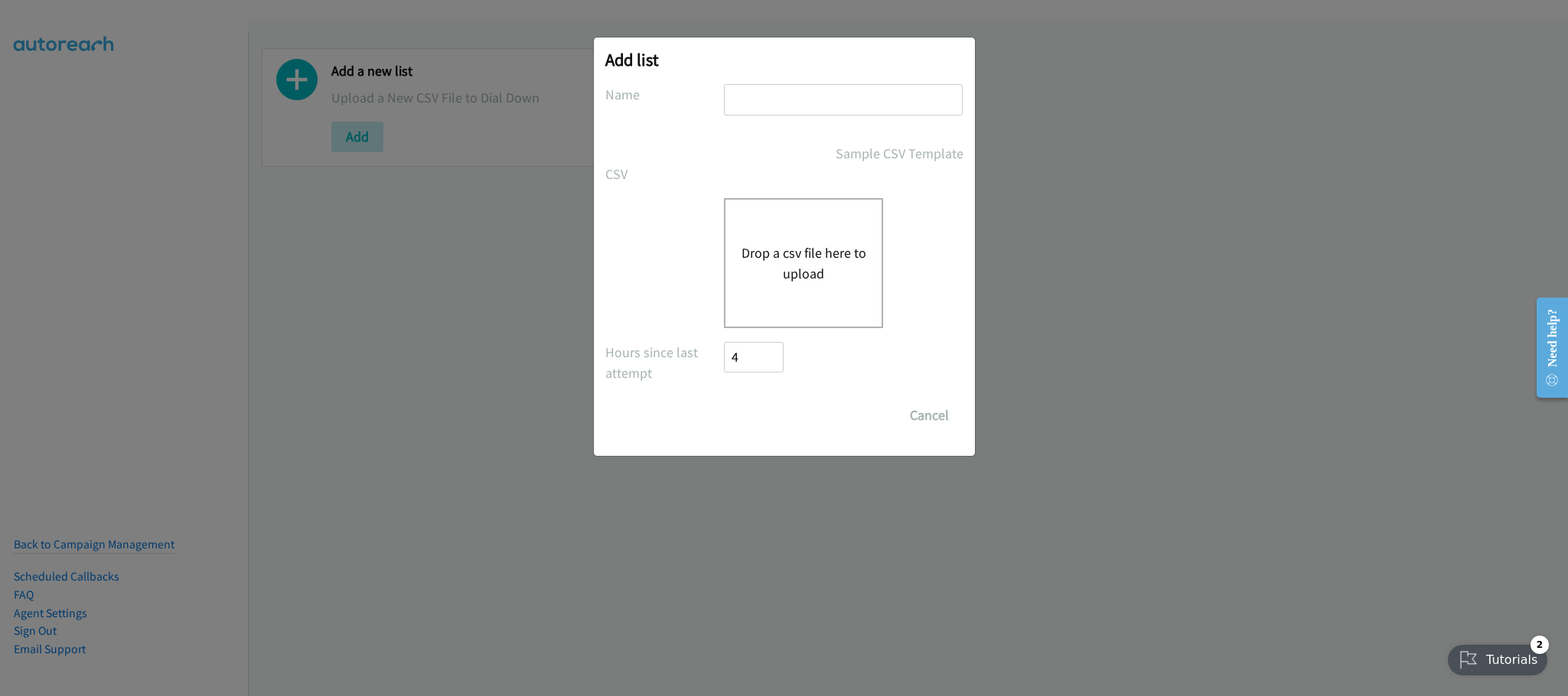
click at [797, 256] on button "Drop a csv file here to upload" at bounding box center [803, 263] width 125 height 41
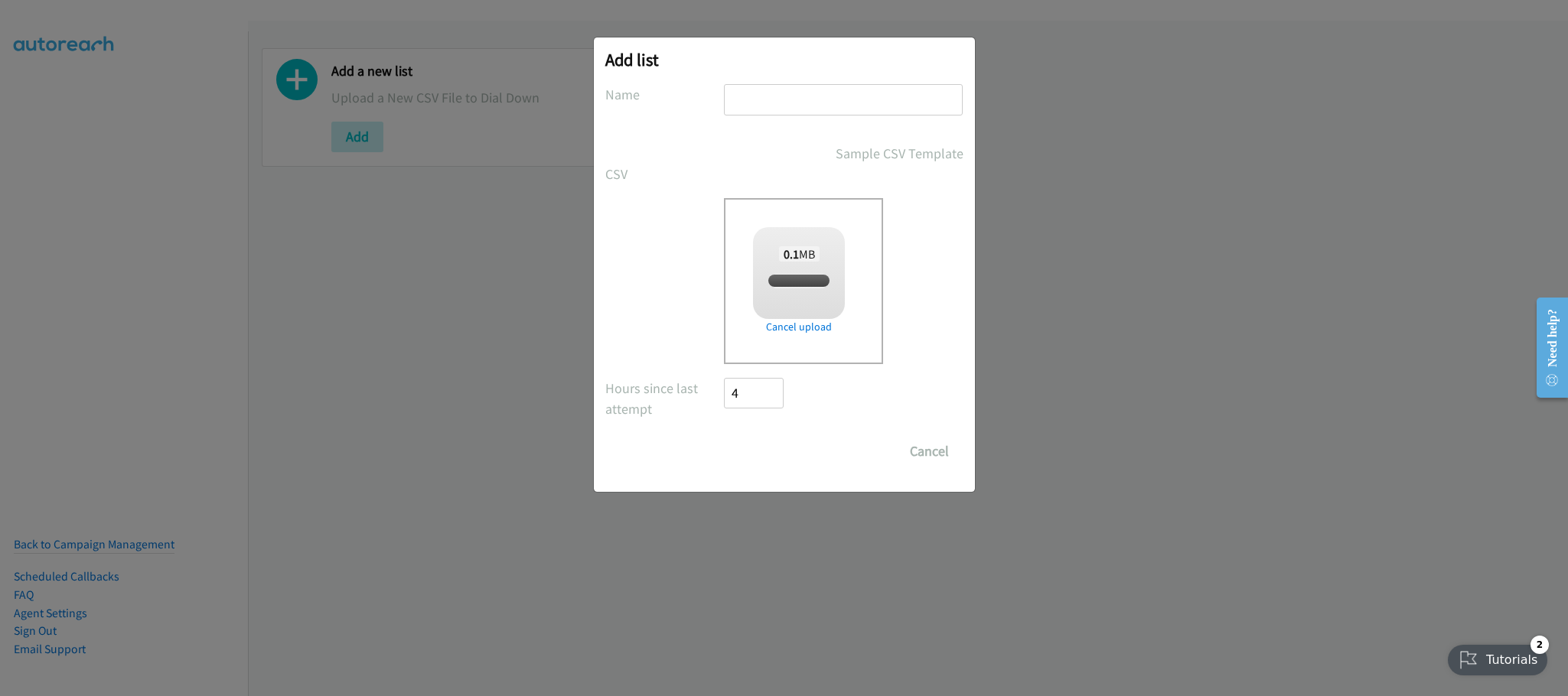
checkbox input "true"
drag, startPoint x: 777, startPoint y: 450, endPoint x: 797, endPoint y: 428, distance: 29.7
click at [779, 449] on input "Save List" at bounding box center [765, 451] width 80 height 30
click at [716, 168] on form "No phone fields were returned for that Report or List View Please upload a csv …" at bounding box center [784, 275] width 359 height 383
click at [772, 81] on div "Add list No phone fields were returned for that Report or List View Please uplo…" at bounding box center [785, 264] width 381 height 455
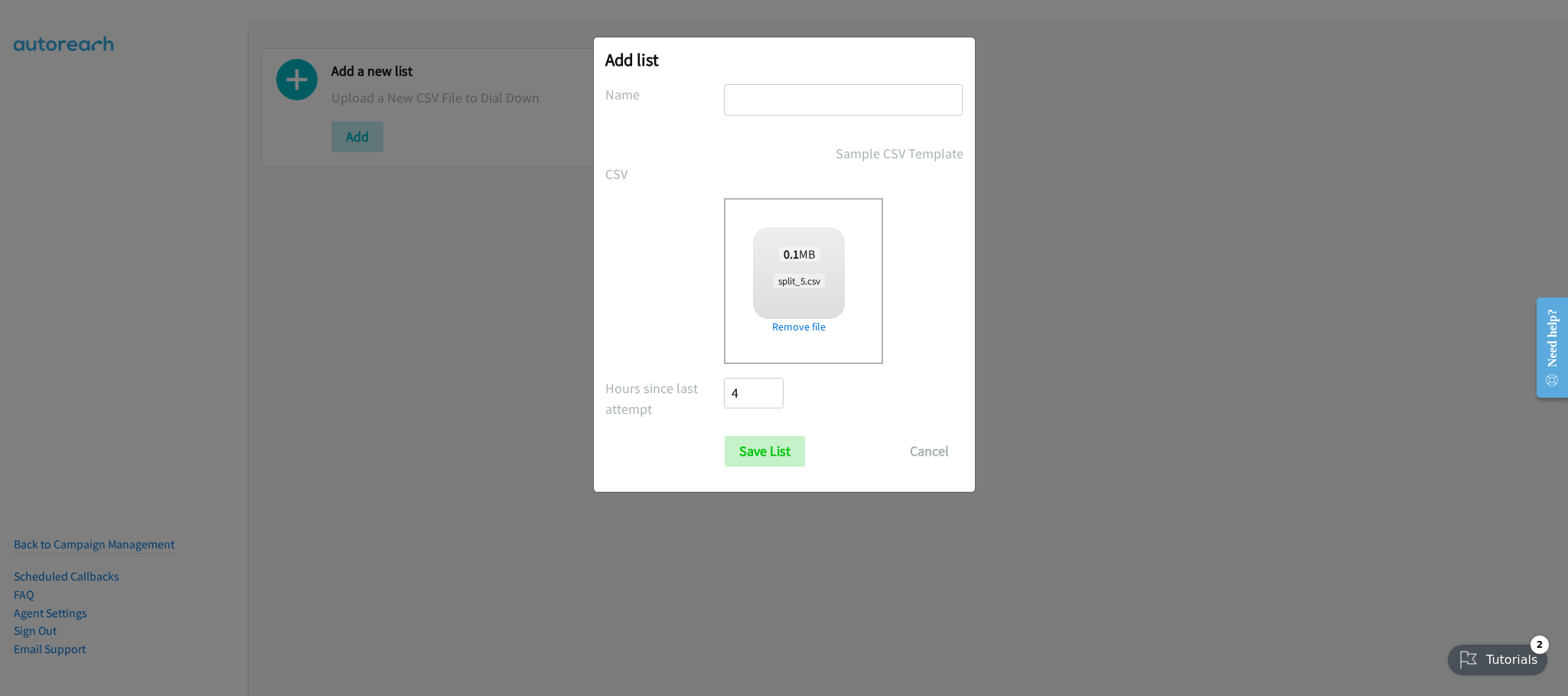
click at [768, 101] on input "text" at bounding box center [843, 100] width 239 height 31
type input "PDK"
click at [772, 428] on form "No phone fields were returned for that Report or List View Please upload a csv …" at bounding box center [784, 275] width 359 height 383
click at [770, 439] on input "Save List" at bounding box center [765, 451] width 80 height 30
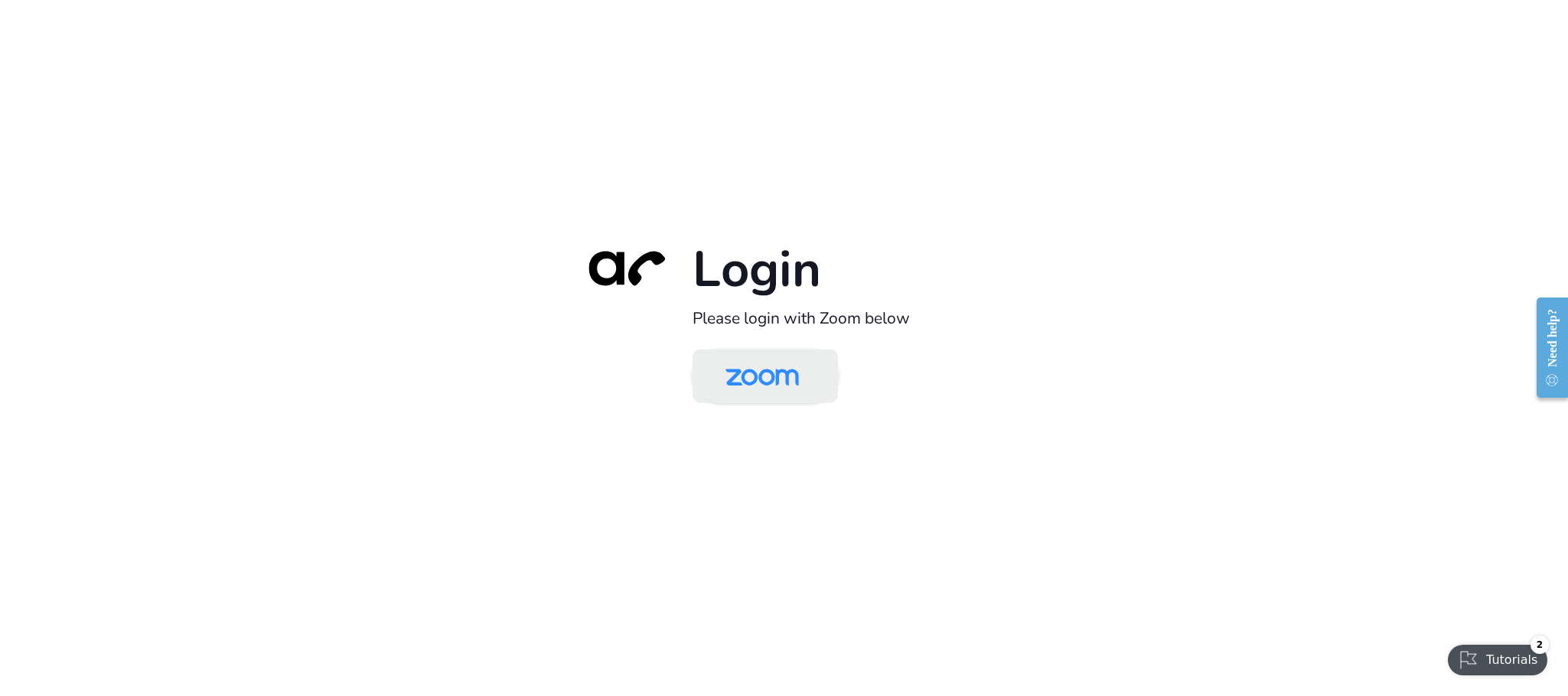
click at [765, 359] on img at bounding box center [762, 378] width 106 height 50
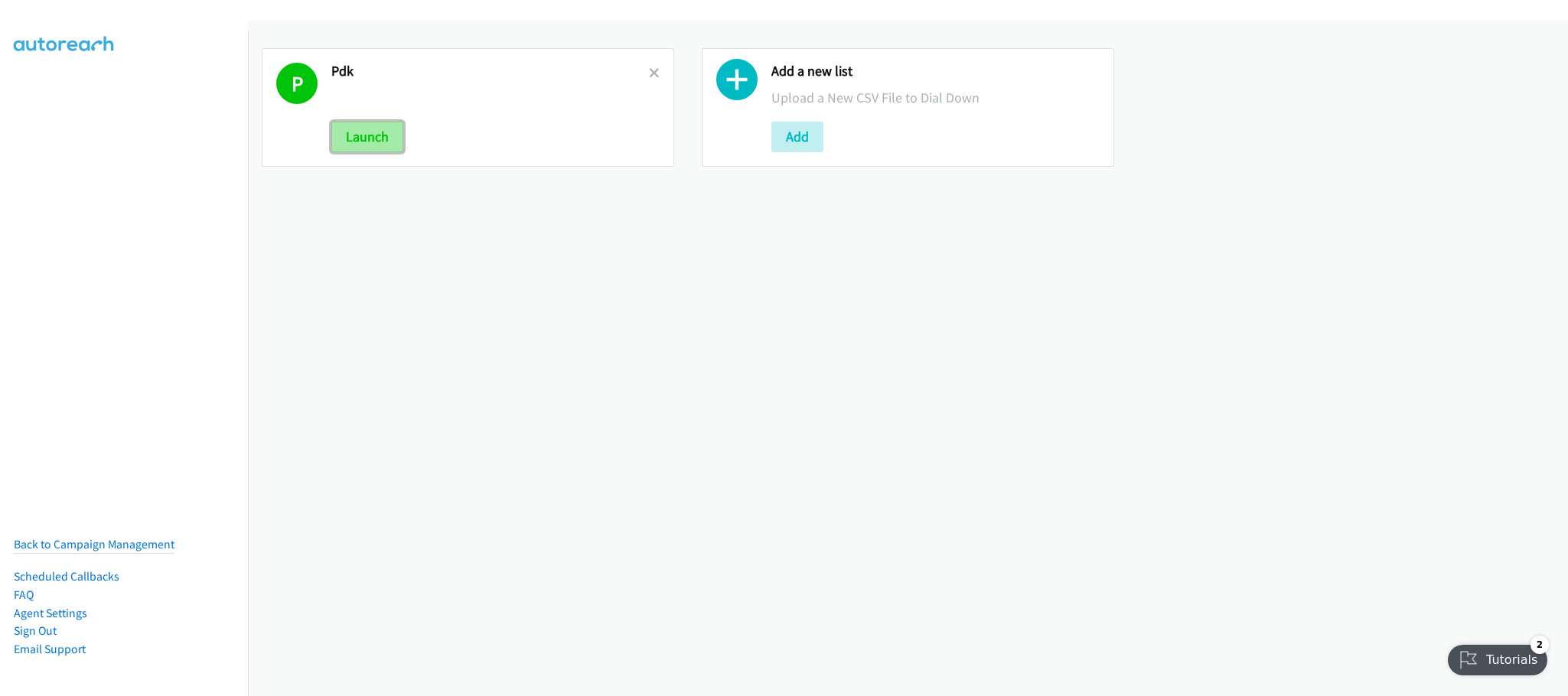
click at [367, 124] on button "Launch" at bounding box center [367, 136] width 72 height 30
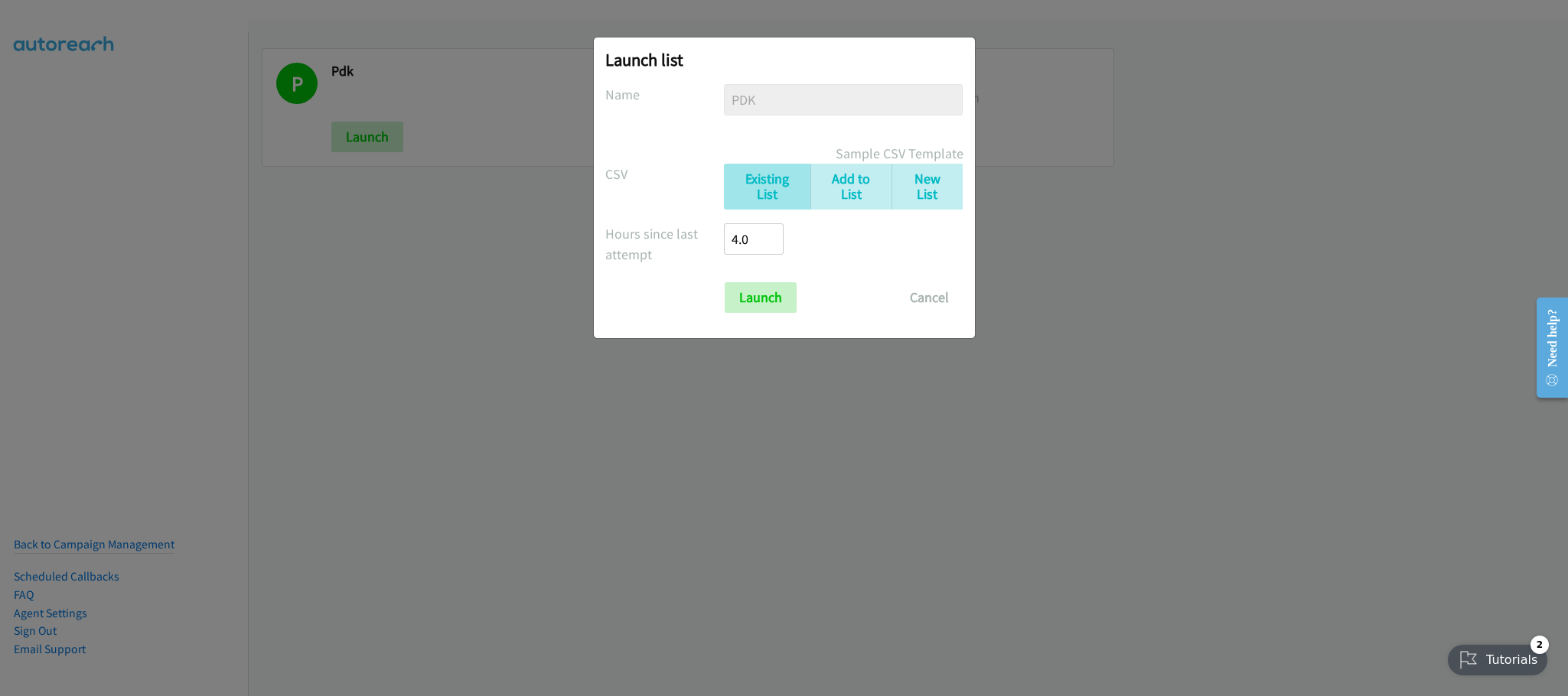
drag, startPoint x: 1096, startPoint y: 249, endPoint x: 1052, endPoint y: 263, distance: 46.2
click at [1094, 250] on div "Launch list No phone fields were returned for that Report or List View Please u…" at bounding box center [784, 355] width 1568 height 683
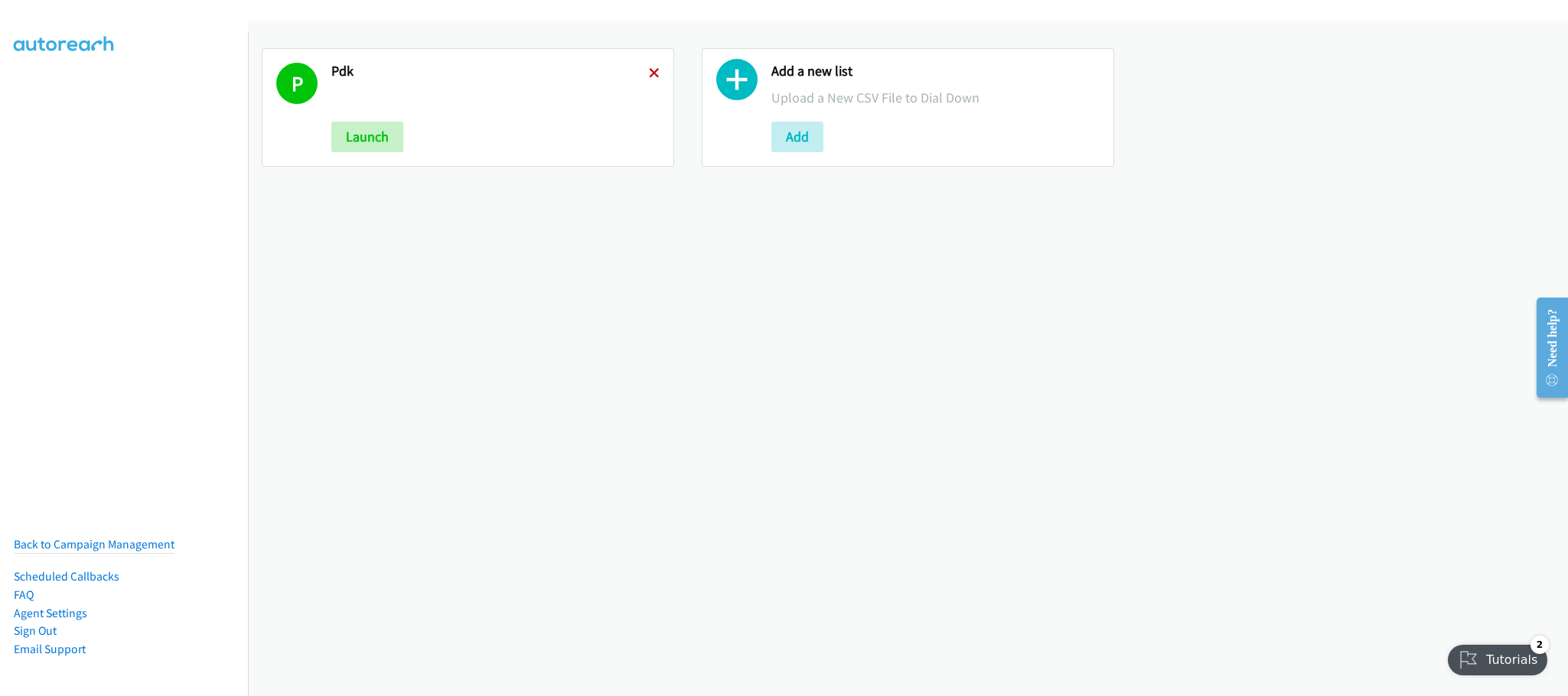
click at [649, 73] on icon at bounding box center [654, 75] width 11 height 11
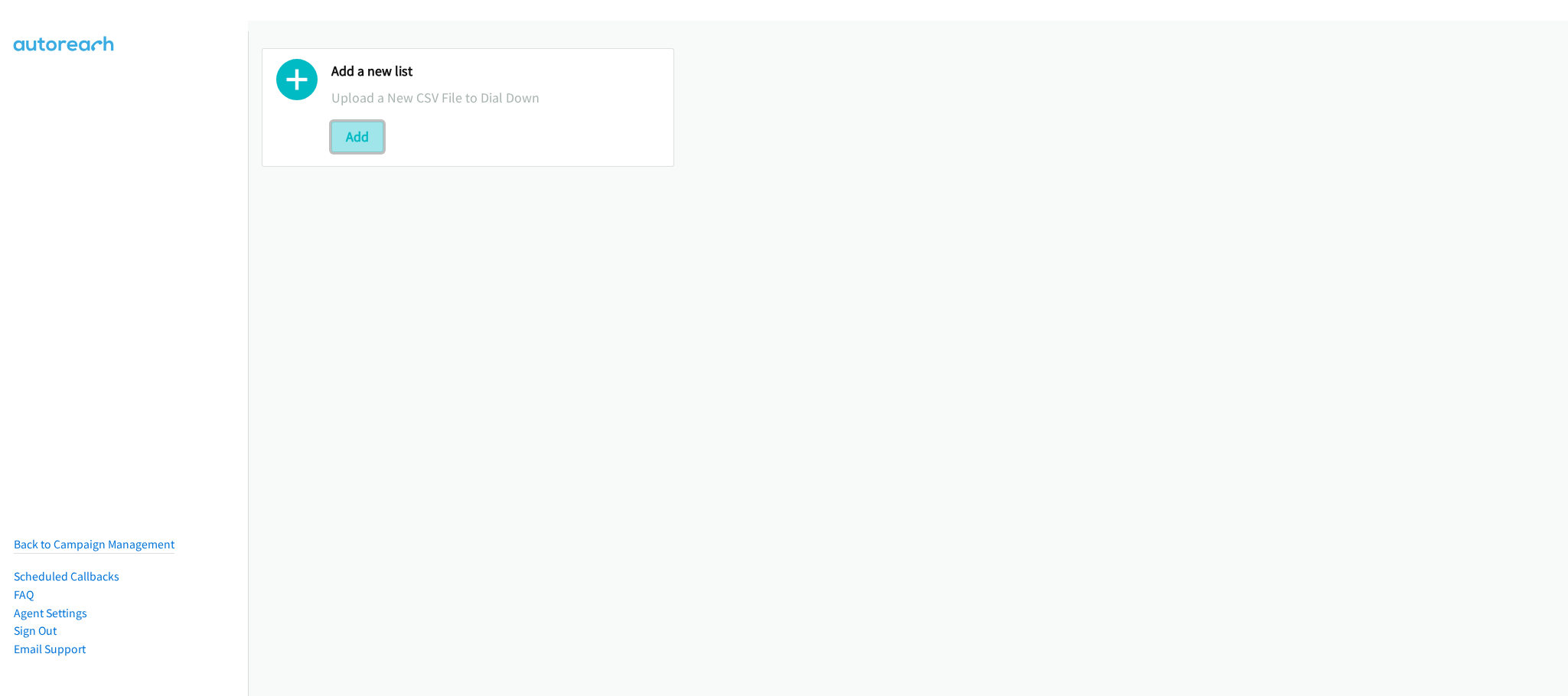
click at [336, 147] on button "Add" at bounding box center [357, 136] width 52 height 30
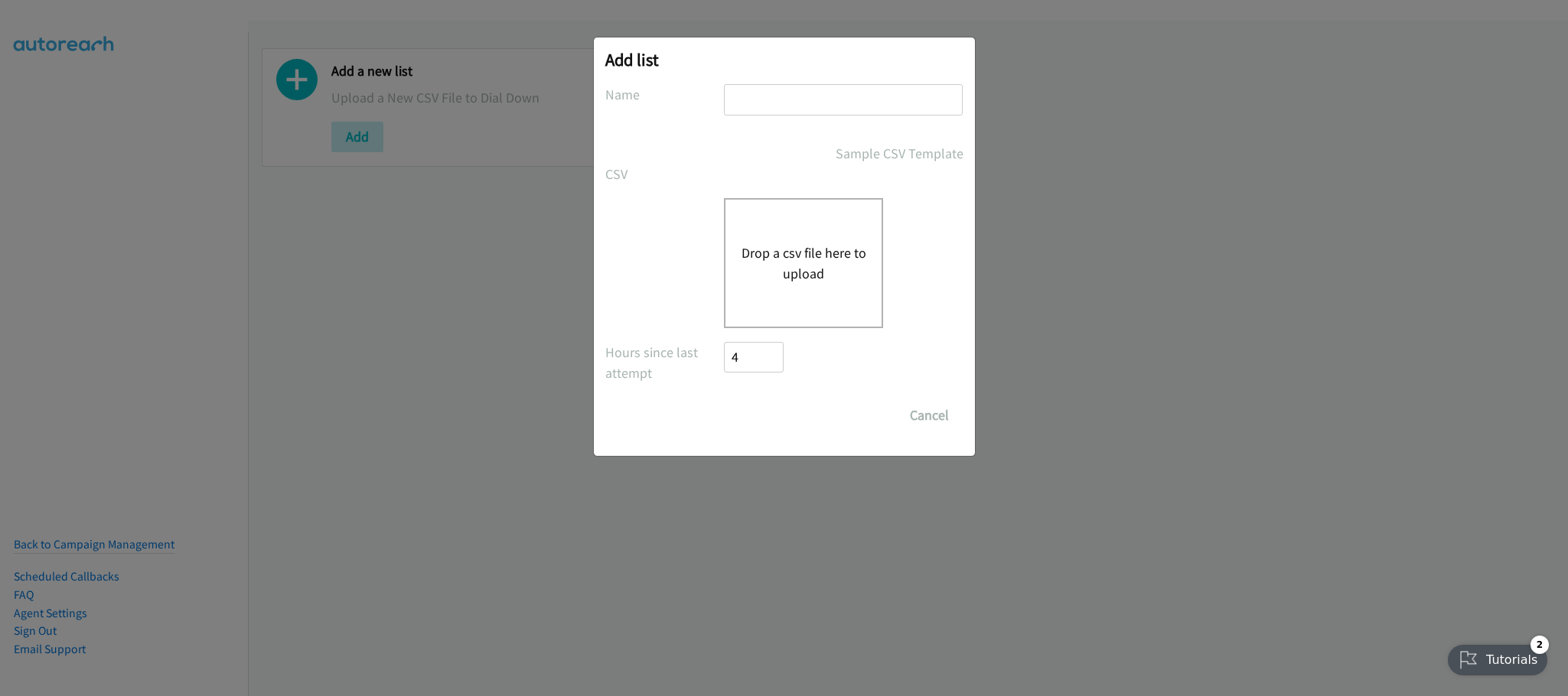
click at [715, 253] on div "Drop a csv file here to upload" at bounding box center [784, 263] width 359 height 130
click at [772, 244] on button "Drop a csv file here to upload" at bounding box center [803, 263] width 125 height 41
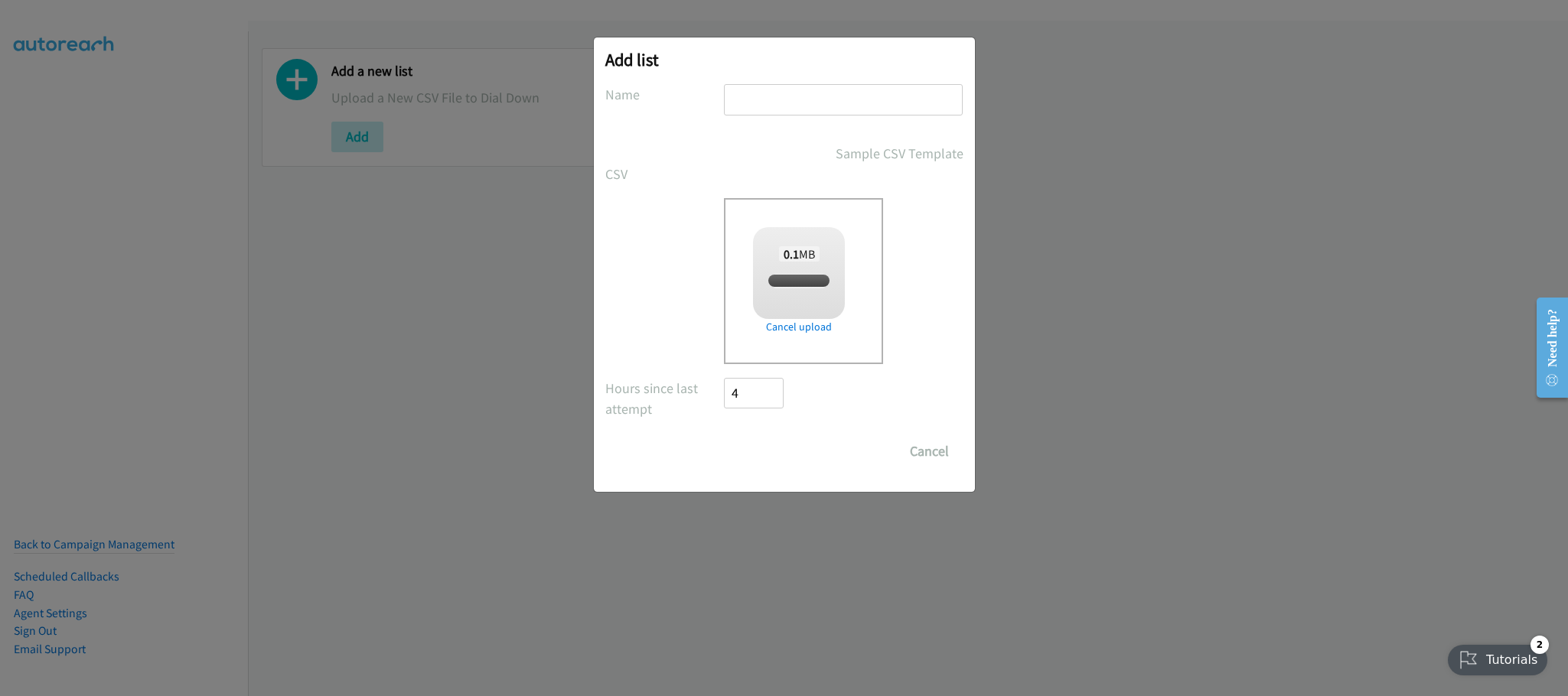
checkbox input "true"
click at [748, 103] on input "text" at bounding box center [843, 100] width 239 height 31
type input "PDK"
click at [790, 443] on input "Save List" at bounding box center [765, 451] width 80 height 30
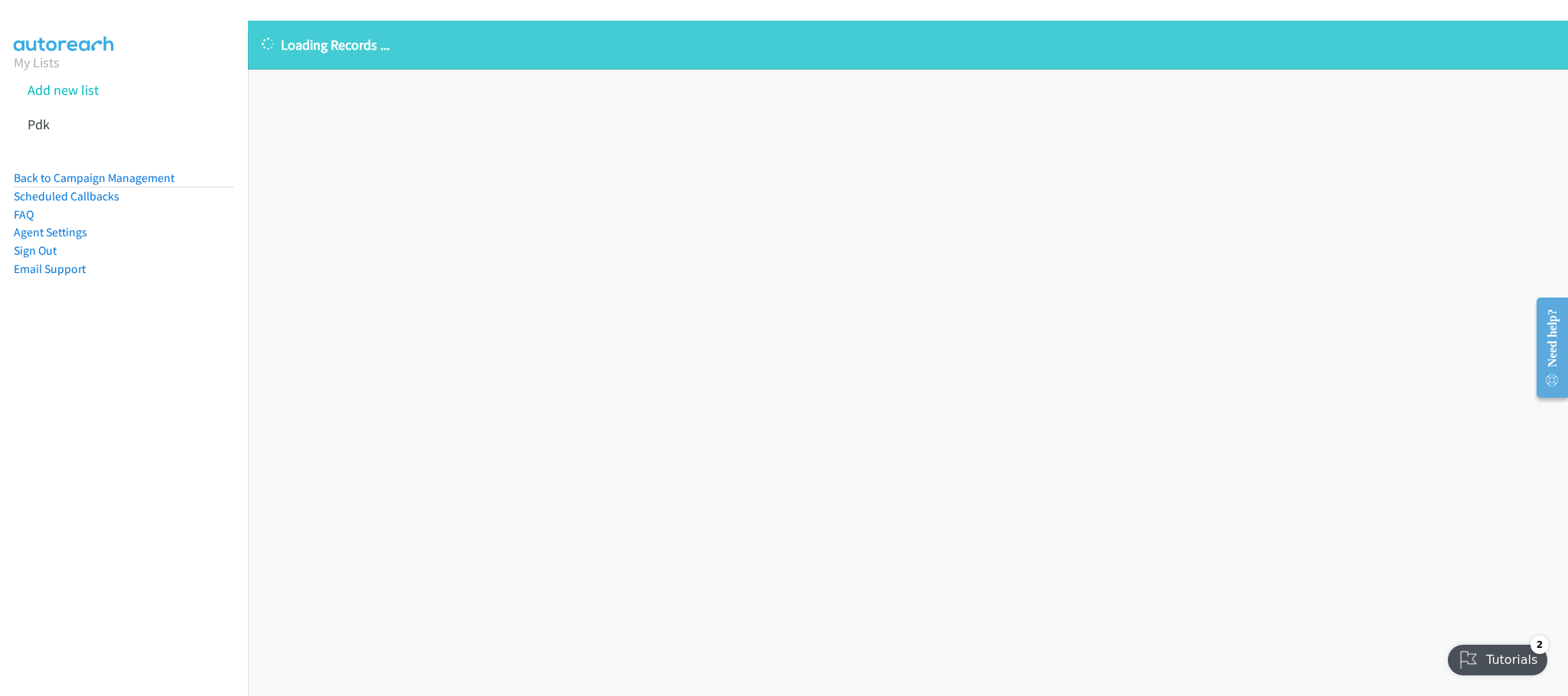
drag, startPoint x: 0, startPoint y: 0, endPoint x: 790, endPoint y: 443, distance: 905.7
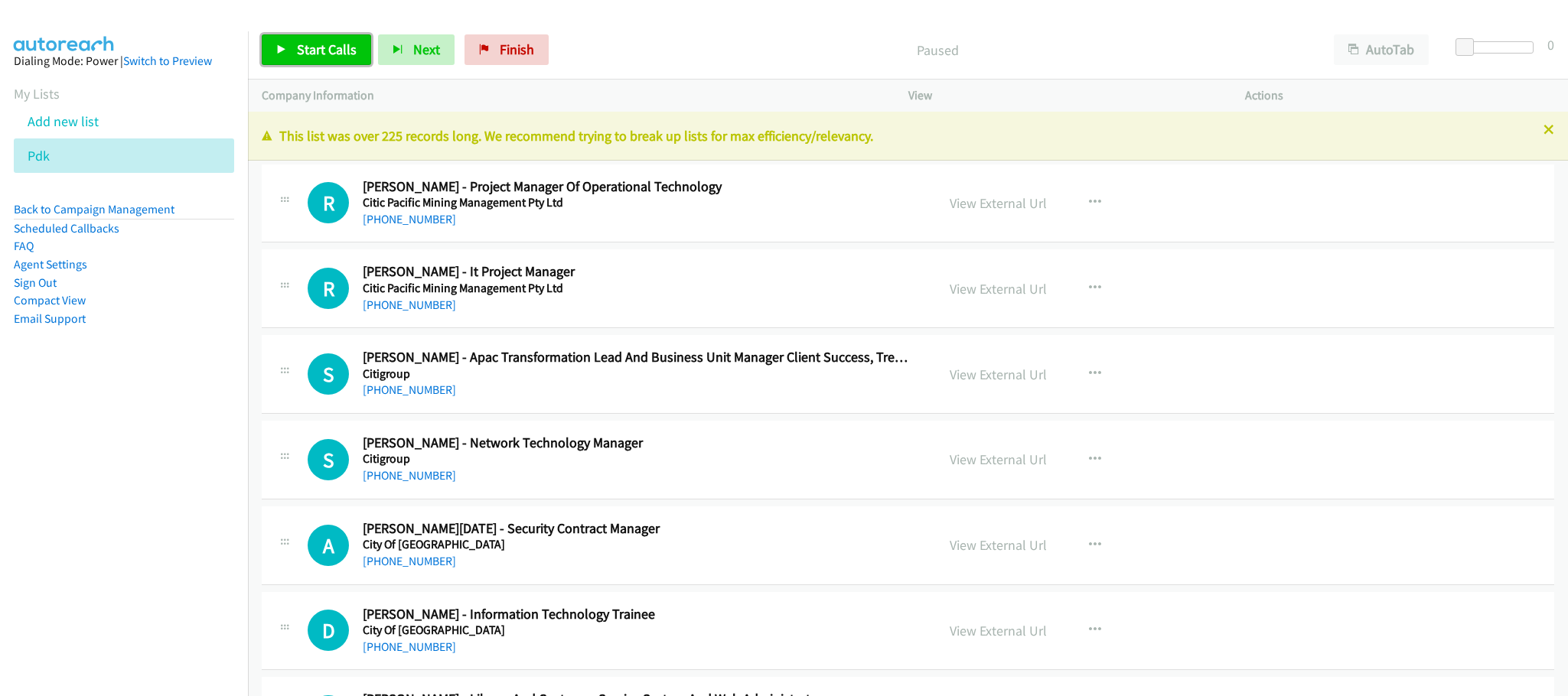
click at [313, 53] on span "Start Calls" at bounding box center [327, 49] width 60 height 18
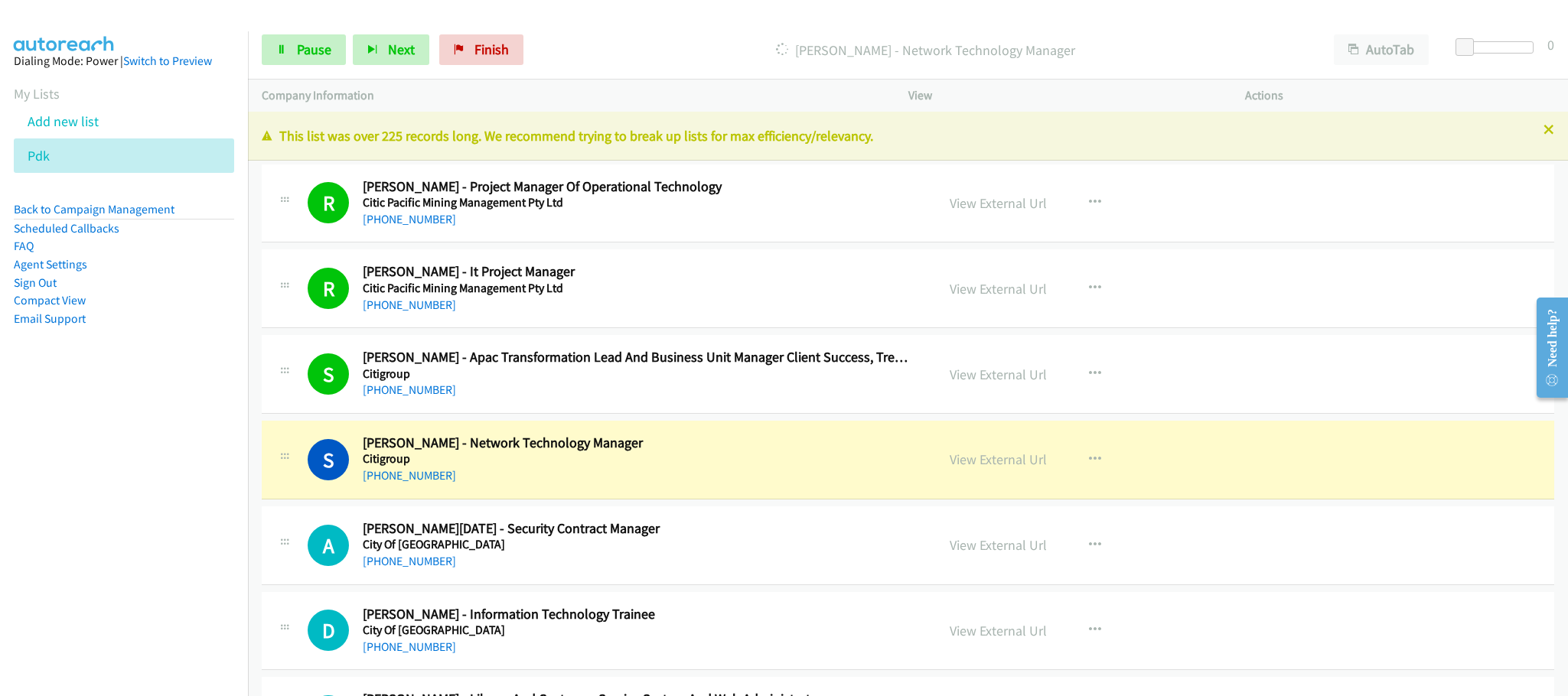
click at [75, 432] on nav "Dialing Mode: Power | Switch to Preview My Lists Add new list Pdk Back to Campa…" at bounding box center [124, 379] width 249 height 696
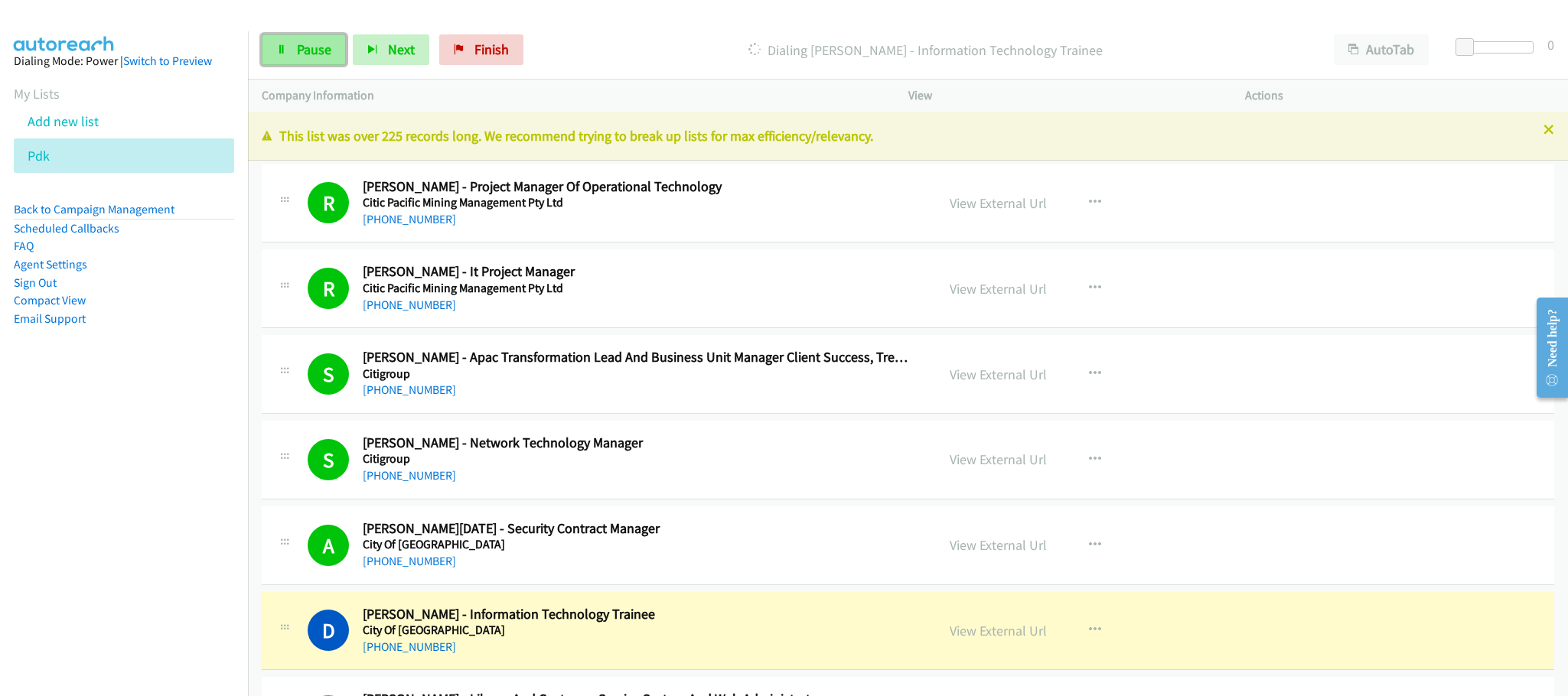
click at [267, 53] on link "Pause" at bounding box center [304, 49] width 84 height 30
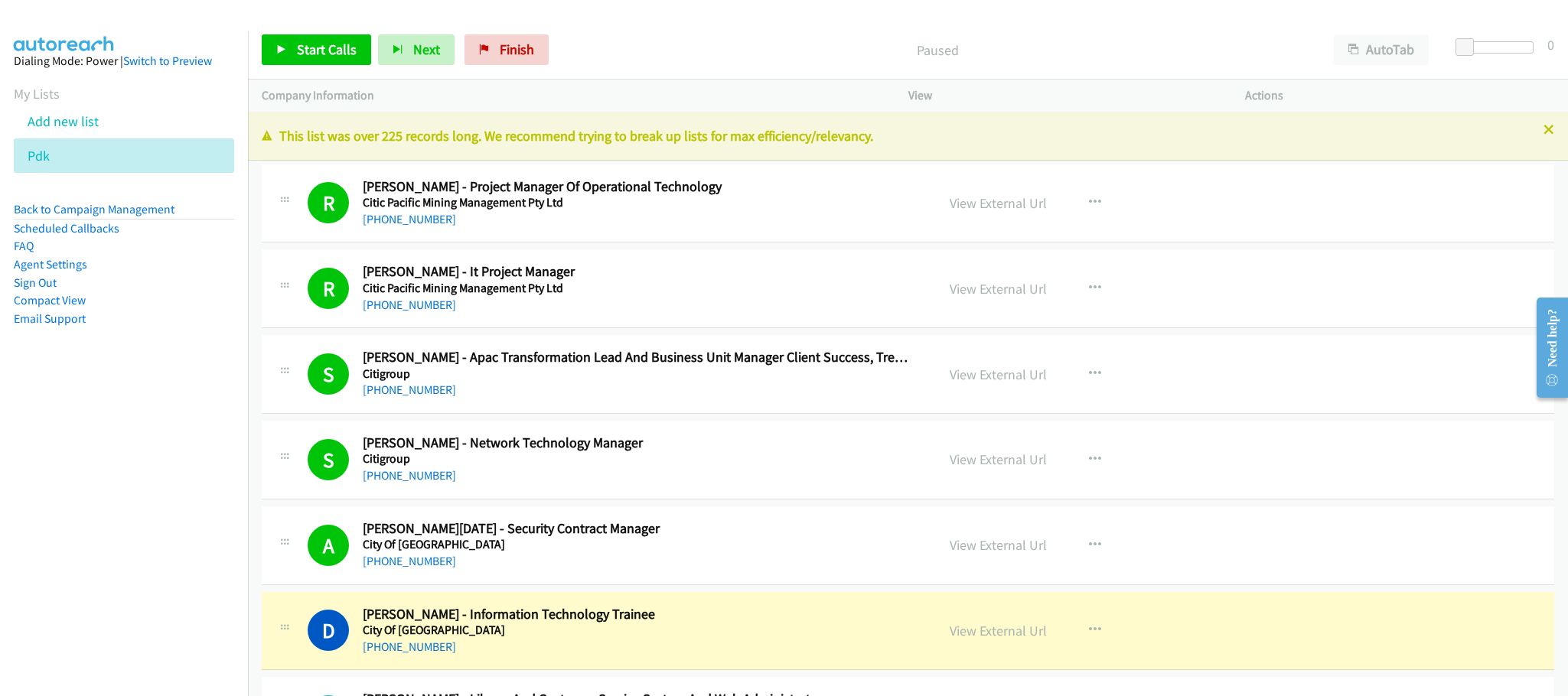
scroll to position [115, 0]
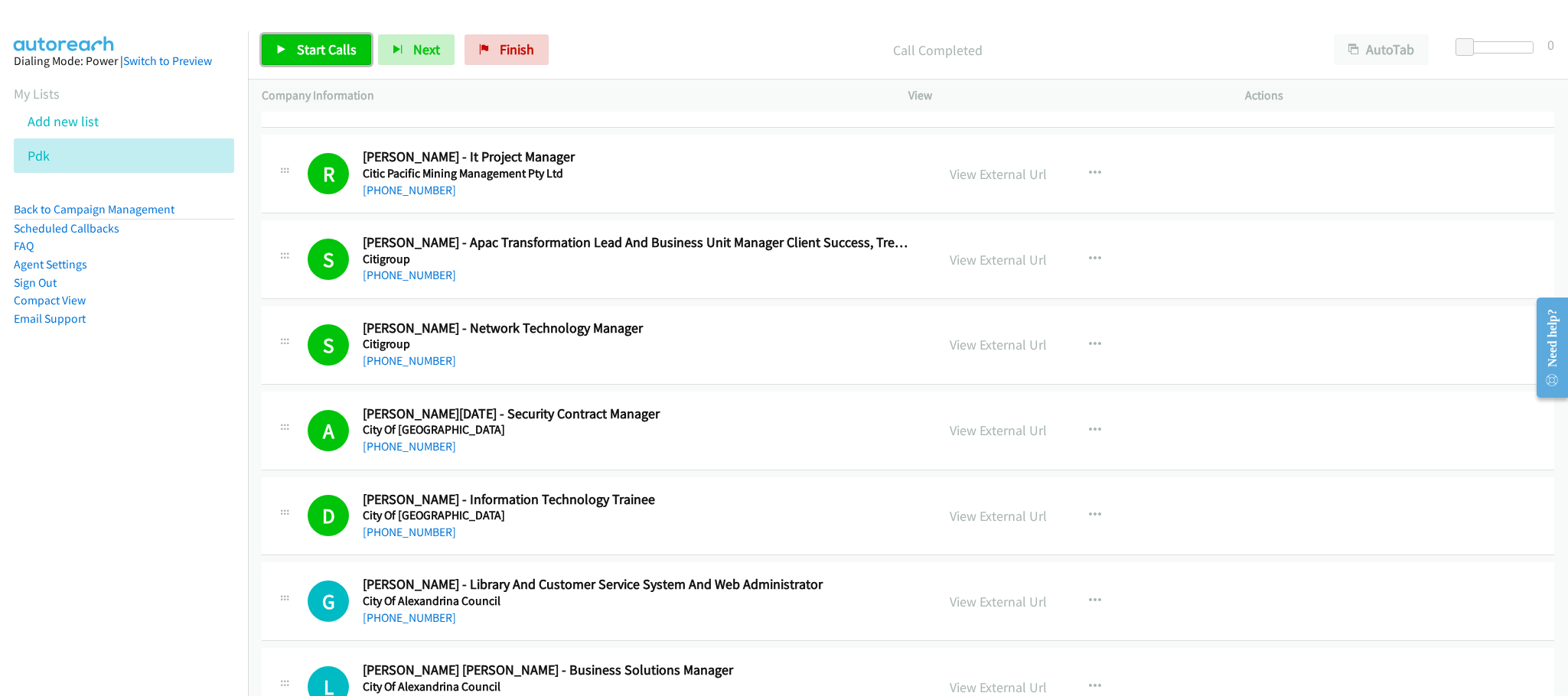
click at [321, 48] on span "Start Calls" at bounding box center [327, 49] width 60 height 18
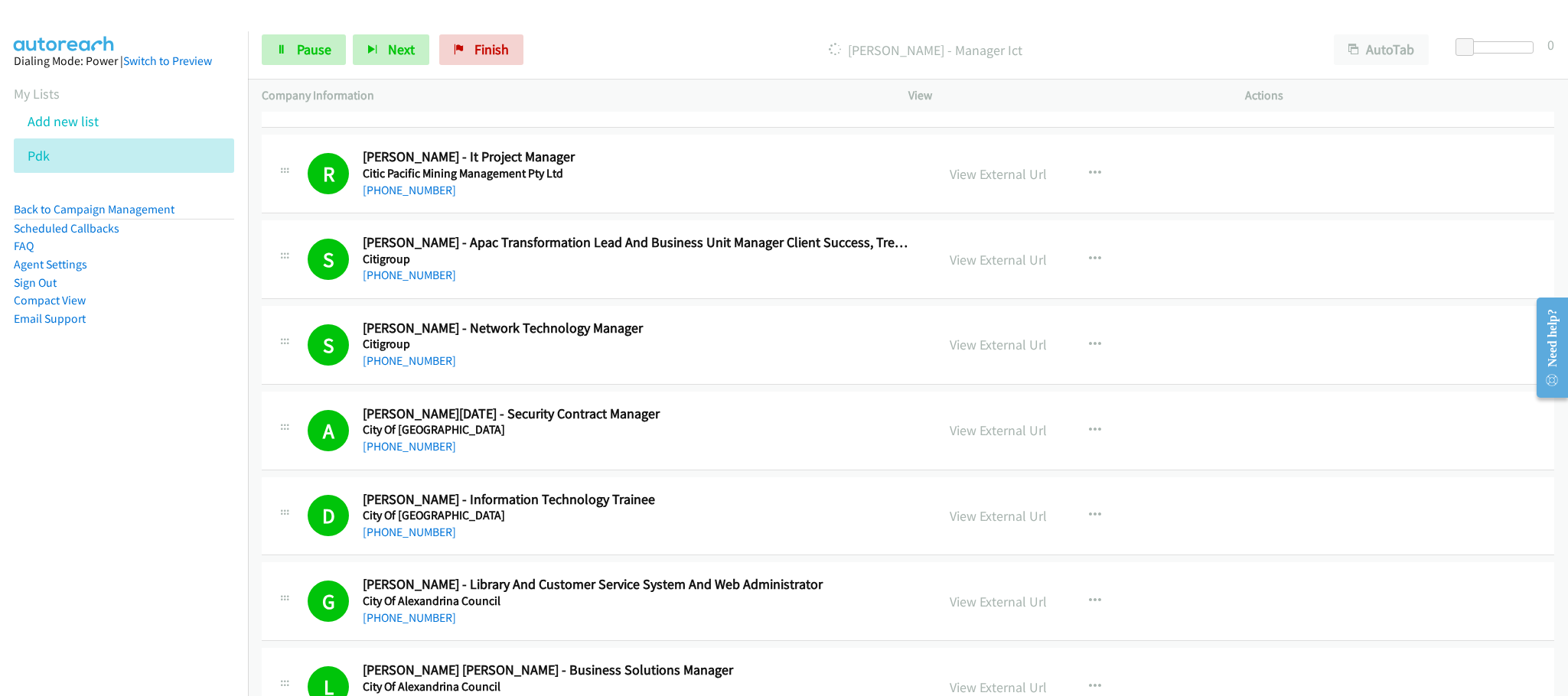
click at [1178, 16] on main "Start Calls Pause Next Finish Dialing [PERSON_NAME] - Manager Ict AutoTab AutoT…" at bounding box center [784, 36] width 1568 height 72
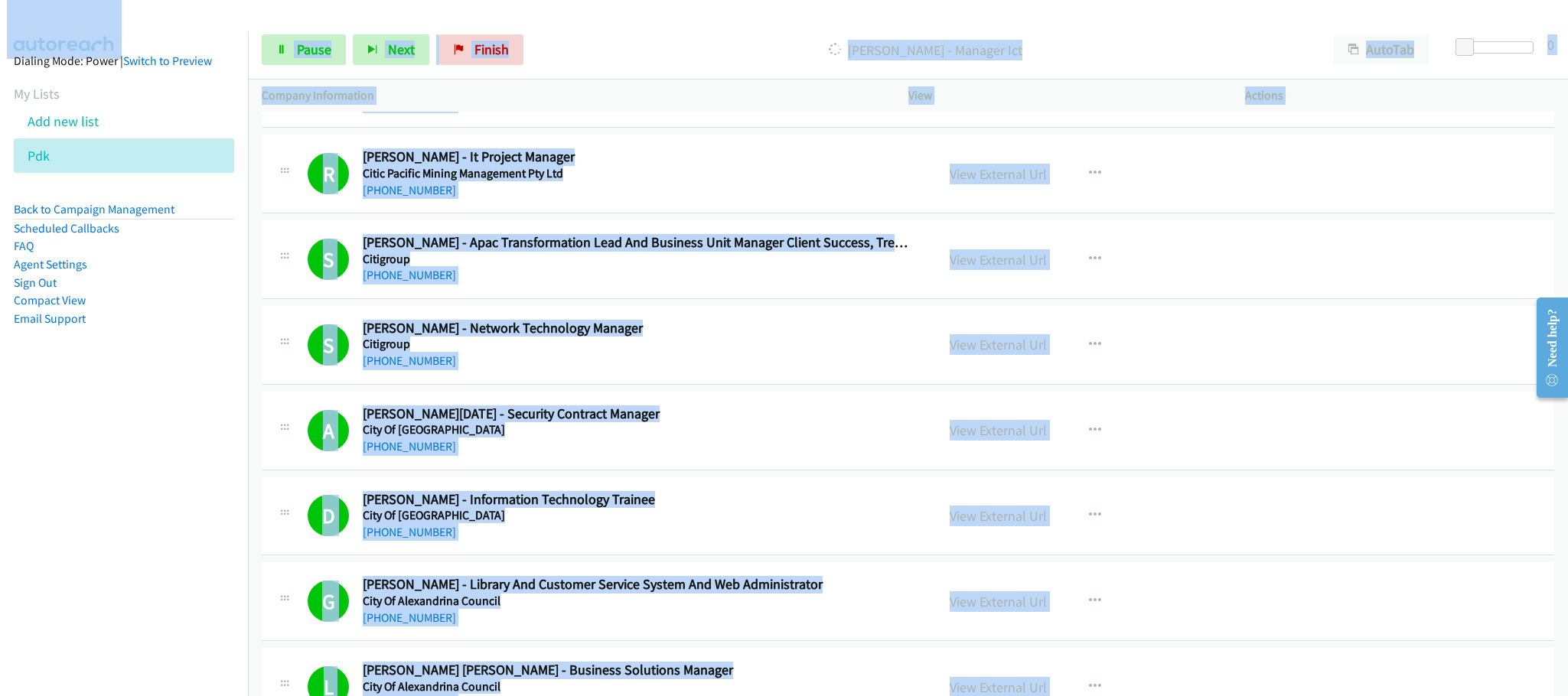
click at [1227, 37] on div "[PERSON_NAME] - Manager Ict" at bounding box center [926, 49] width 790 height 30
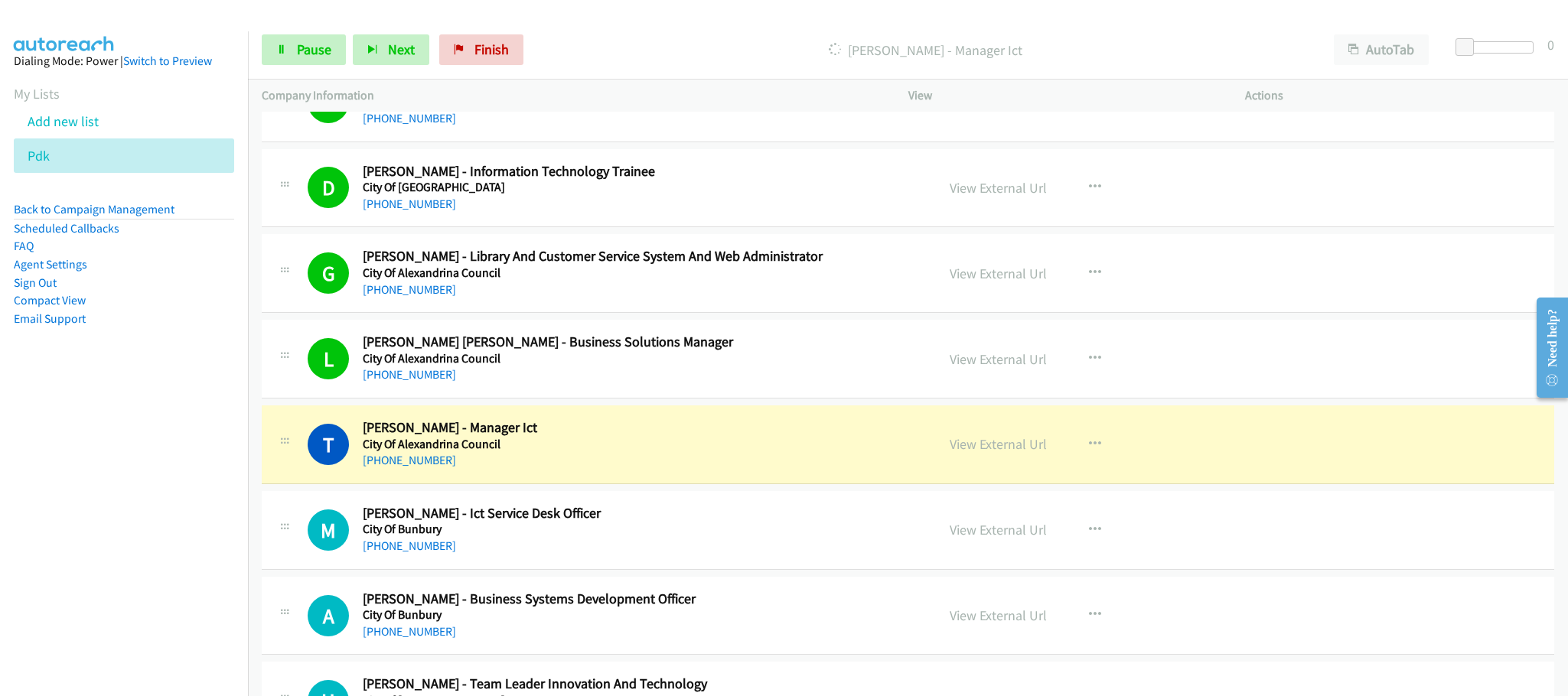
scroll to position [345, 0]
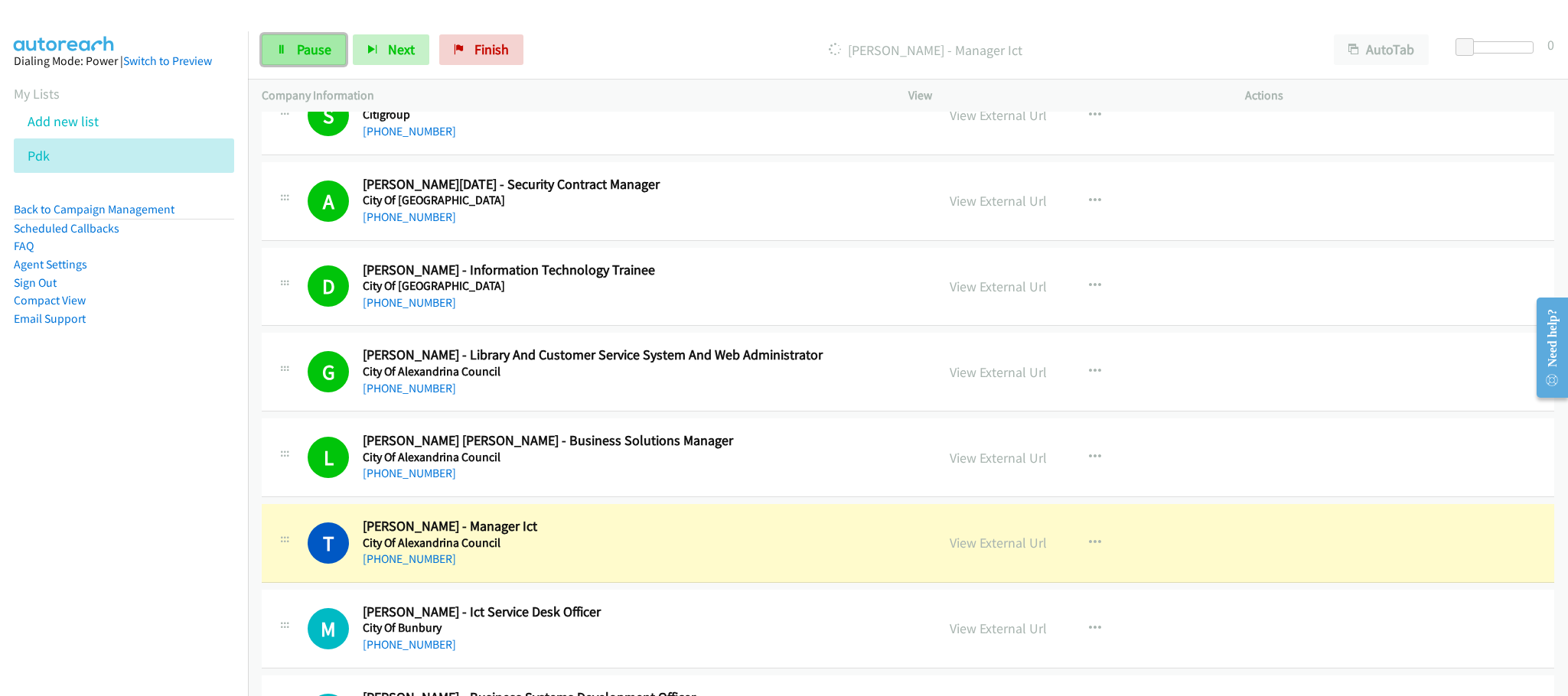
click at [303, 55] on span "Pause" at bounding box center [314, 49] width 34 height 18
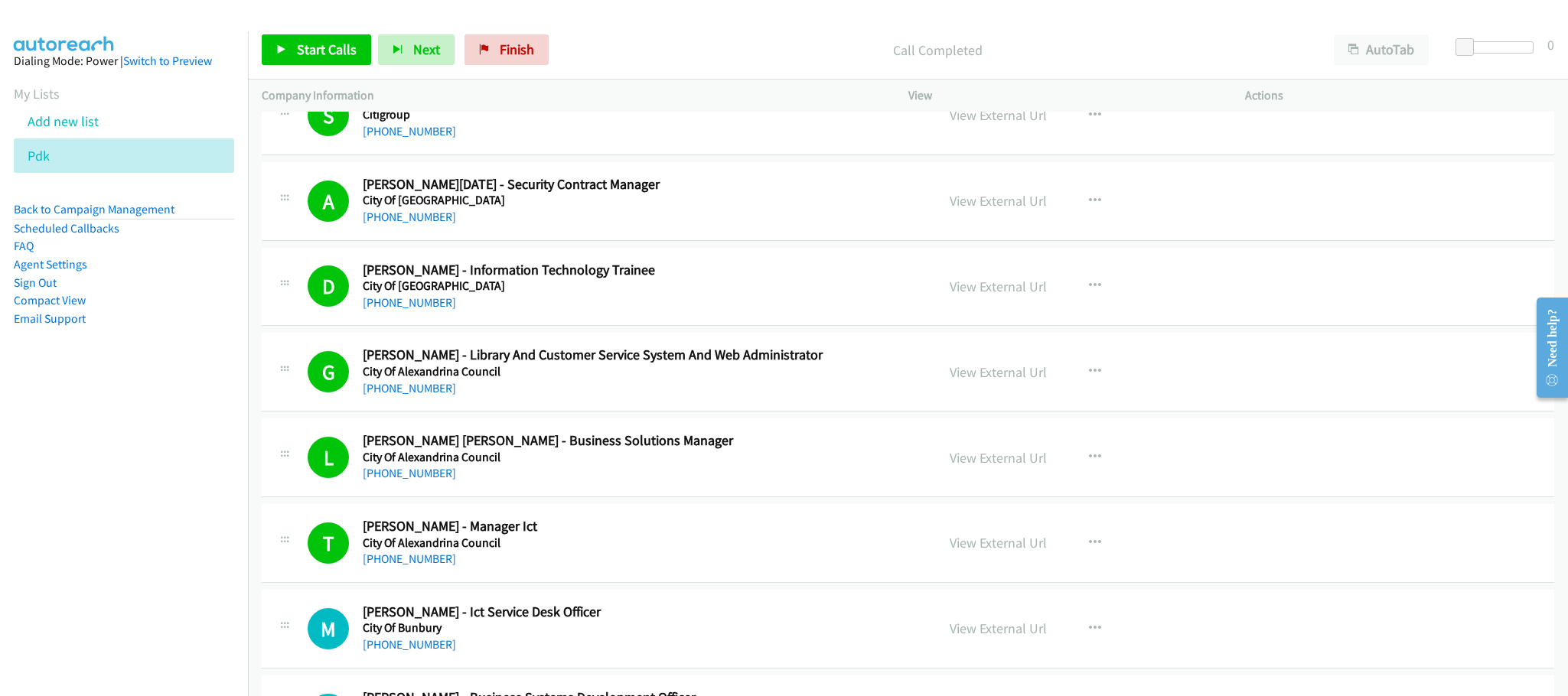
click at [131, 584] on nav "Dialing Mode: Power | Switch to Preview My Lists Add new list Pdk Back to Campa…" at bounding box center [124, 379] width 249 height 696
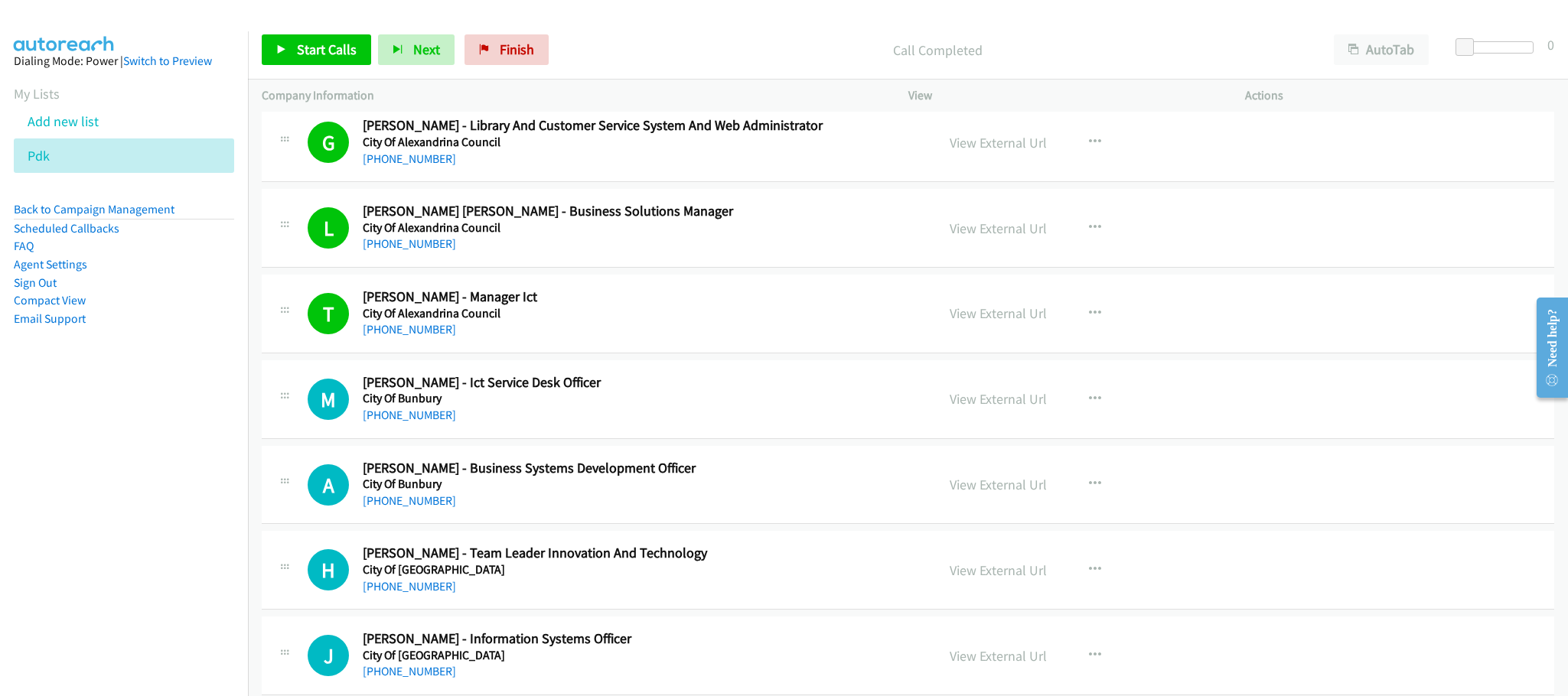
scroll to position [459, 0]
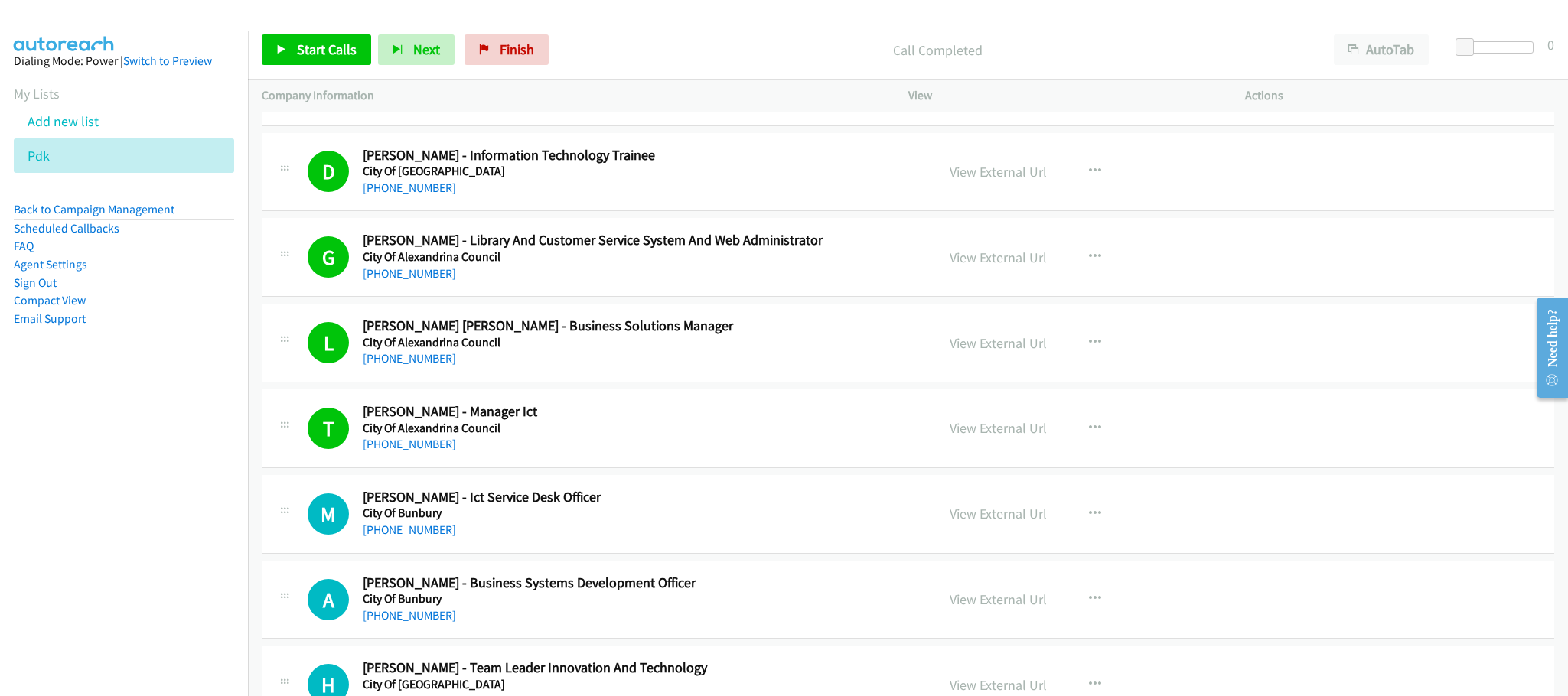
click at [970, 434] on link "View External Url" at bounding box center [998, 428] width 97 height 18
click at [352, 51] on span "Start Calls" at bounding box center [327, 49] width 60 height 18
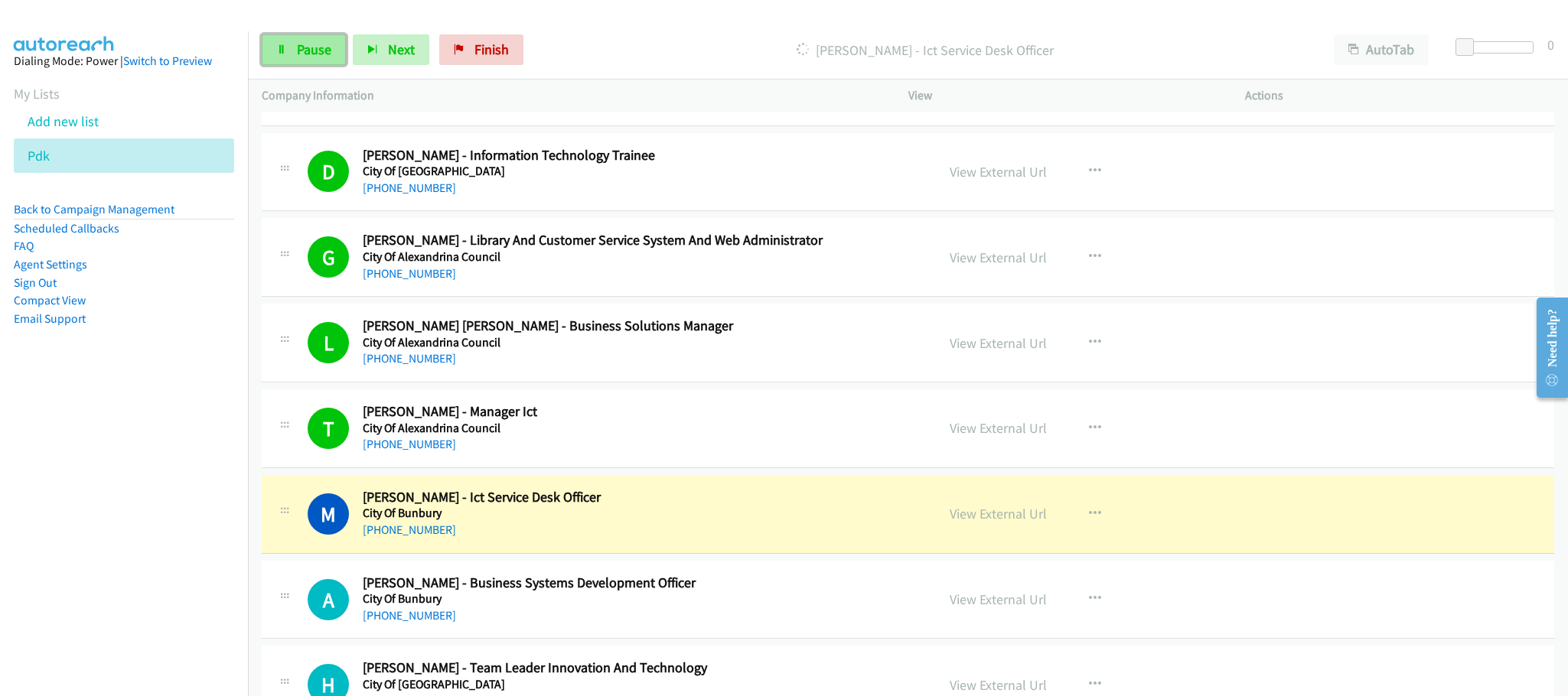
click at [328, 61] on link "Pause" at bounding box center [304, 49] width 84 height 30
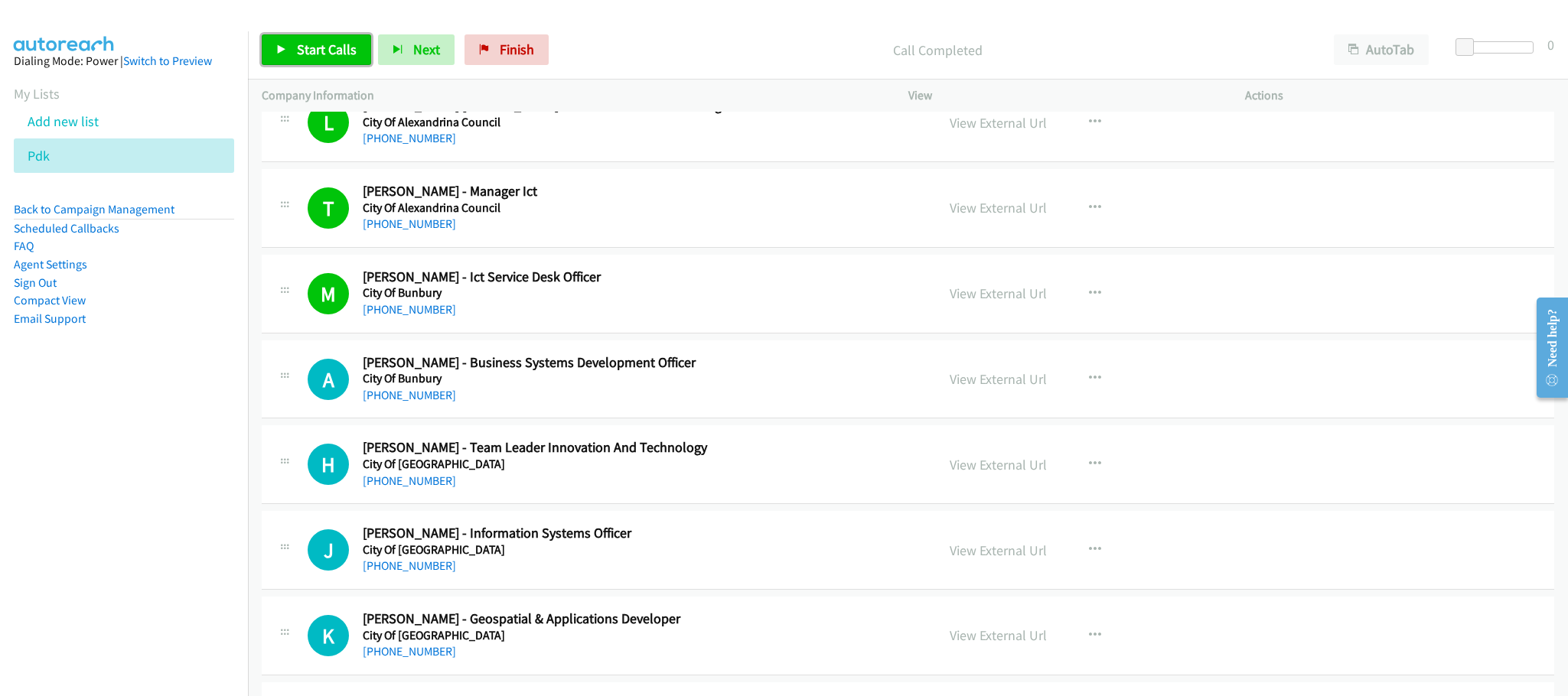
scroll to position [689, 0]
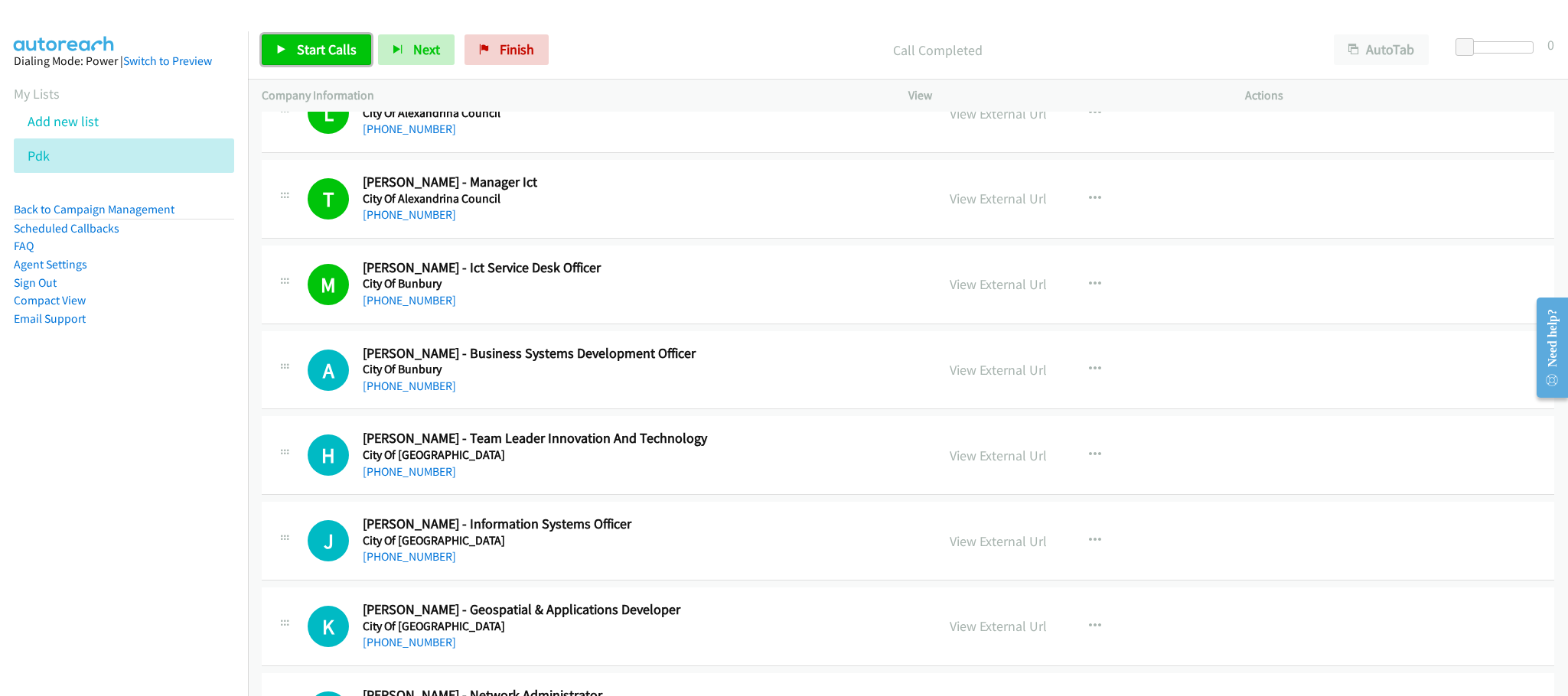
click at [345, 63] on link "Start Calls" at bounding box center [317, 49] width 110 height 30
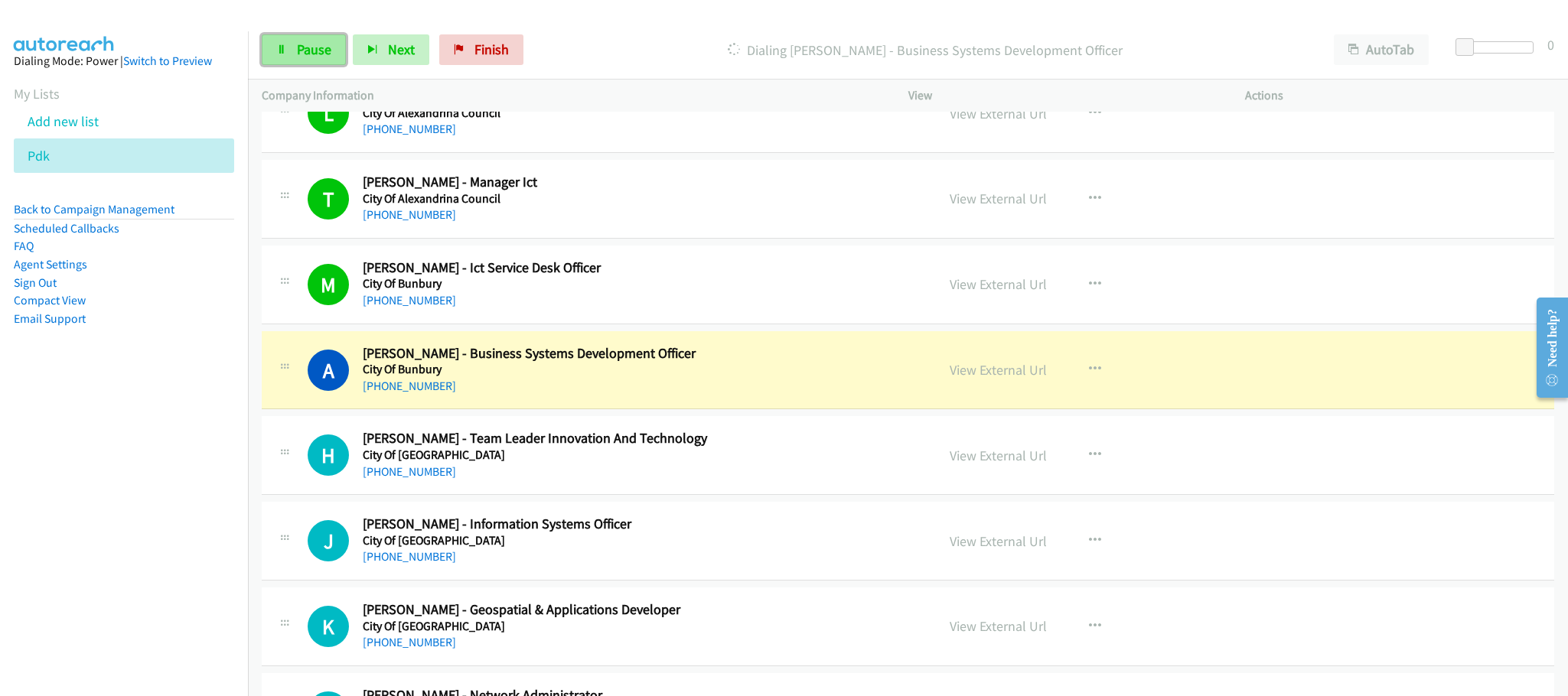
click at [310, 44] on span "Pause" at bounding box center [314, 49] width 34 height 18
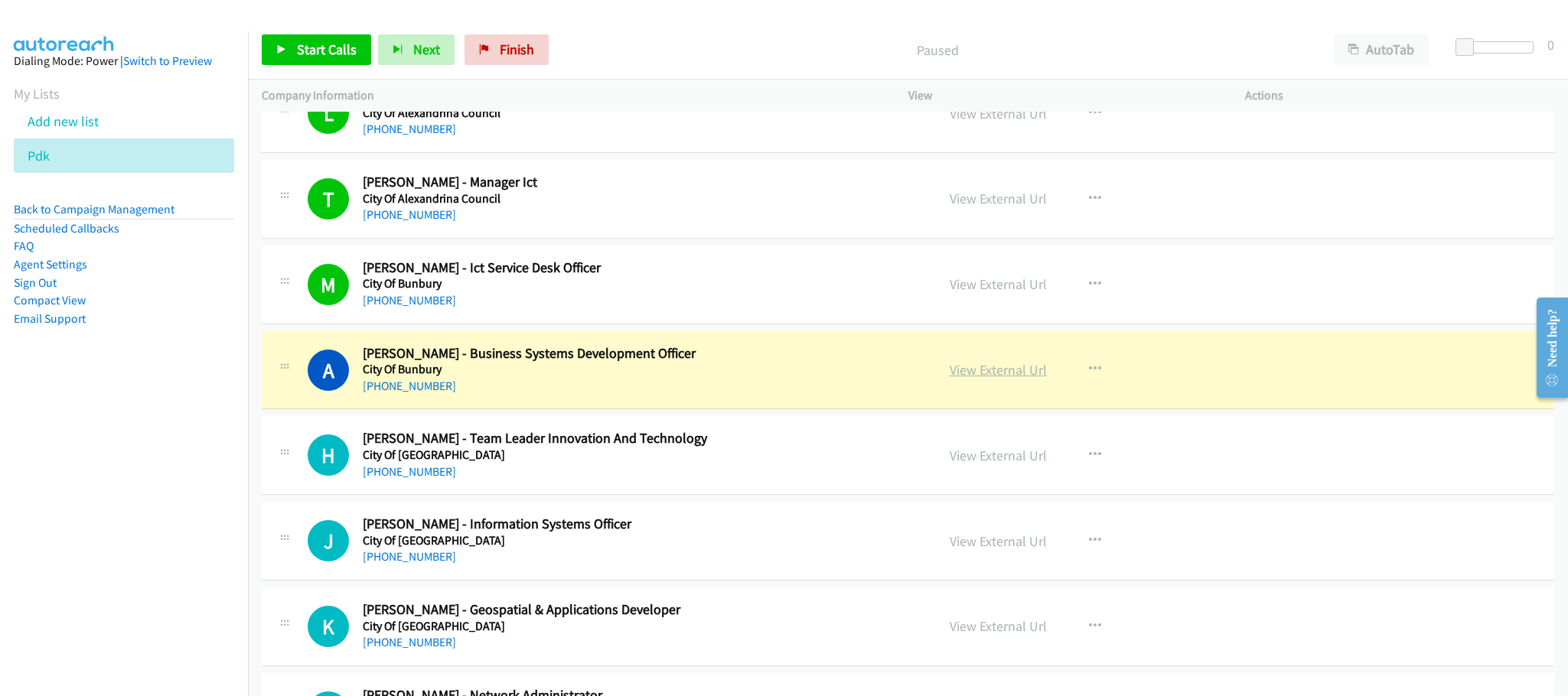
click at [969, 374] on link "View External Url" at bounding box center [998, 369] width 97 height 18
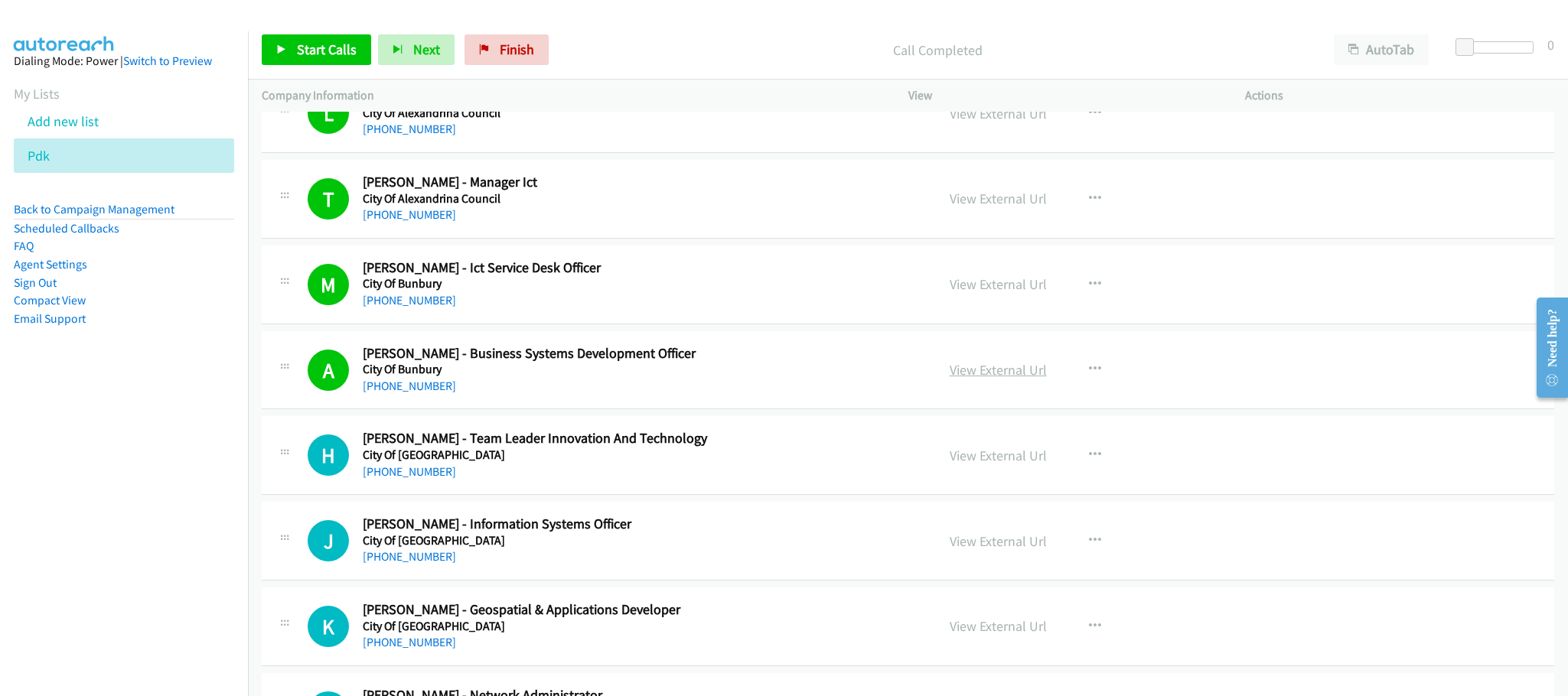
click at [996, 379] on link "View External Url" at bounding box center [998, 369] width 97 height 18
click at [345, 46] on span "Start Calls" at bounding box center [327, 49] width 60 height 18
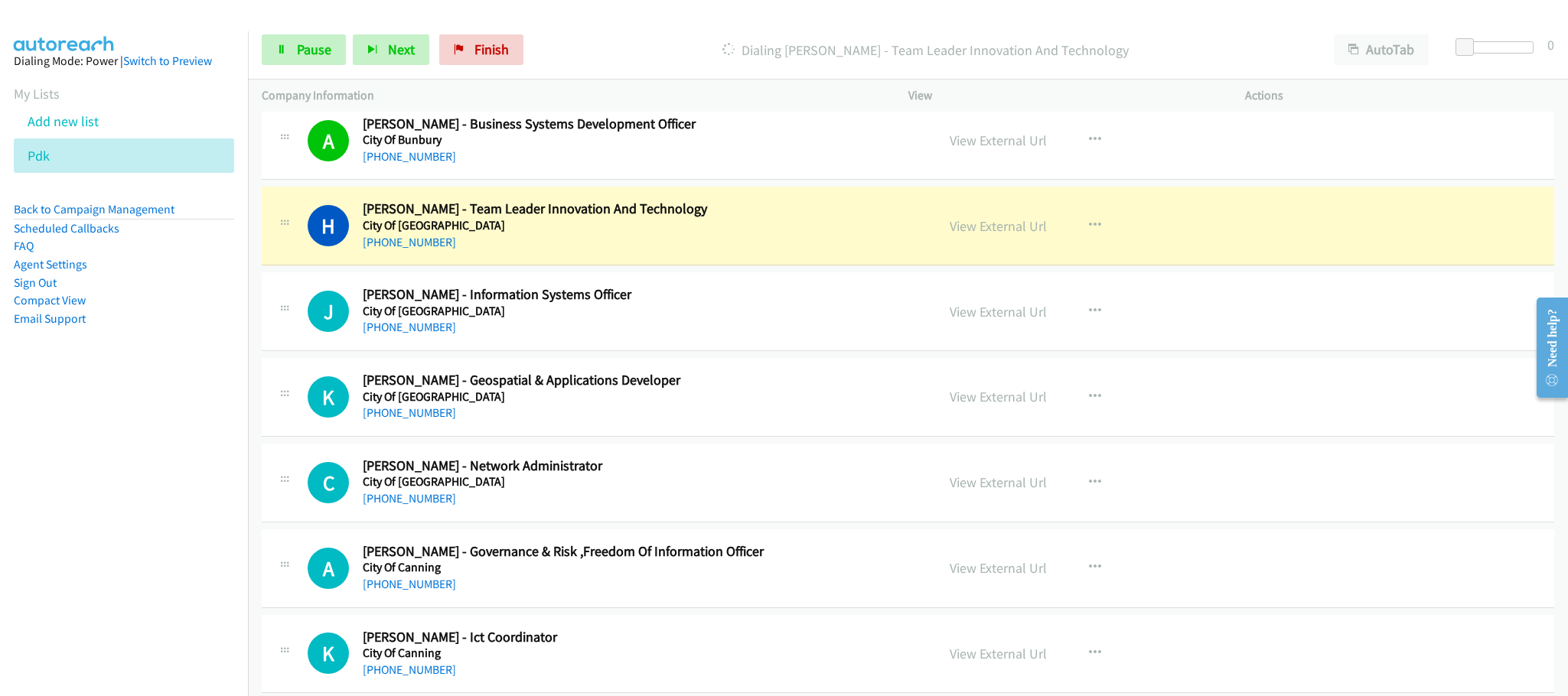
scroll to position [1033, 0]
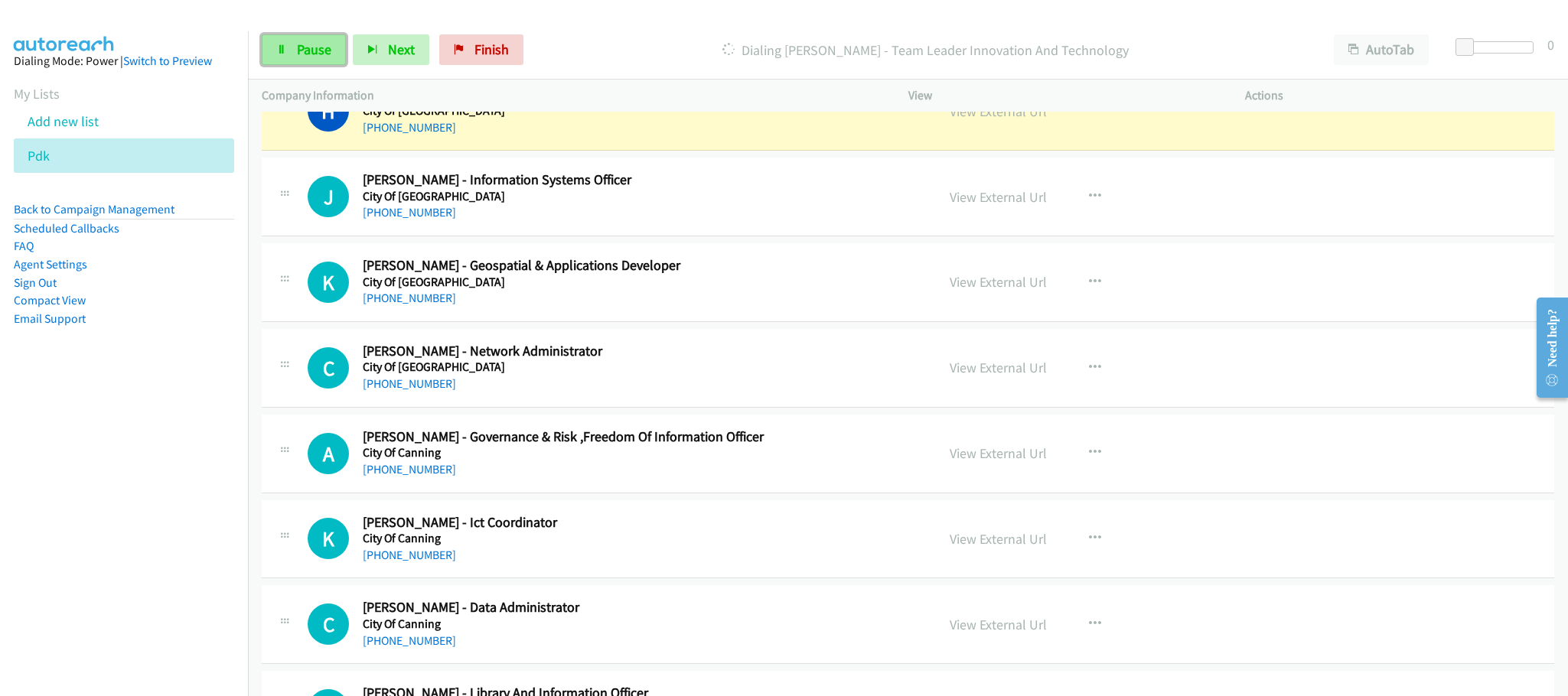
click at [328, 39] on link "Pause" at bounding box center [304, 49] width 84 height 30
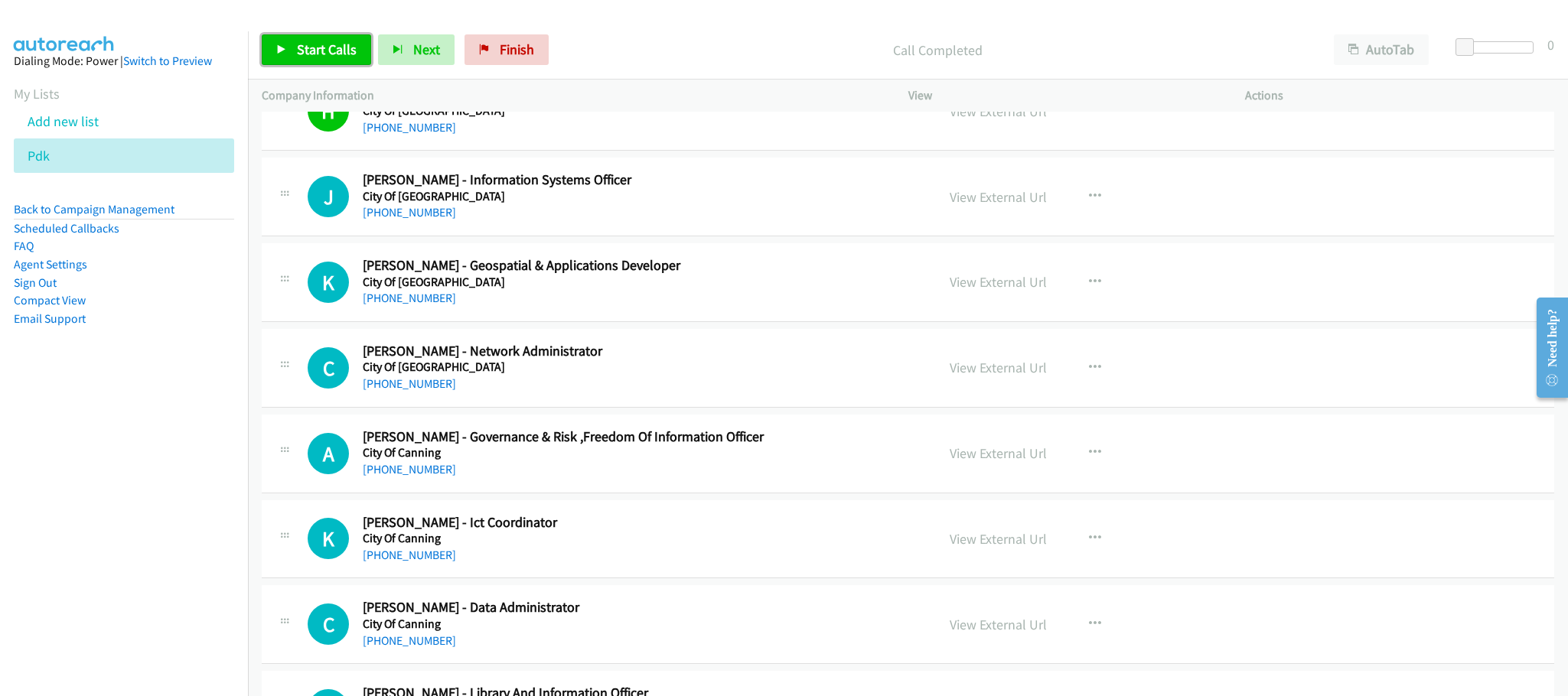
click at [359, 51] on link "Start Calls" at bounding box center [317, 49] width 110 height 30
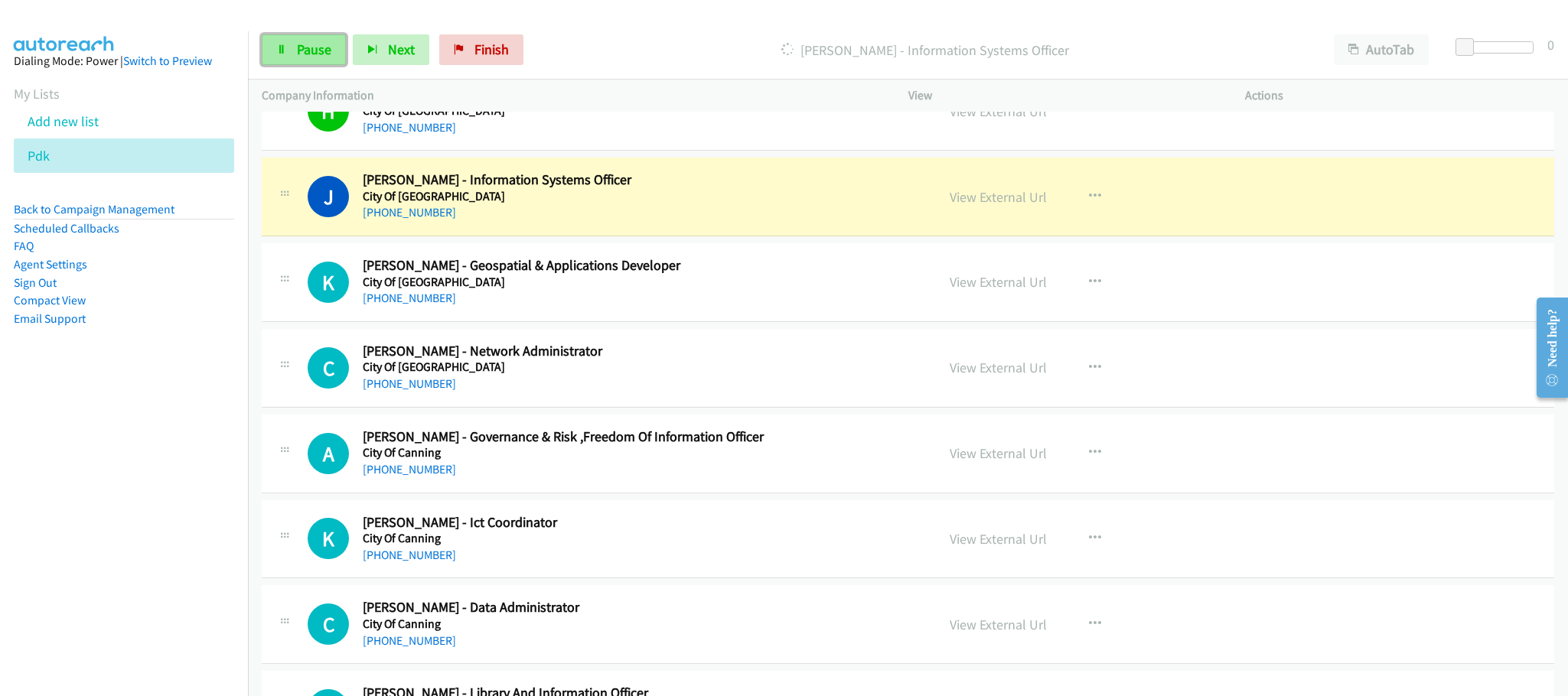
click at [309, 51] on span "Pause" at bounding box center [314, 49] width 34 height 18
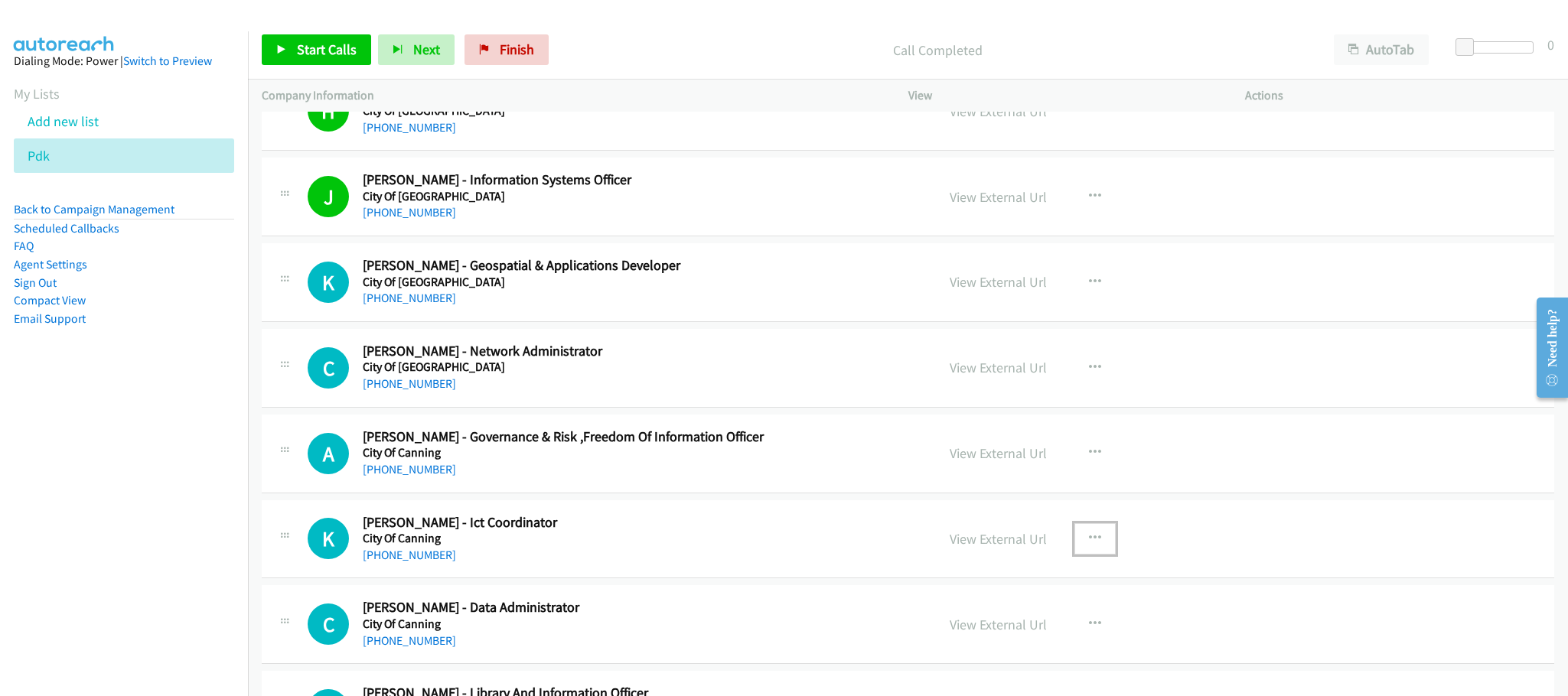
click at [1089, 545] on icon "button" at bounding box center [1095, 539] width 12 height 12
click at [977, 644] on link "Start Calls Here" at bounding box center [1013, 638] width 204 height 30
click at [326, 48] on span "Start Calls" at bounding box center [327, 49] width 60 height 18
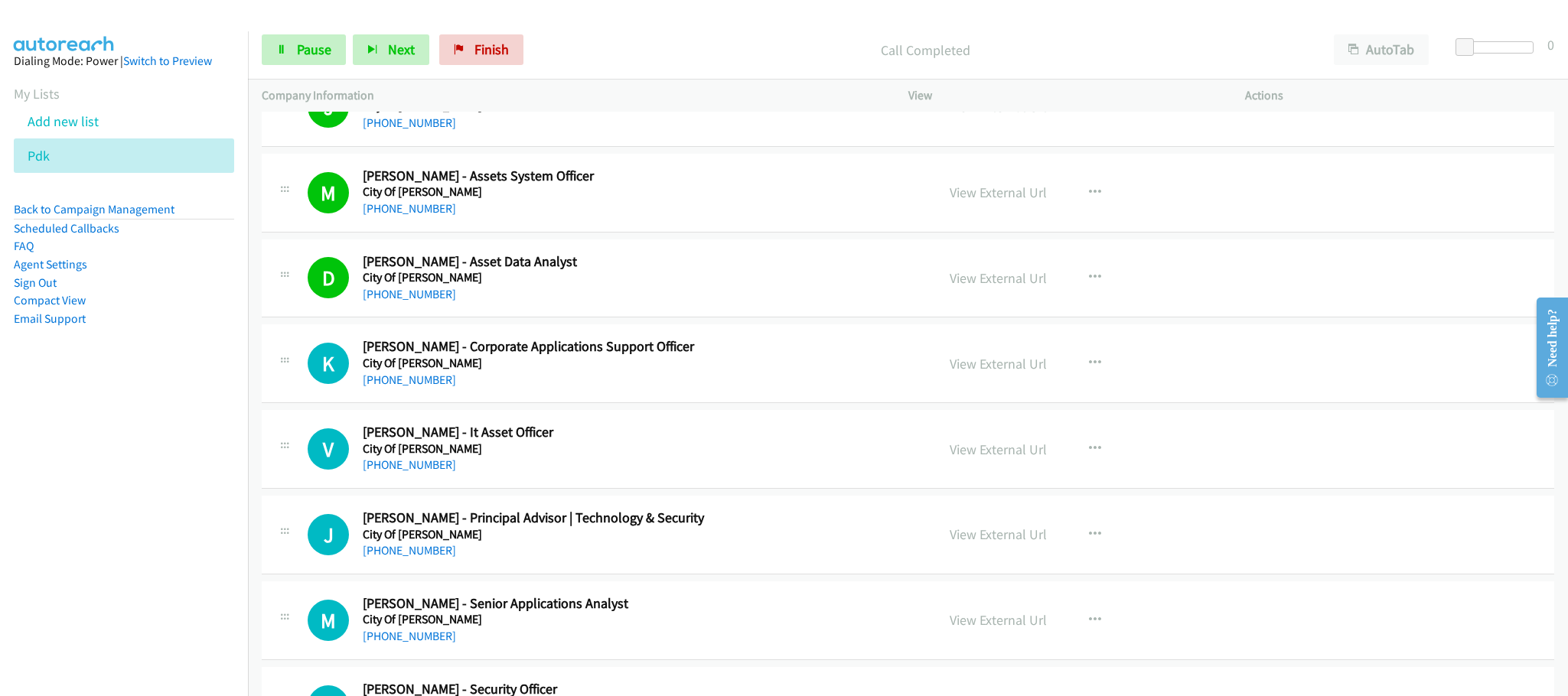
scroll to position [1837, 0]
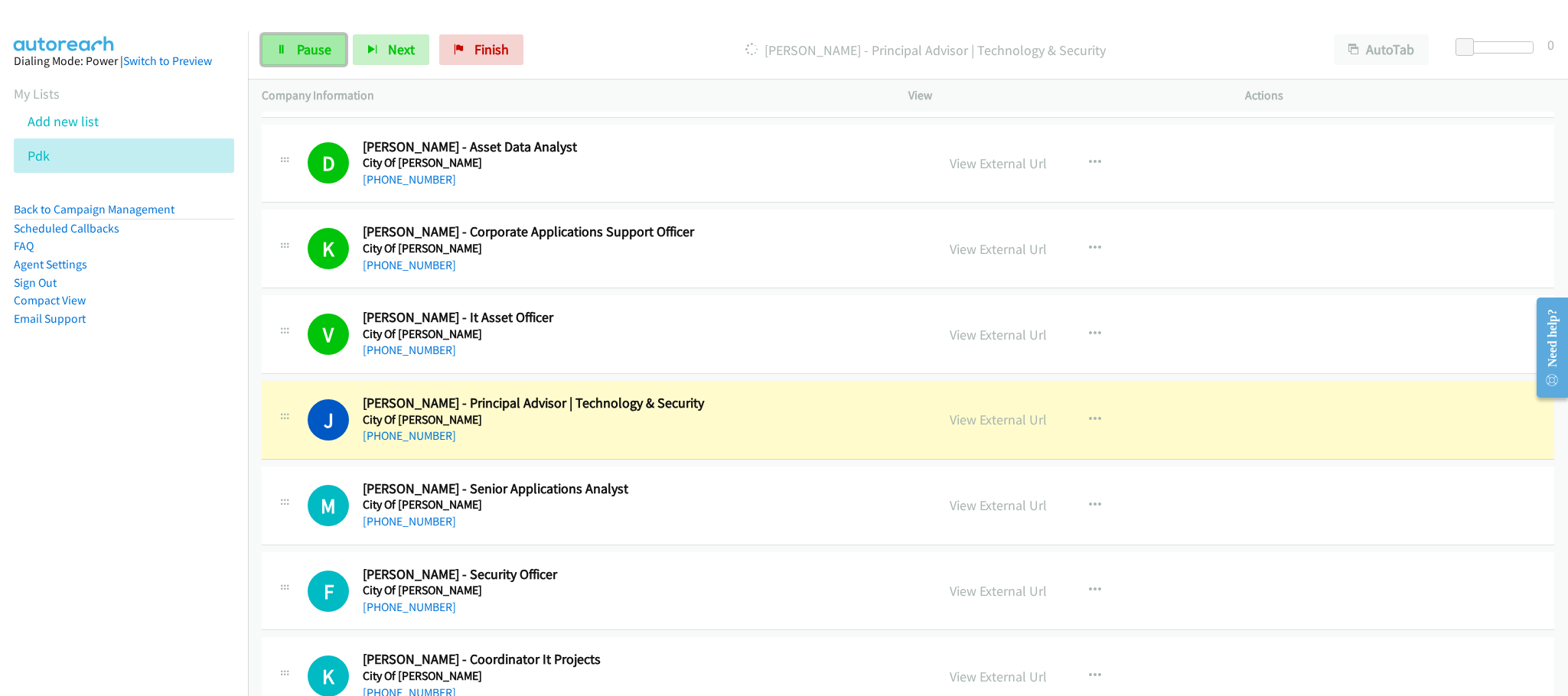
click at [326, 51] on span "Pause" at bounding box center [314, 49] width 34 height 18
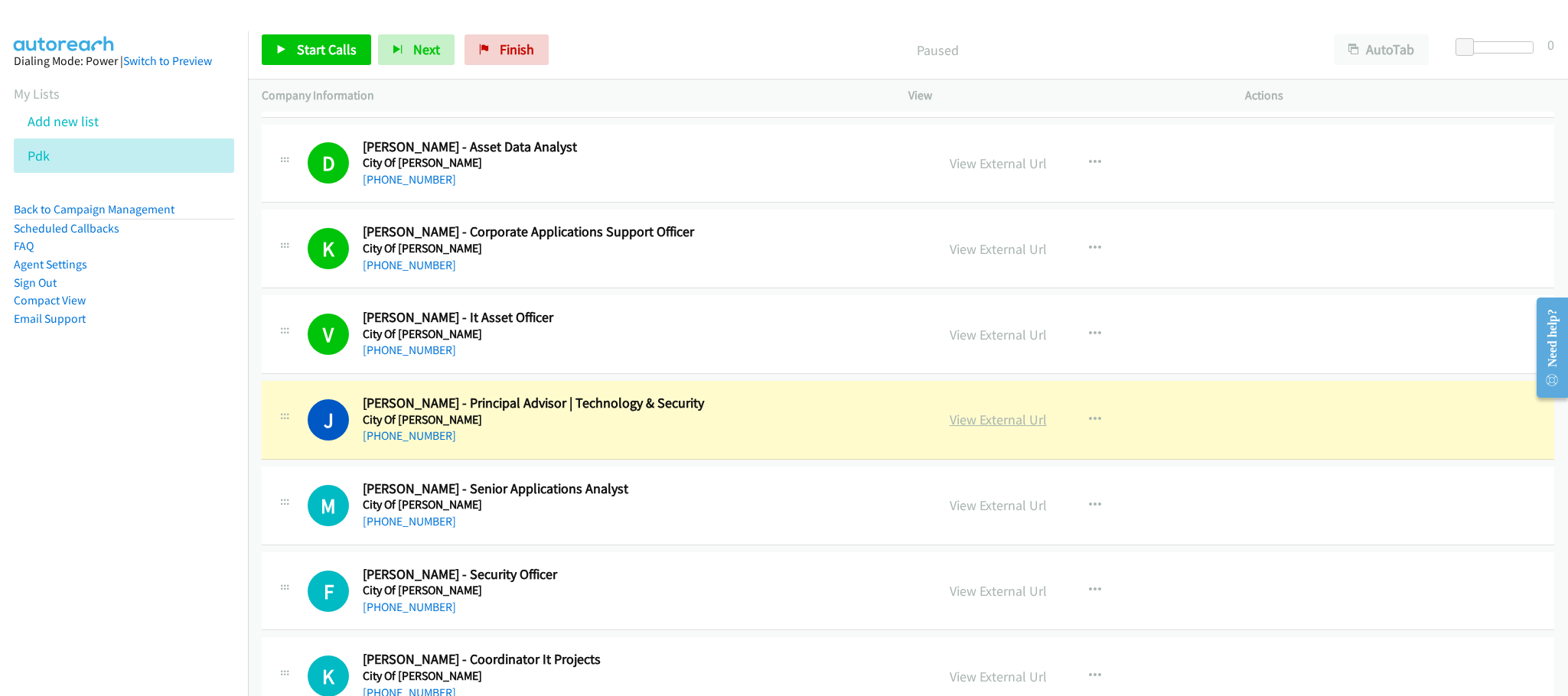
click at [1025, 428] on link "View External Url" at bounding box center [998, 419] width 97 height 18
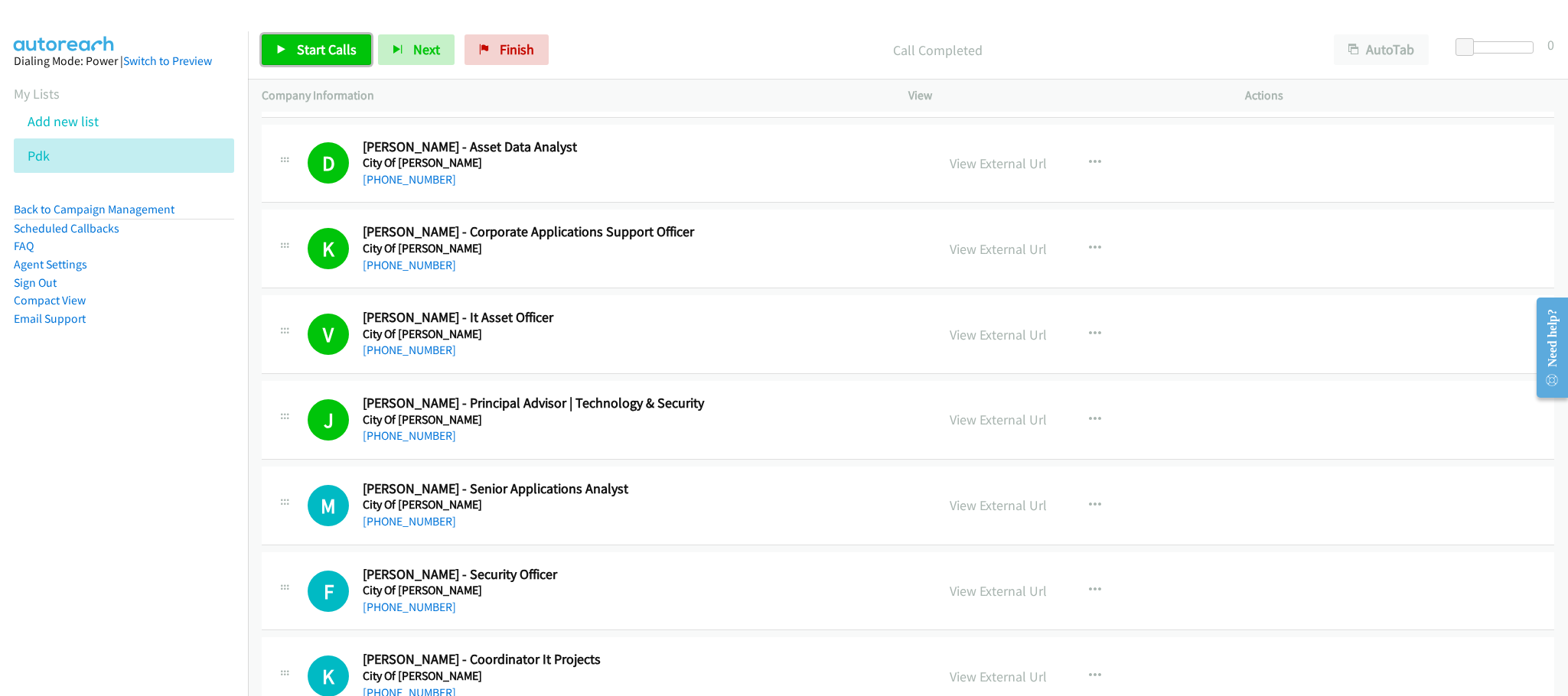
click at [342, 40] on link "Start Calls" at bounding box center [317, 49] width 110 height 30
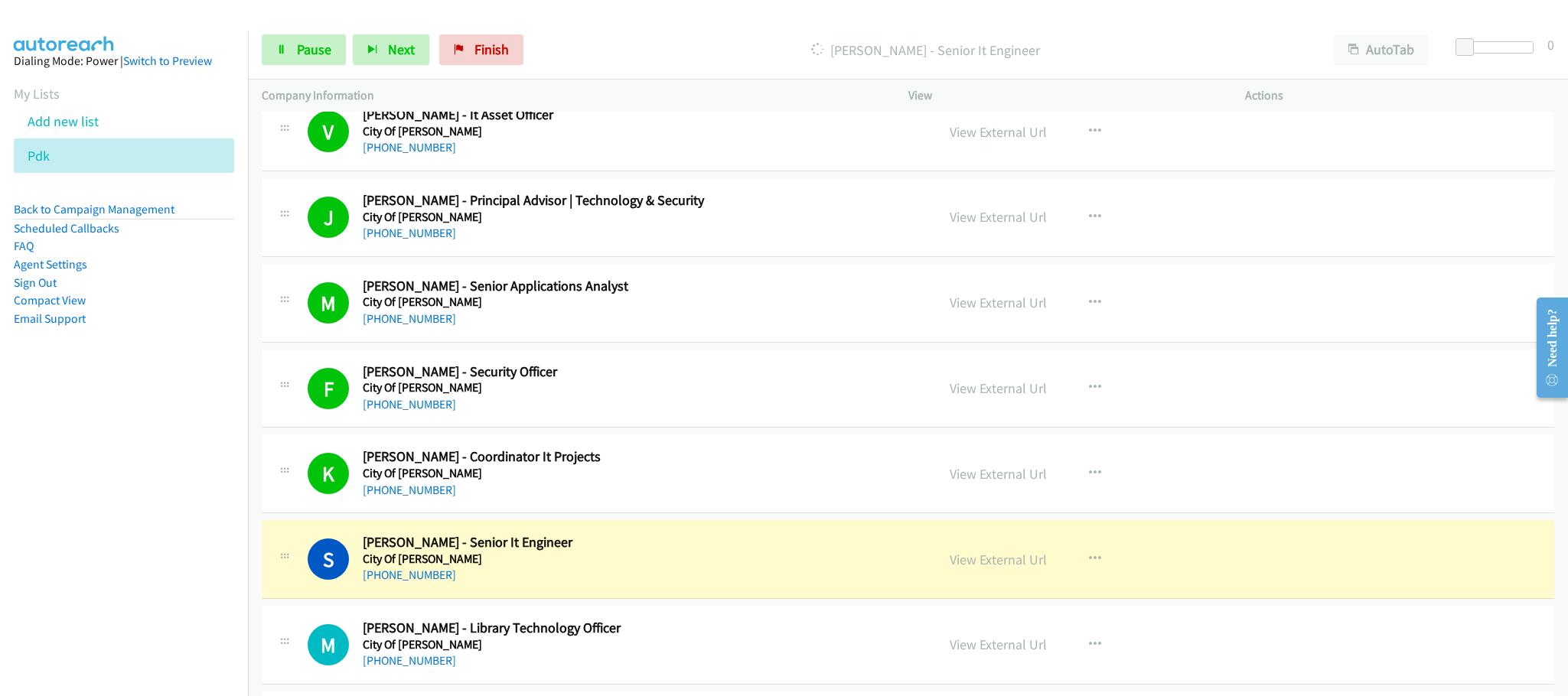
scroll to position [2066, 0]
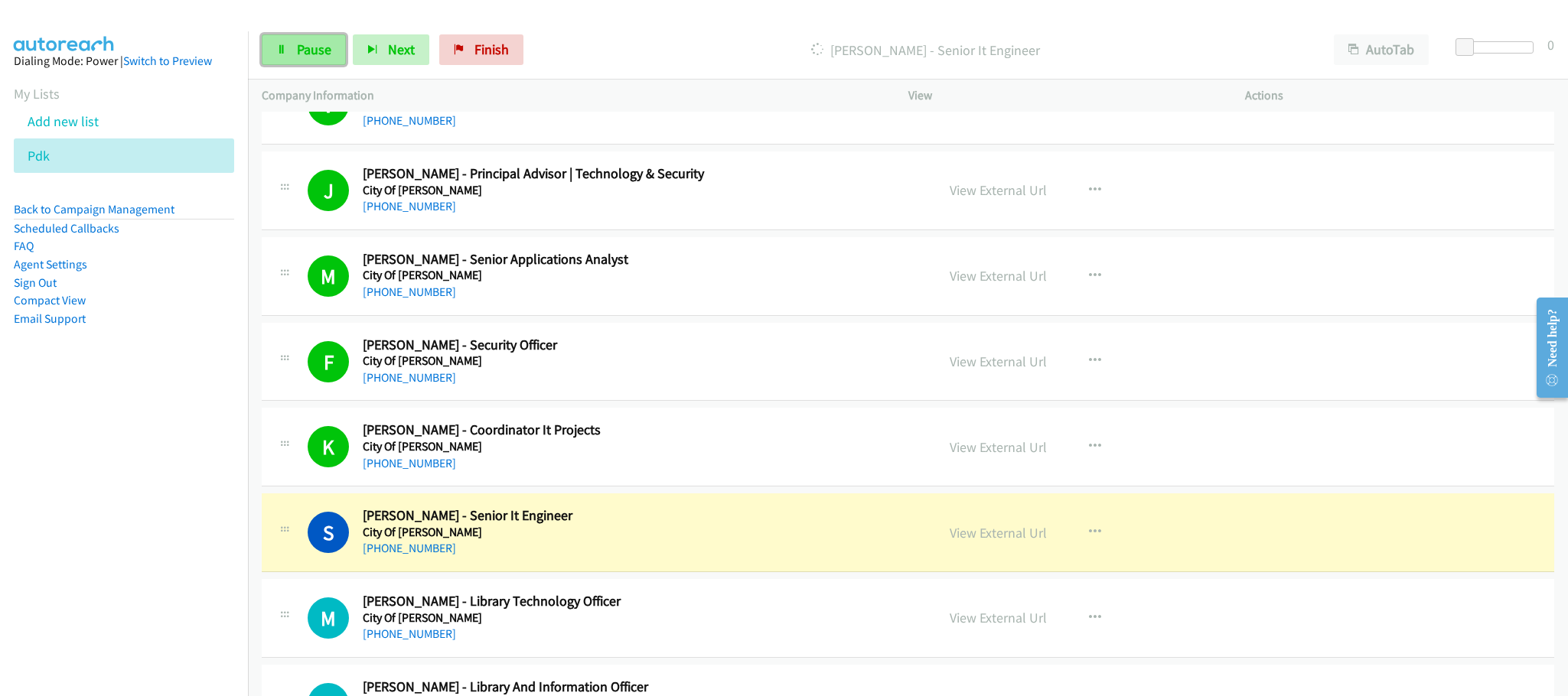
click at [309, 47] on span "Pause" at bounding box center [314, 49] width 34 height 18
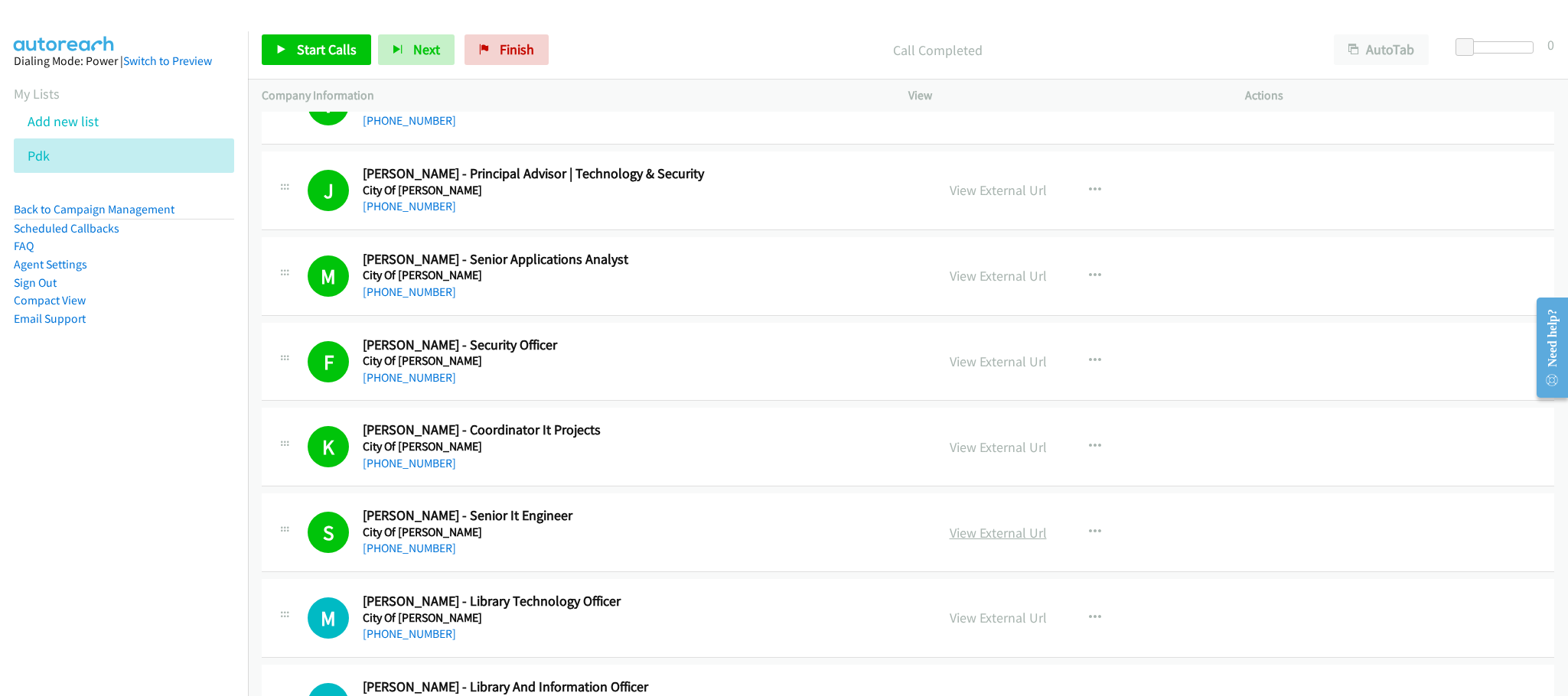
click at [1016, 542] on link "View External Url" at bounding box center [998, 533] width 97 height 18
click at [285, 40] on link "Start Calls" at bounding box center [317, 49] width 110 height 30
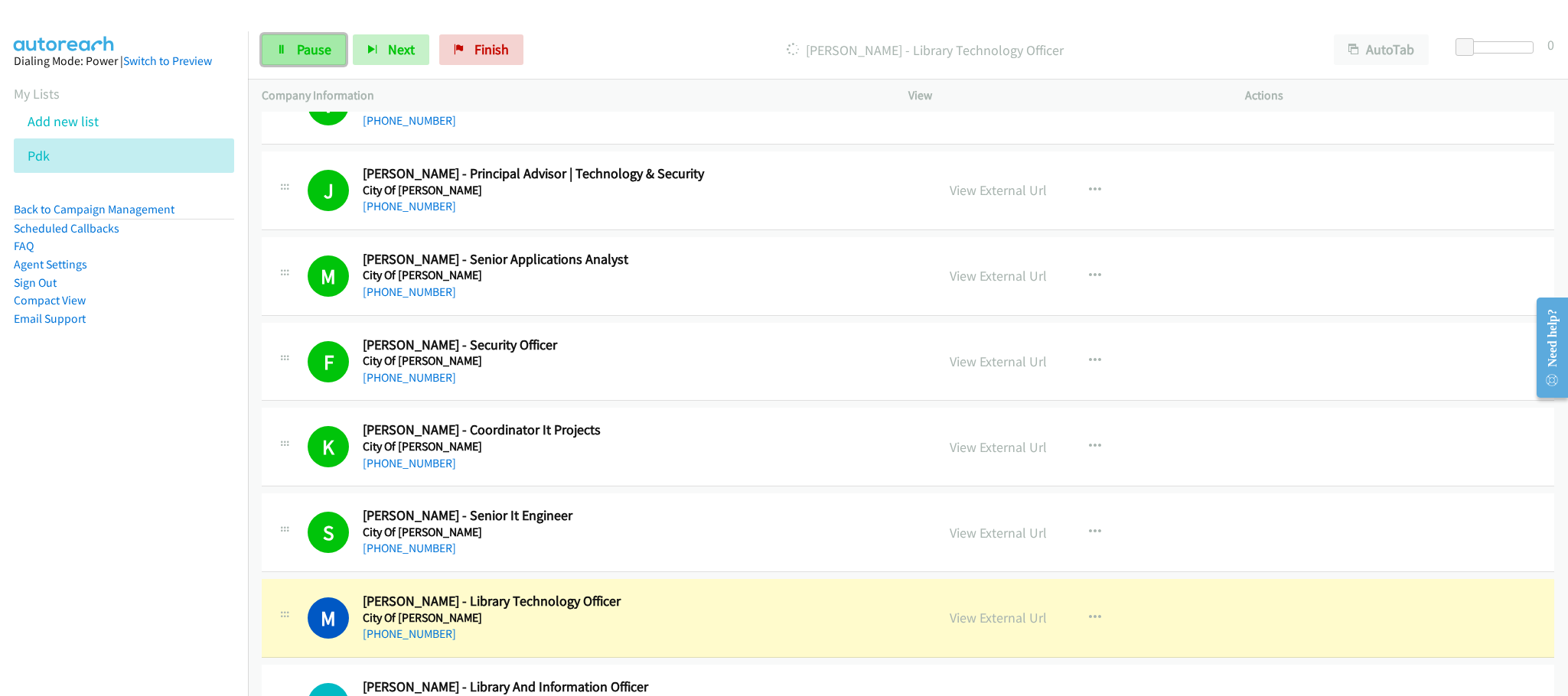
click at [322, 55] on span "Pause" at bounding box center [314, 49] width 34 height 18
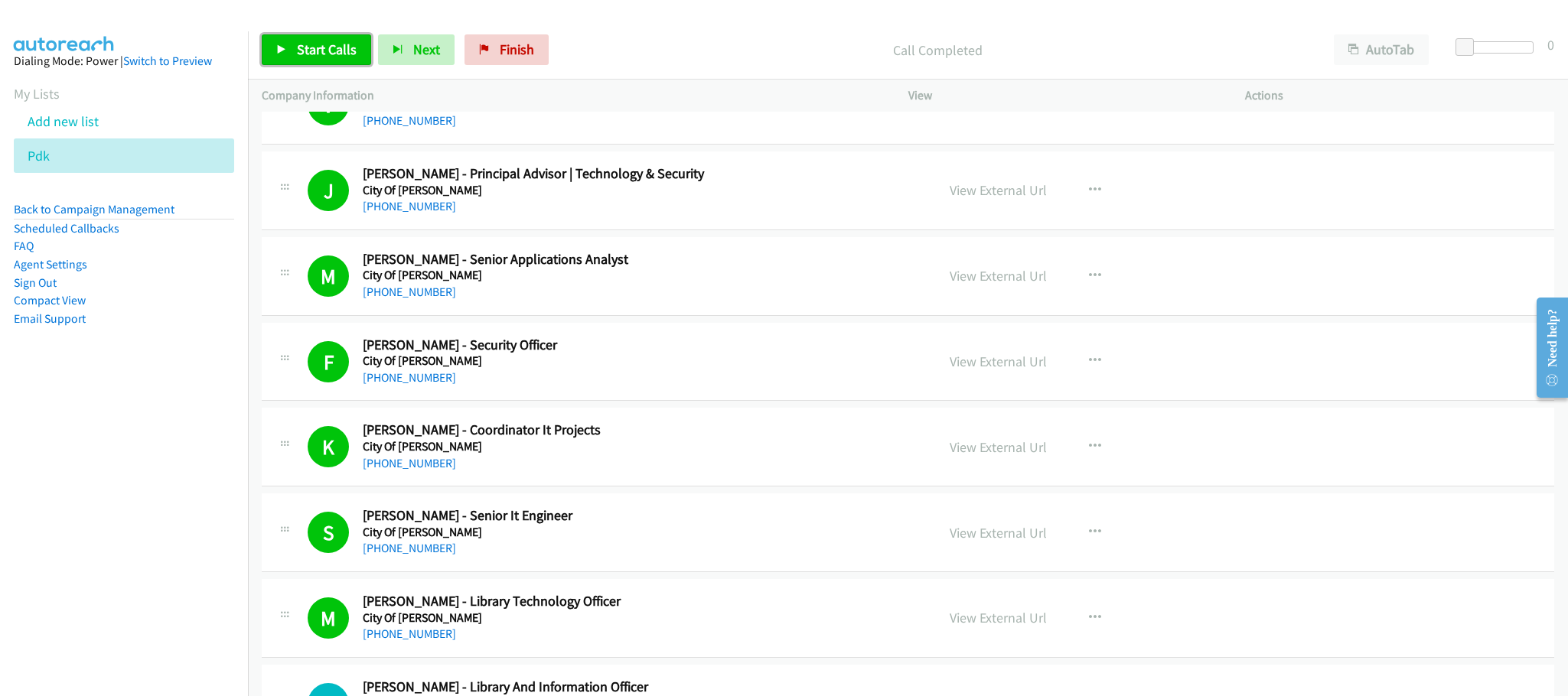
drag, startPoint x: 292, startPoint y: 47, endPoint x: 299, endPoint y: 27, distance: 21.2
click at [294, 47] on link "Start Calls" at bounding box center [317, 49] width 110 height 30
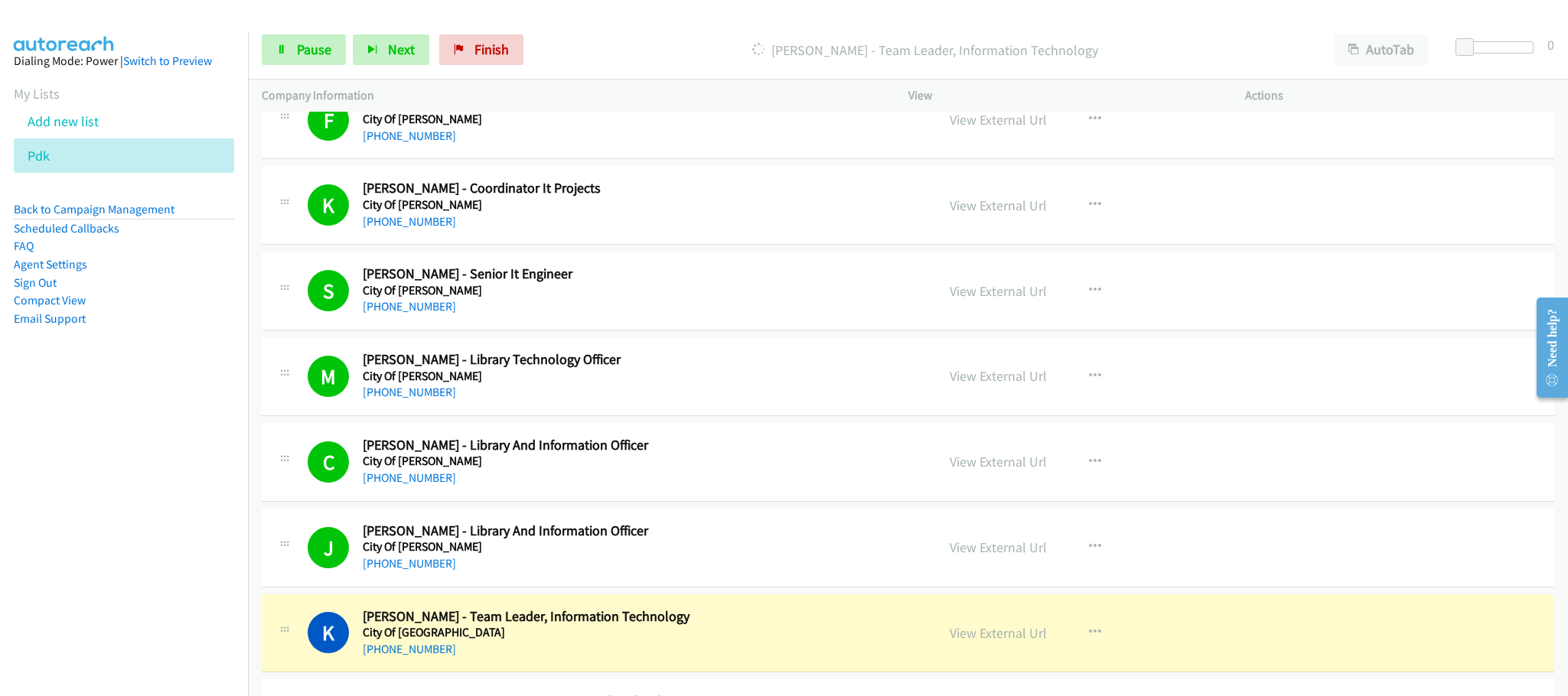
scroll to position [2411, 0]
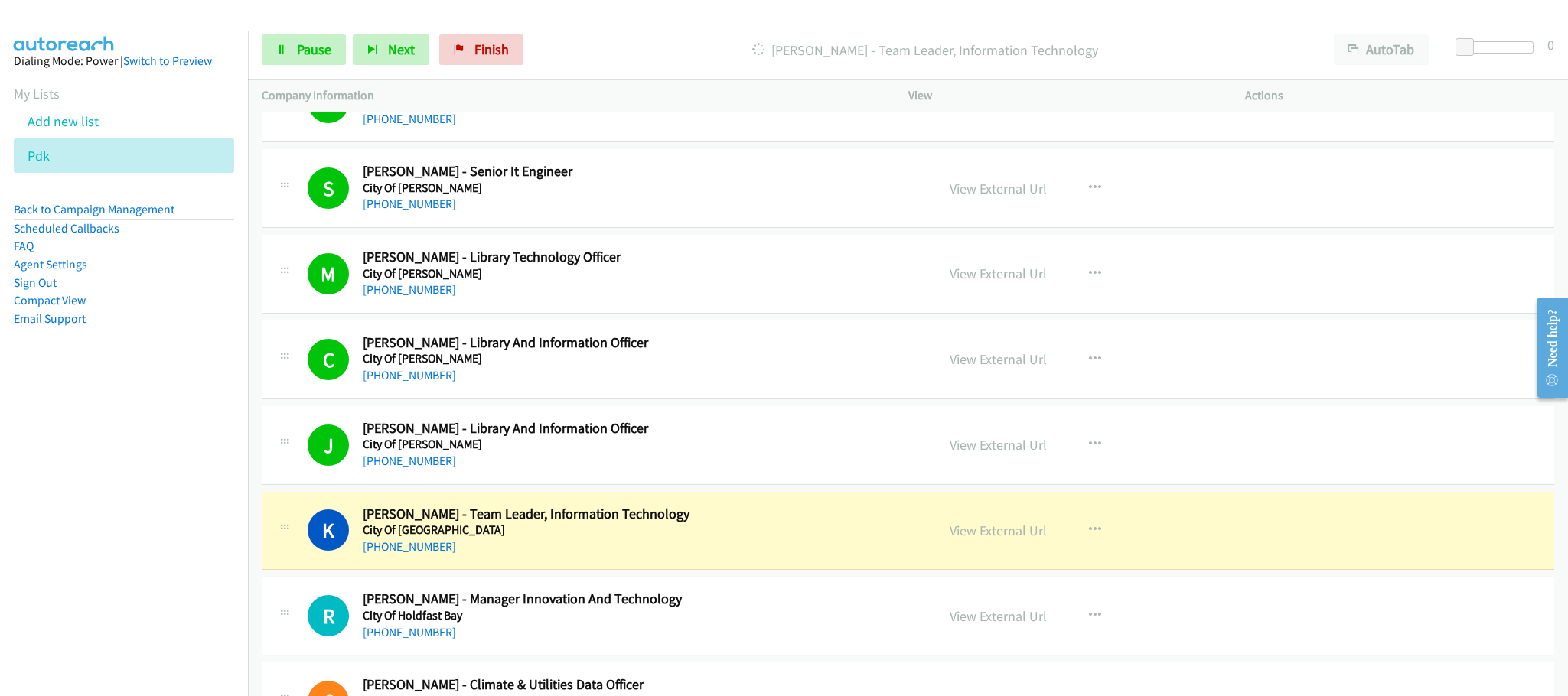
click at [696, 382] on div "[PHONE_NUMBER]" at bounding box center [638, 376] width 551 height 19
click at [992, 540] on link "View External Url" at bounding box center [998, 530] width 97 height 18
click at [313, 54] on span "Pause" at bounding box center [314, 49] width 34 height 18
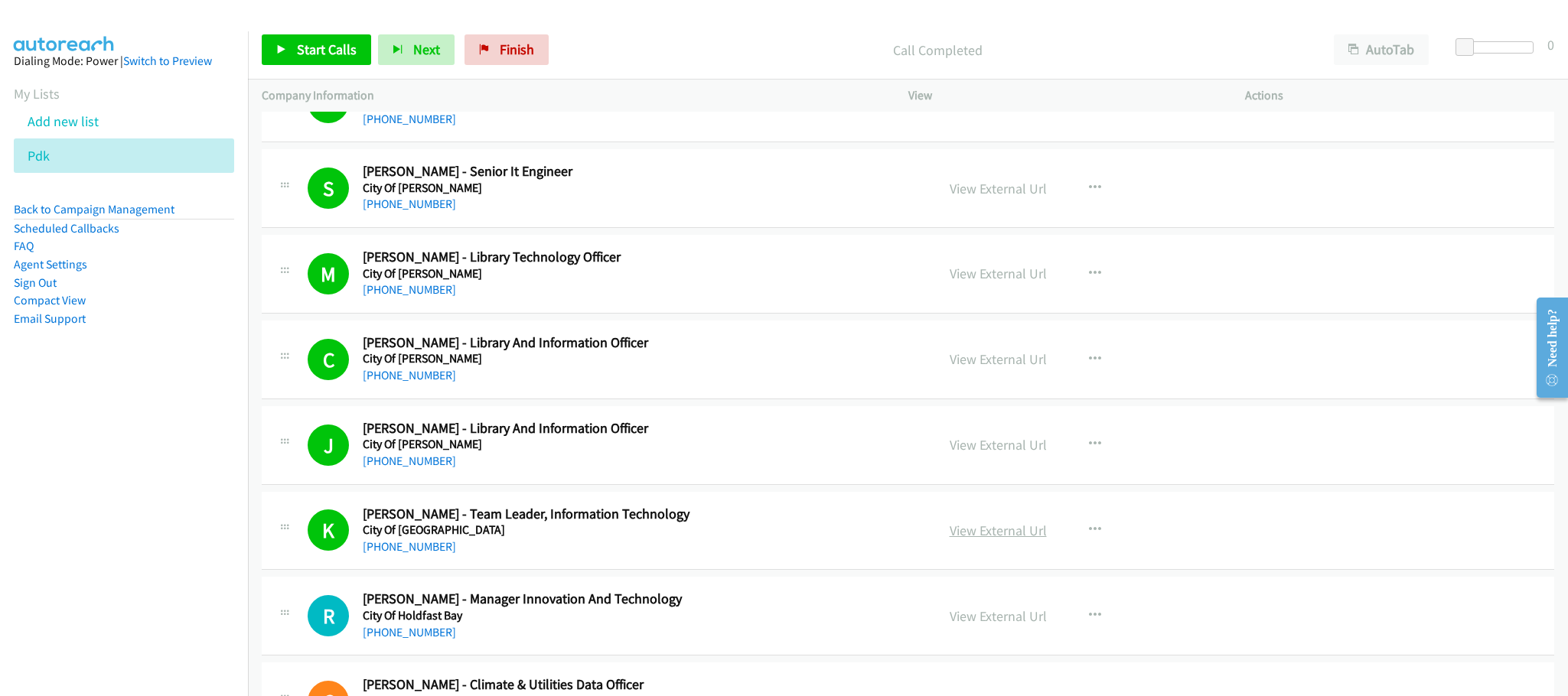
click at [997, 540] on link "View External Url" at bounding box center [998, 530] width 97 height 18
click at [329, 47] on span "Start Calls" at bounding box center [327, 49] width 60 height 18
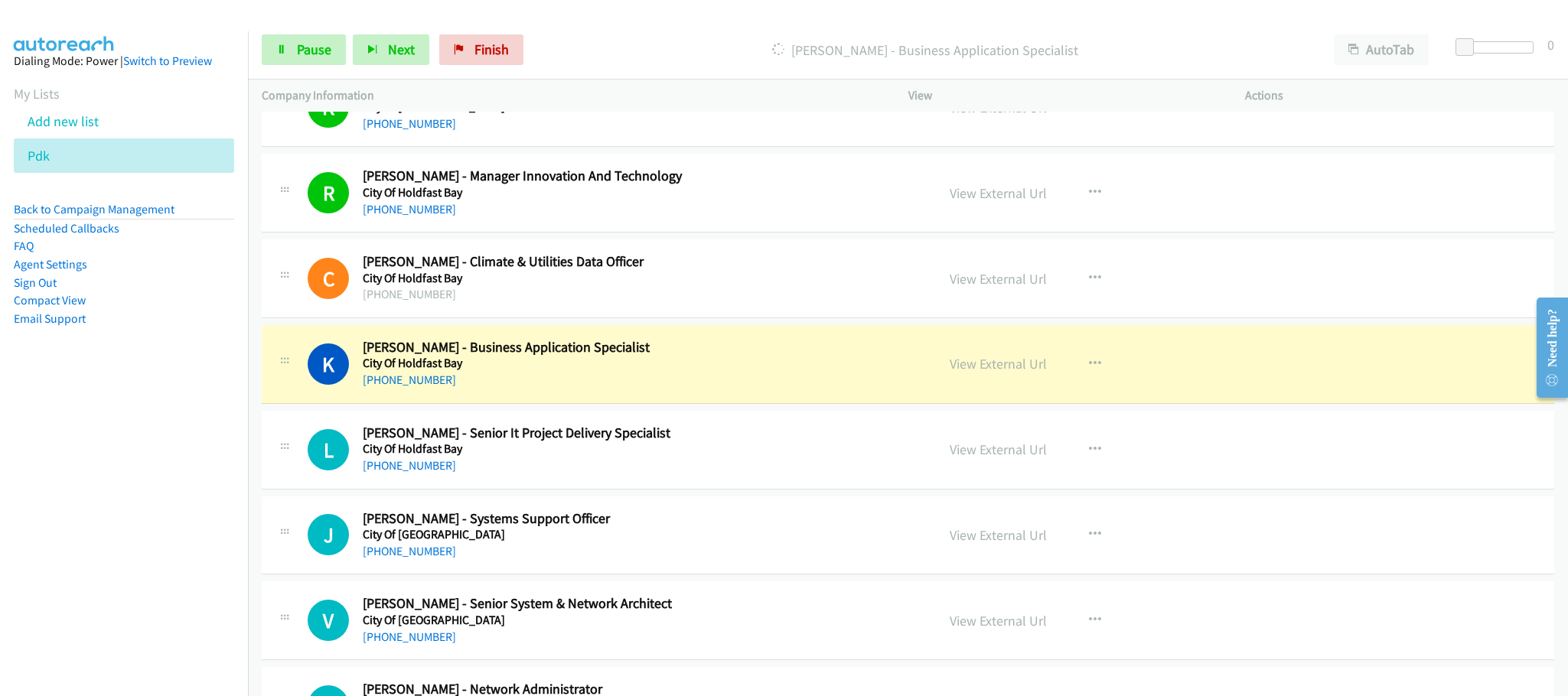
scroll to position [2870, 0]
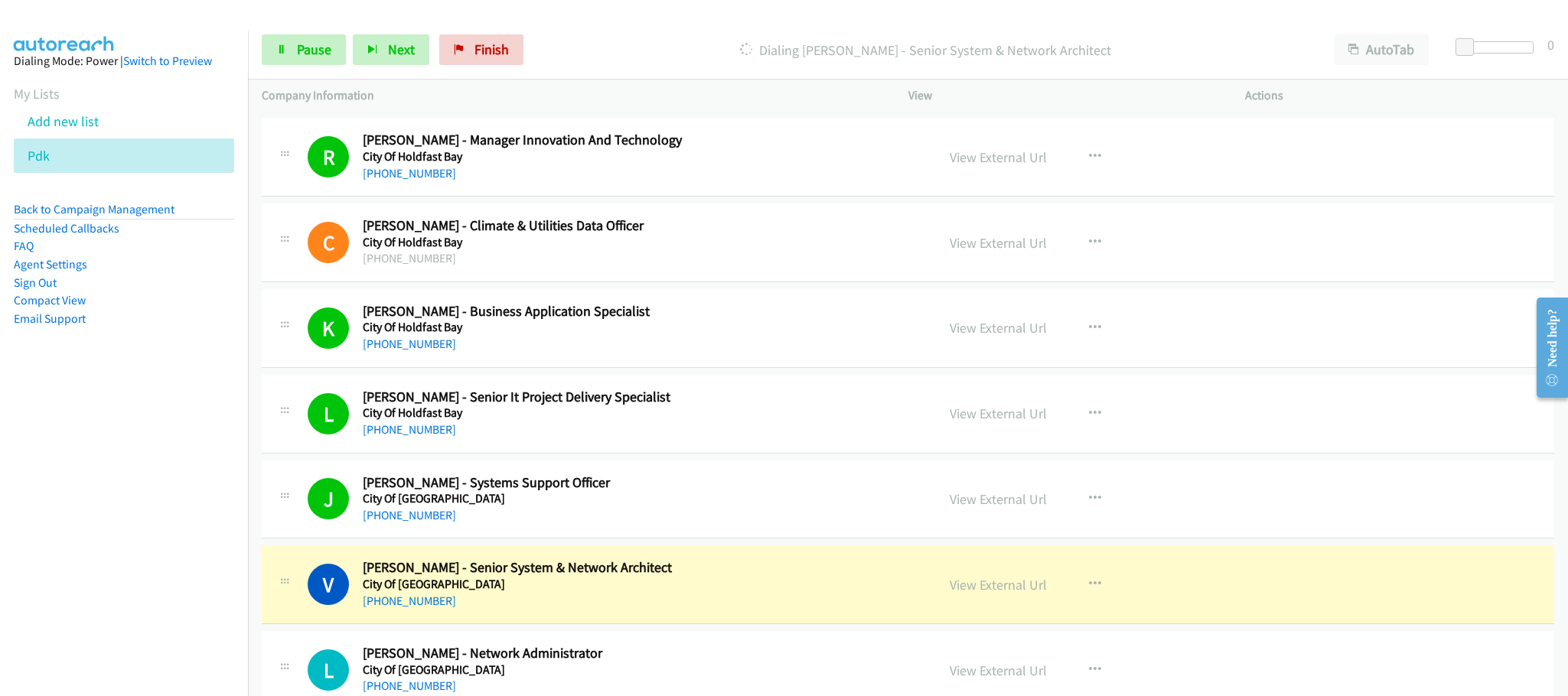
click at [794, 165] on h5 "City Of Holdfast Bay" at bounding box center [638, 157] width 551 height 16
click at [321, 41] on span "Pause" at bounding box center [314, 49] width 34 height 18
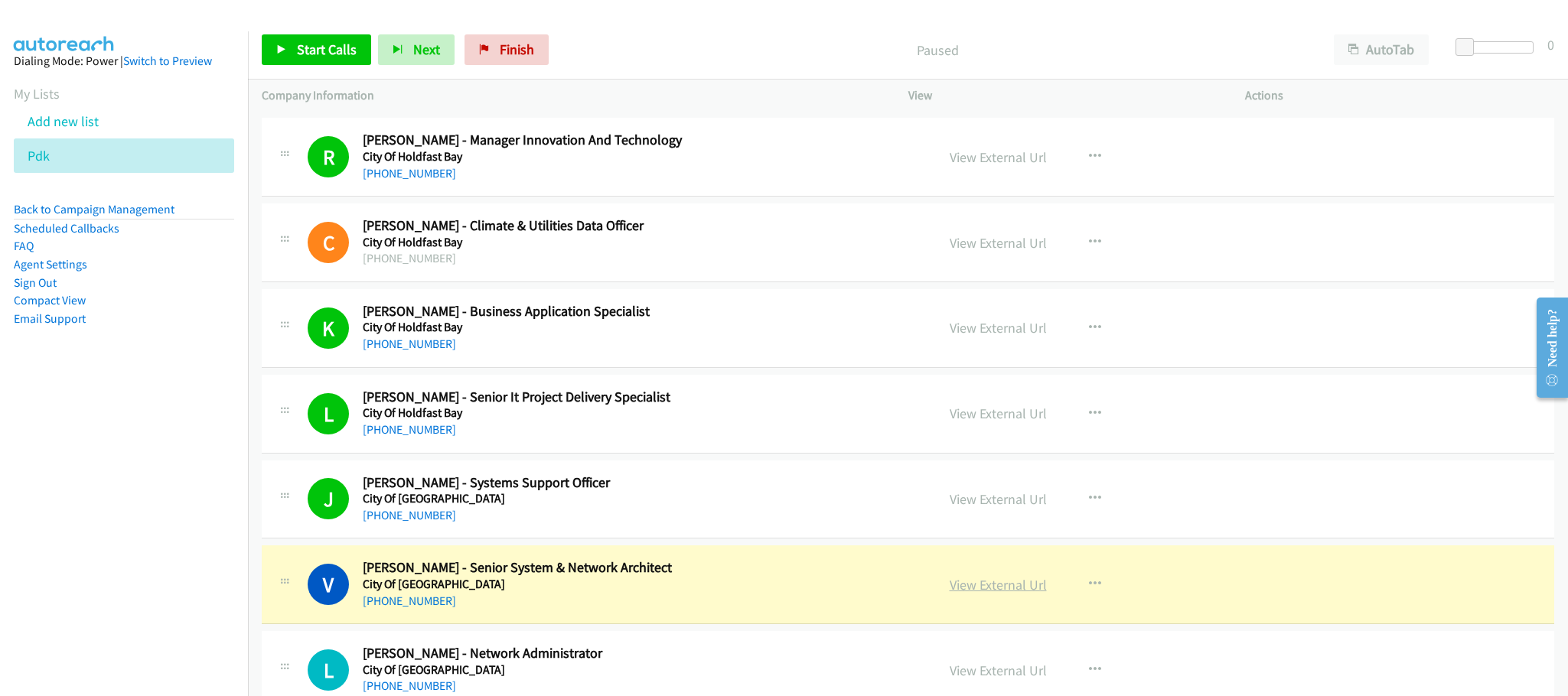
click at [1017, 594] on link "View External Url" at bounding box center [998, 585] width 97 height 18
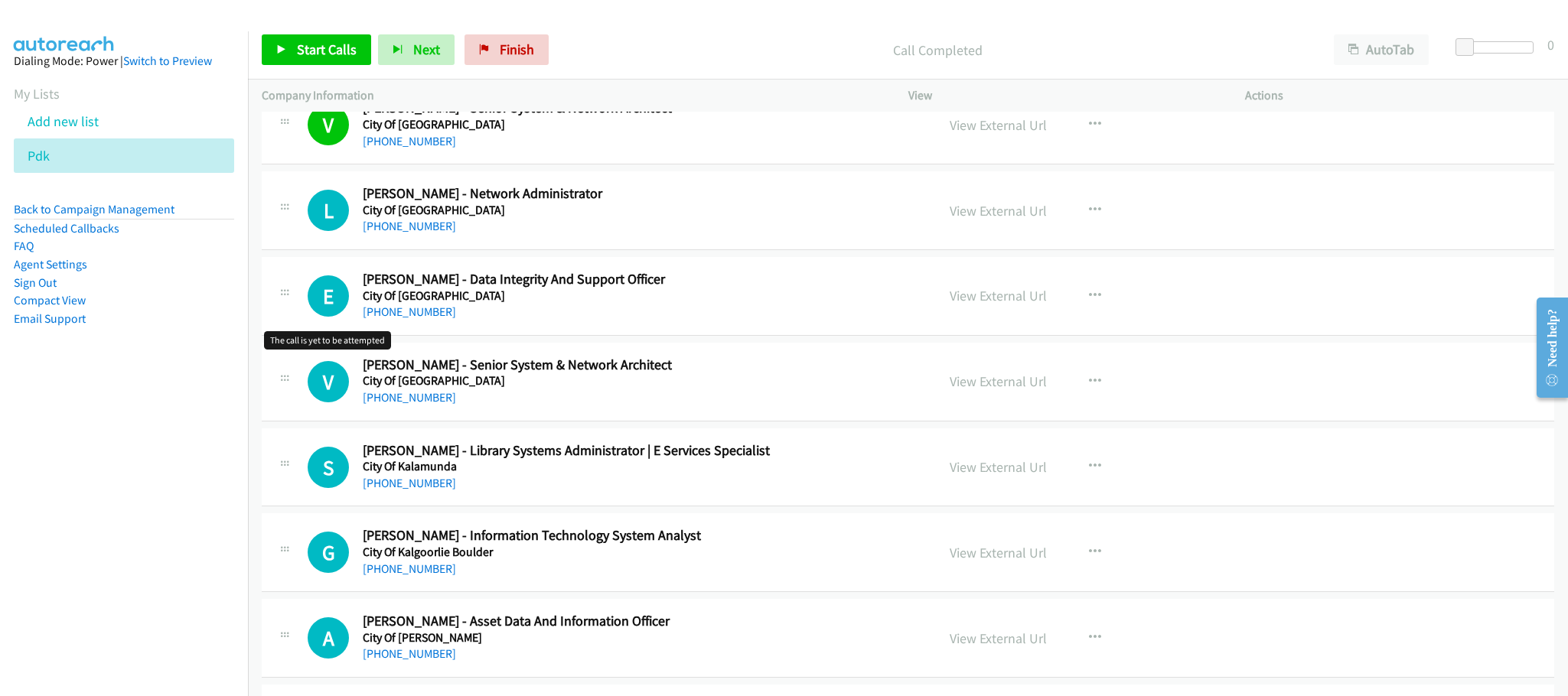
scroll to position [3329, 0]
click at [334, 51] on span "Start Calls" at bounding box center [327, 49] width 60 height 18
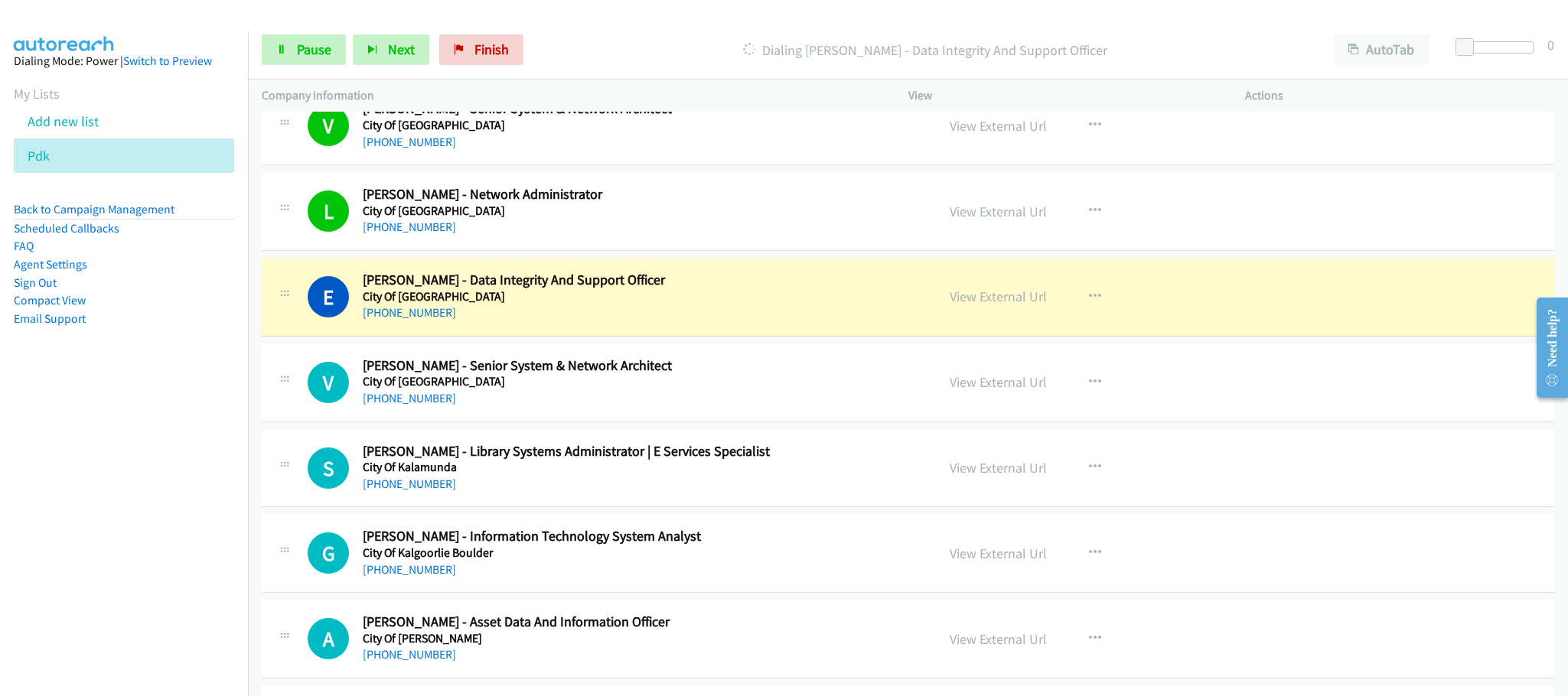
click at [831, 152] on div "[PHONE_NUMBER]" at bounding box center [638, 142] width 551 height 19
click at [310, 53] on span "Pause" at bounding box center [314, 49] width 34 height 18
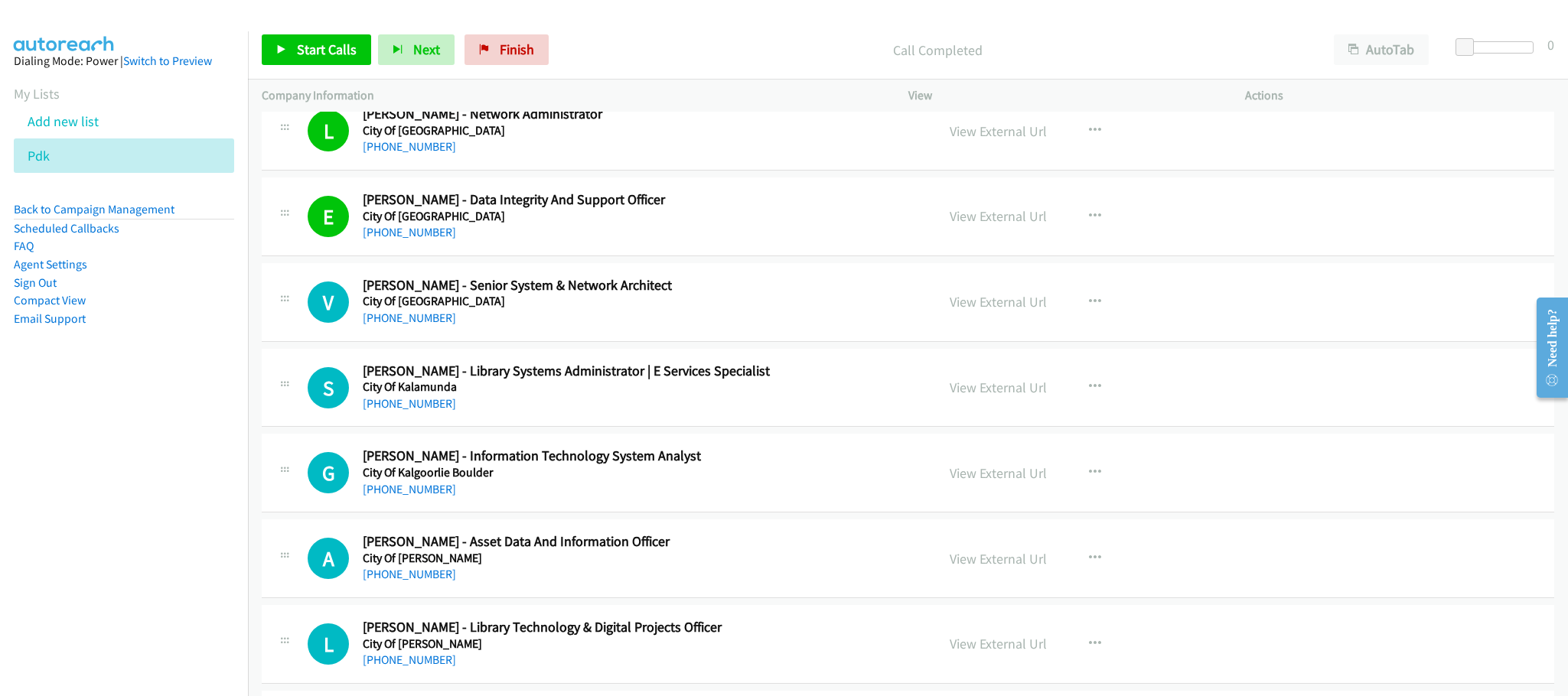
scroll to position [3443, 0]
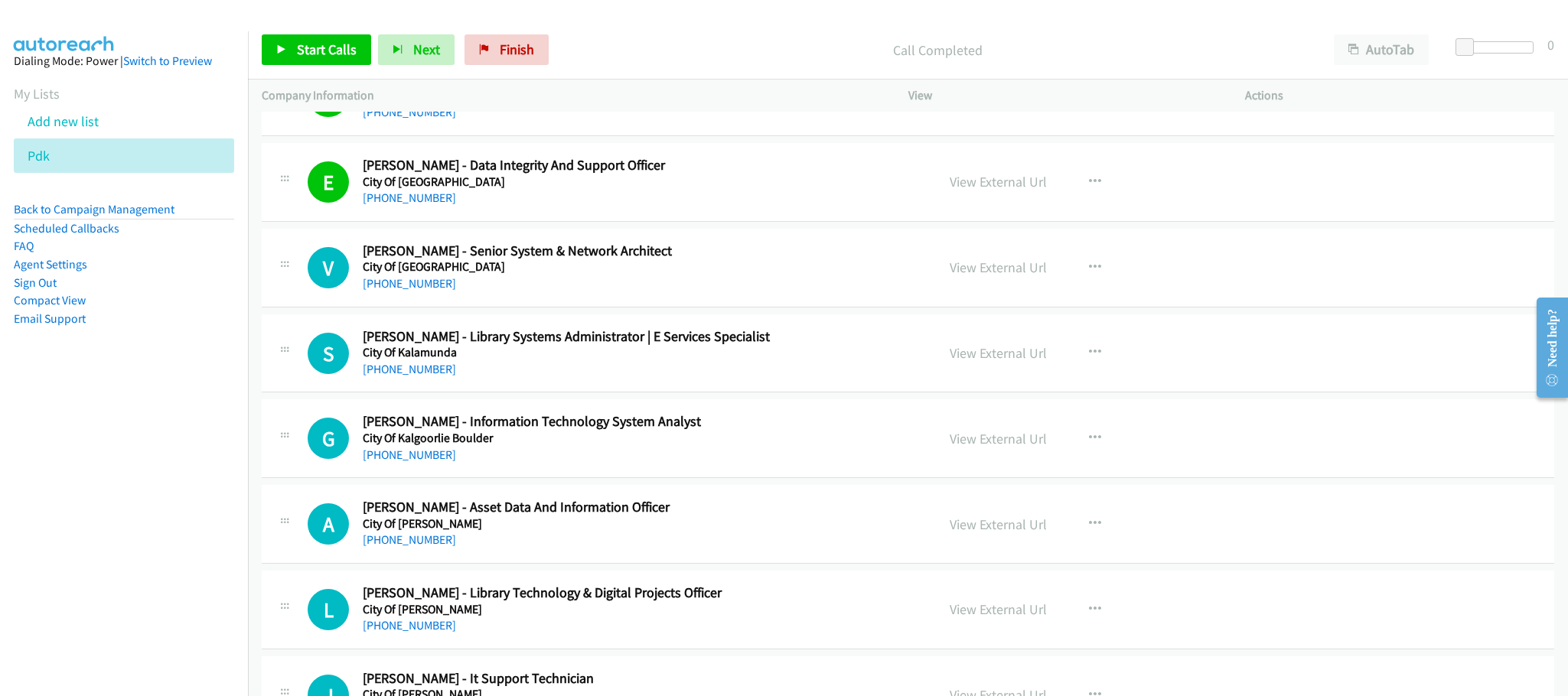
drag, startPoint x: 783, startPoint y: 289, endPoint x: 710, endPoint y: 276, distance: 74.1
click at [359, 47] on link "Start Calls" at bounding box center [317, 49] width 110 height 30
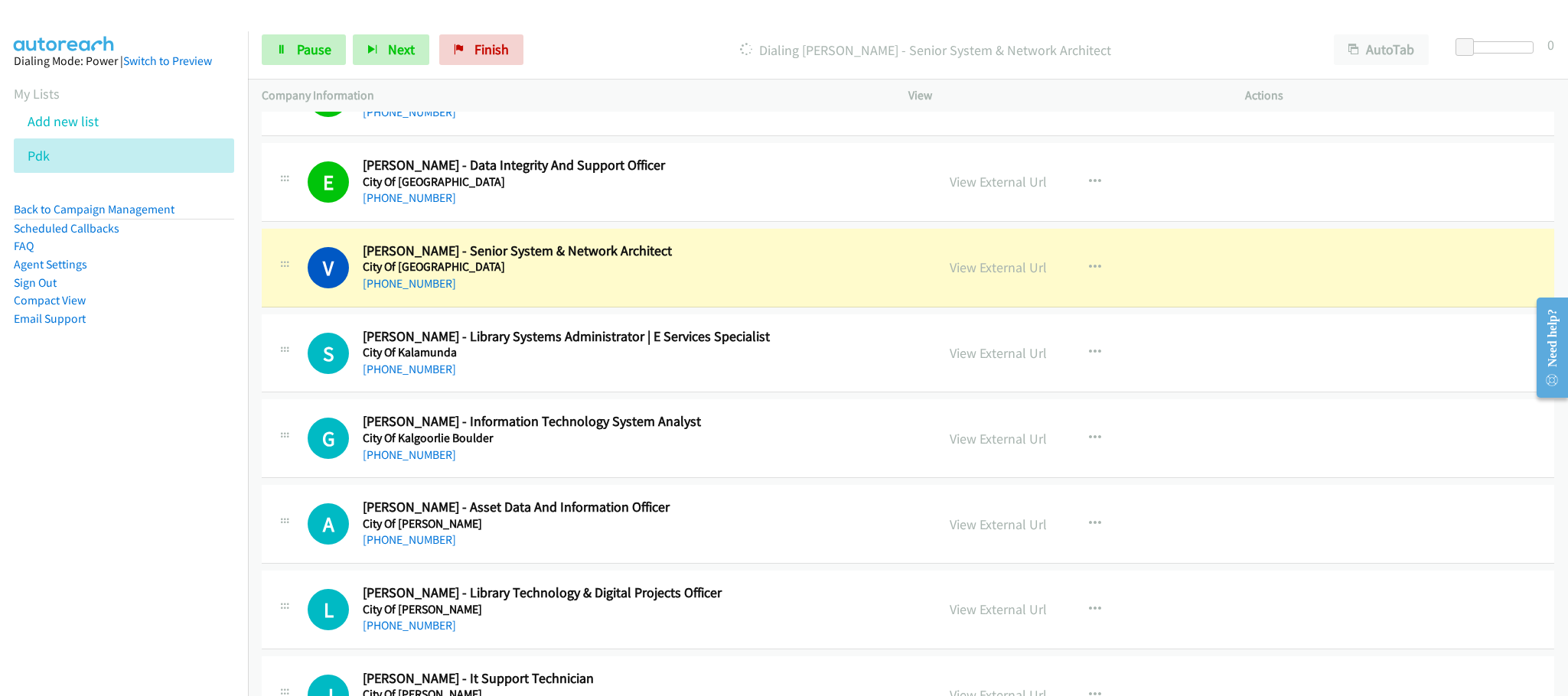
click at [866, 346] on h2 "[PERSON_NAME] - Library Systems Administrator | E Services Specialist" at bounding box center [638, 337] width 551 height 18
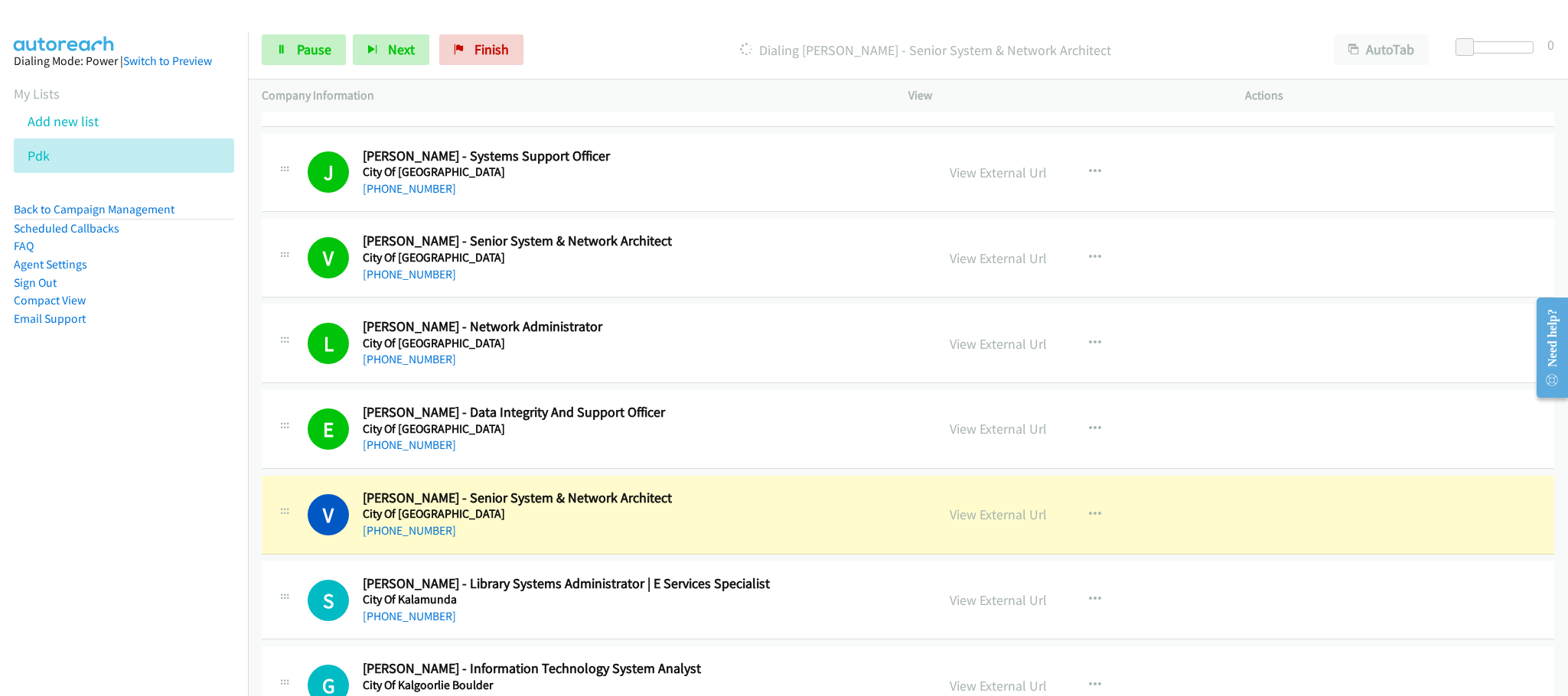
scroll to position [3329, 0]
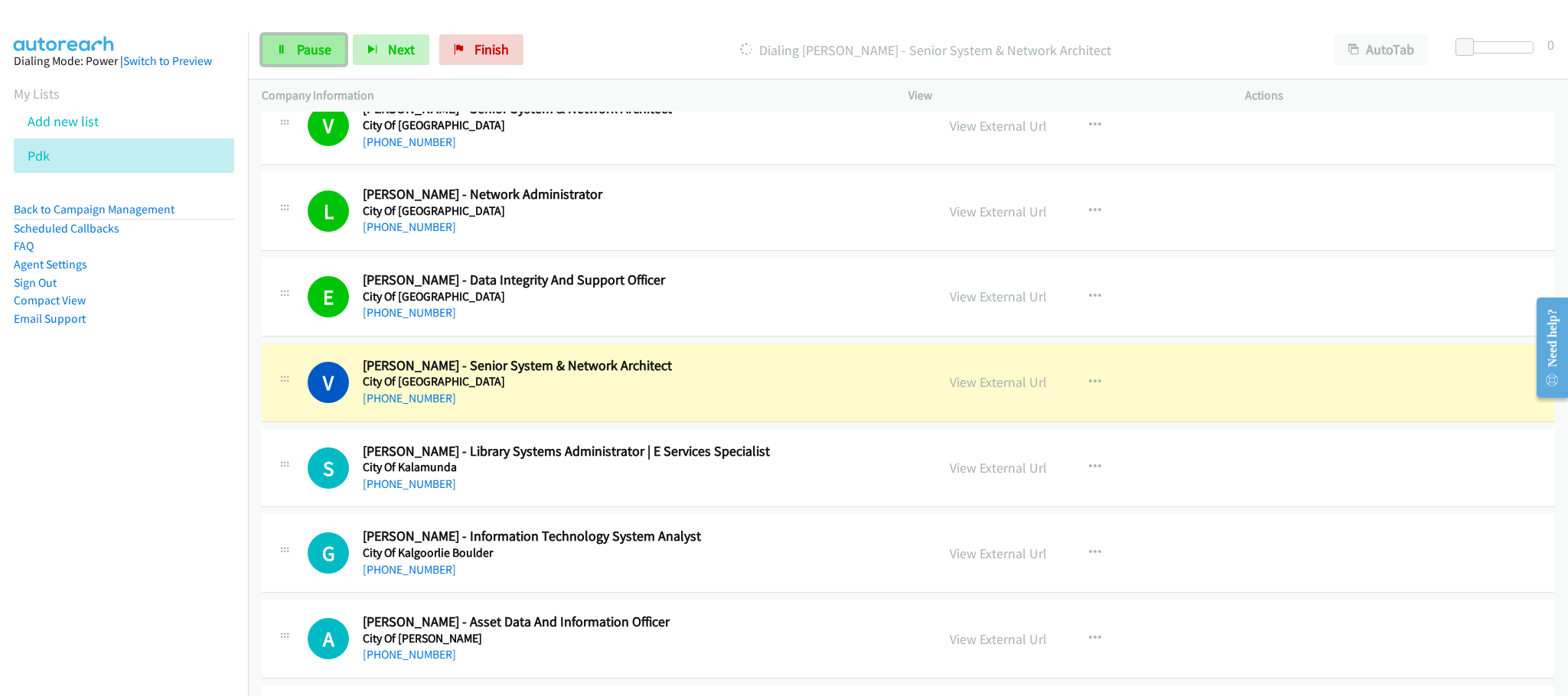
click at [317, 58] on span "Pause" at bounding box center [314, 49] width 34 height 18
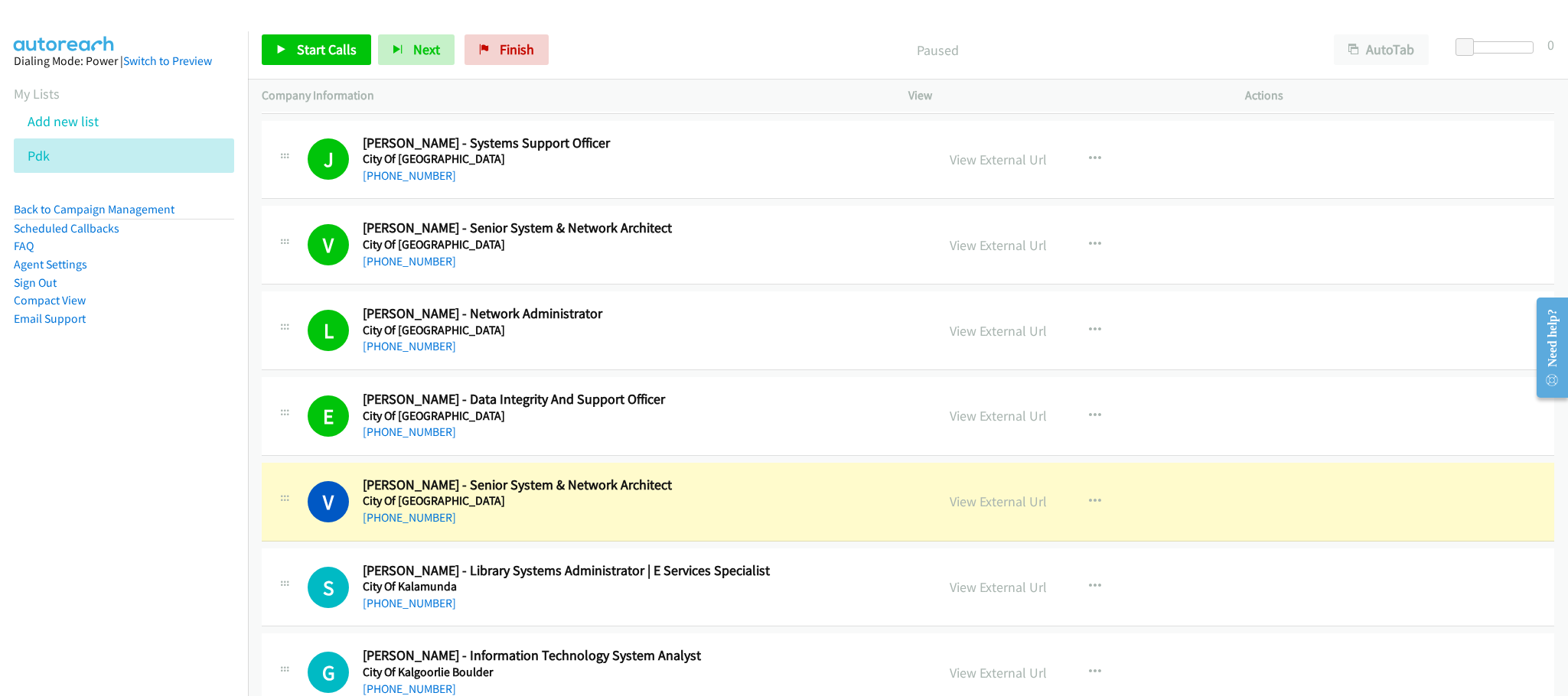
scroll to position [3099, 0]
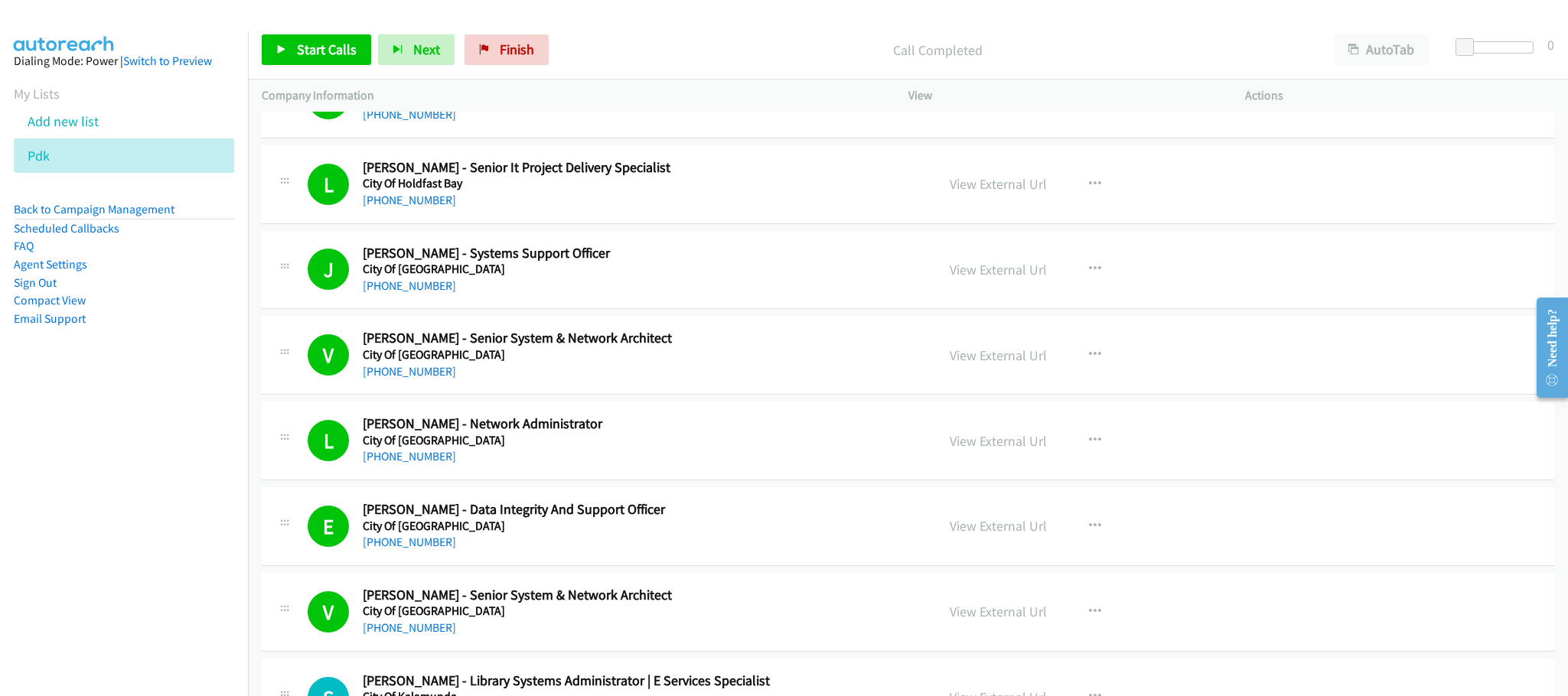
click at [799, 254] on div "J Callback Scheduled [PERSON_NAME] - Systems Support Officer City Of [GEOGRAPHI…" at bounding box center [908, 270] width 1293 height 79
click at [1006, 364] on link "View External Url" at bounding box center [998, 355] width 97 height 18
click at [282, 42] on link "Start Calls" at bounding box center [317, 49] width 110 height 30
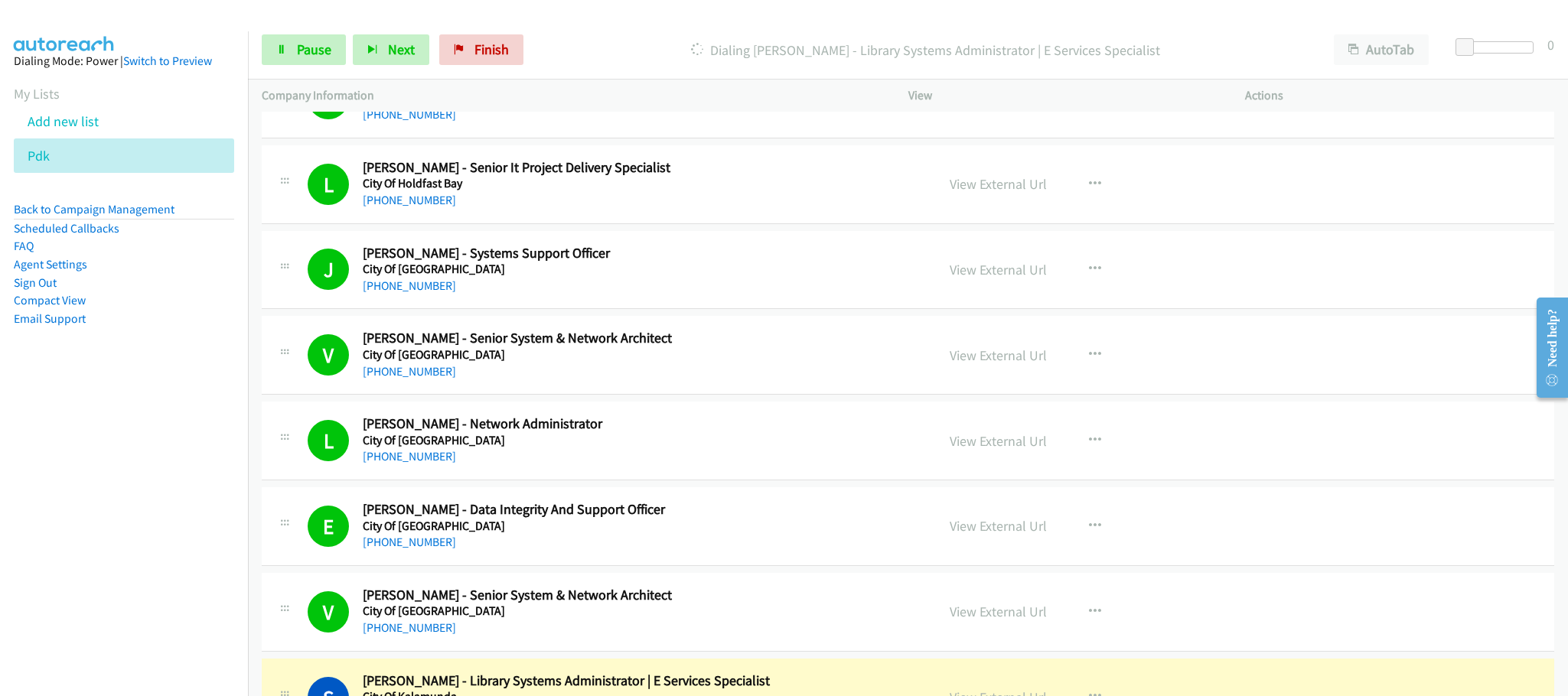
click at [33, 586] on nav "Dialing Mode: Power | Switch to Preview My Lists Add new list Pdk Back to Campa…" at bounding box center [124, 379] width 249 height 696
click at [273, 58] on link "Pause" at bounding box center [304, 49] width 84 height 30
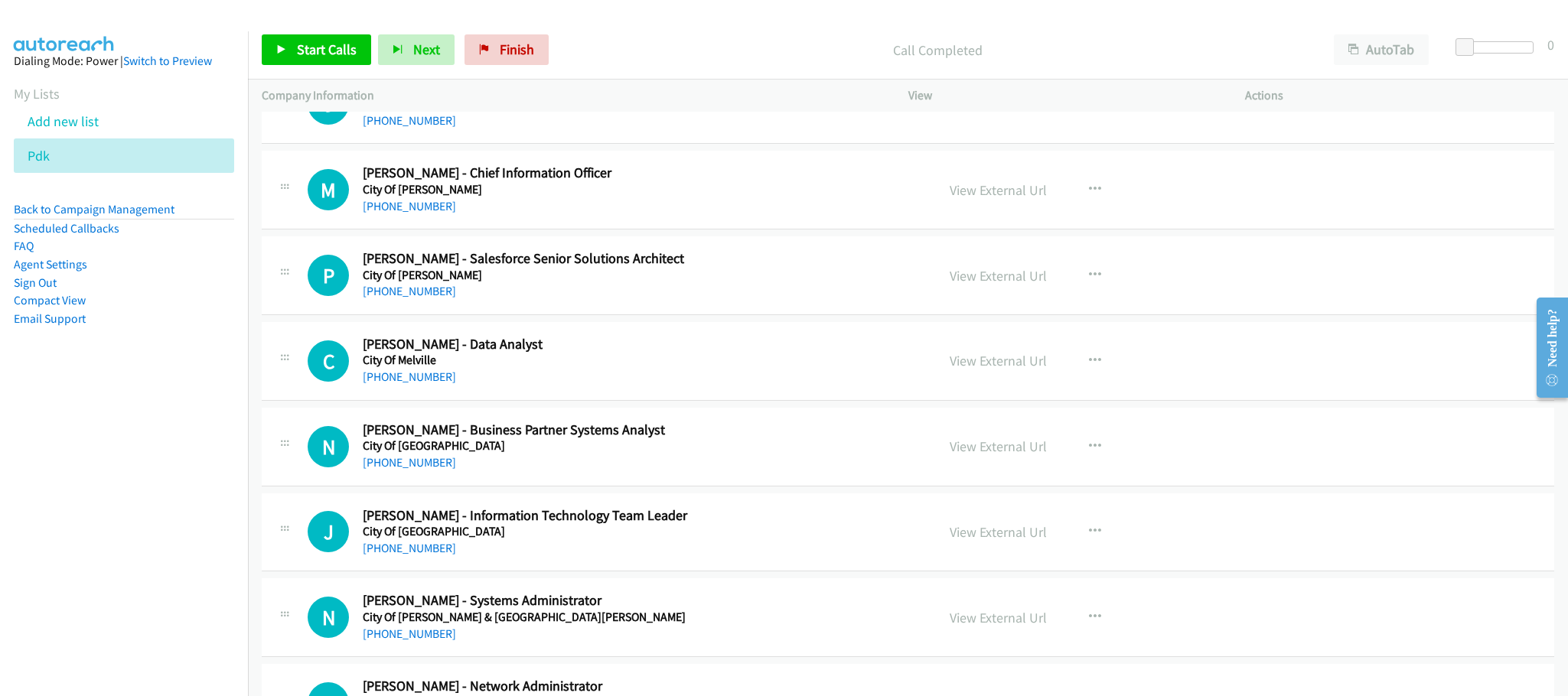
scroll to position [4362, 0]
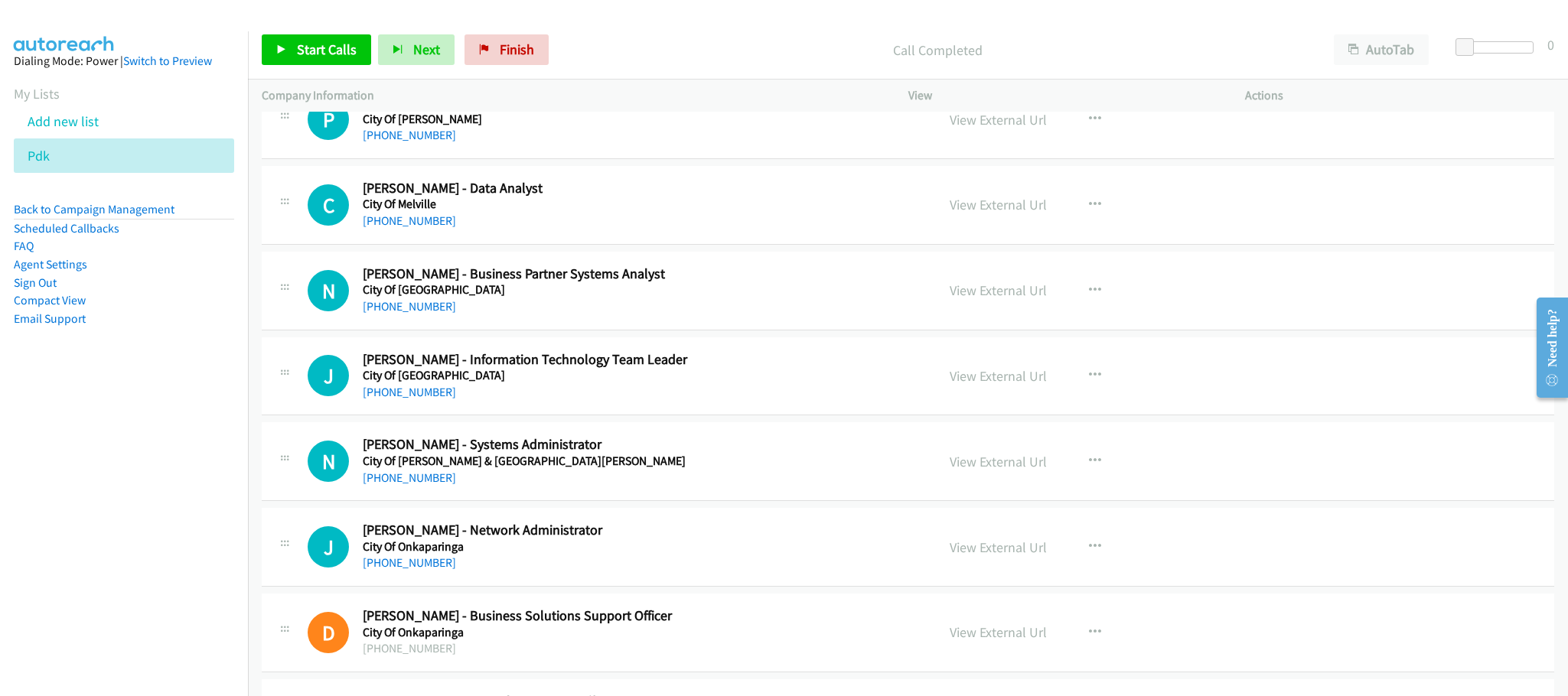
click at [688, 53] on p "Call Completed" at bounding box center [938, 50] width 737 height 21
